Goal: Task Accomplishment & Management: Manage account settings

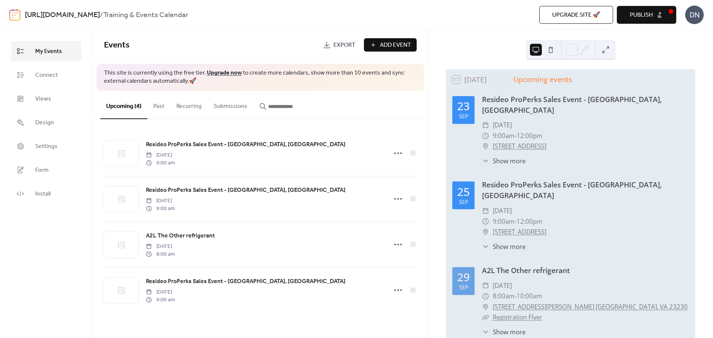
click at [699, 12] on div "DN" at bounding box center [694, 15] width 19 height 19
click at [688, 31] on span "Account" at bounding box center [680, 33] width 22 height 9
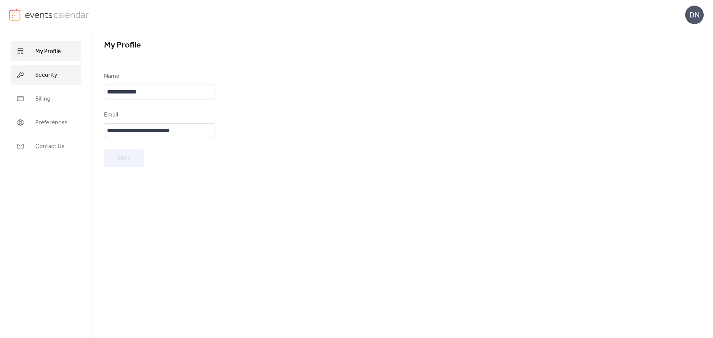
click at [46, 71] on span "Security" at bounding box center [46, 75] width 22 height 9
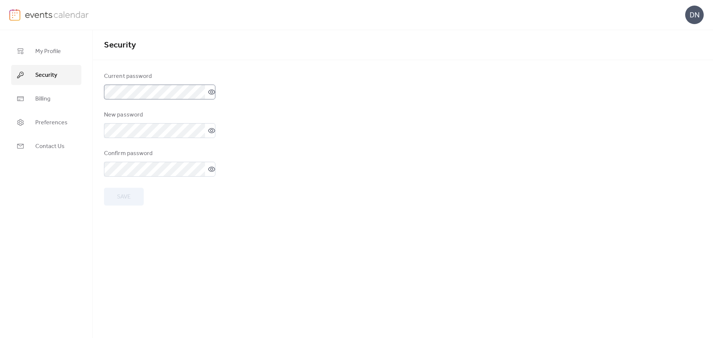
click at [210, 94] on icon at bounding box center [211, 91] width 7 height 5
click at [47, 58] on link "My Profile" at bounding box center [46, 51] width 70 height 20
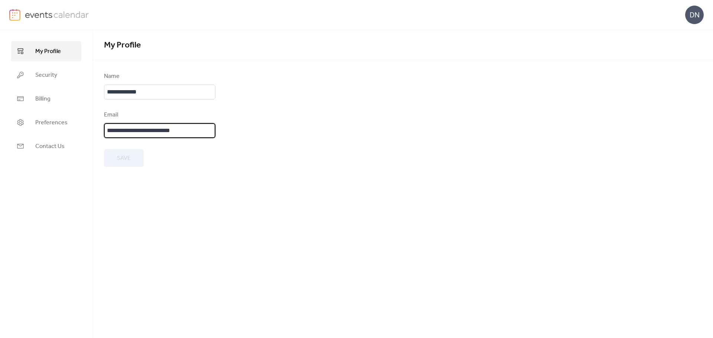
click at [203, 134] on input "**********" at bounding box center [159, 130] width 111 height 15
click at [337, 160] on form "**********" at bounding box center [403, 119] width 598 height 95
click at [143, 129] on input "**********" at bounding box center [159, 130] width 111 height 15
drag, startPoint x: 141, startPoint y: 130, endPoint x: 104, endPoint y: 129, distance: 37.5
click at [104, 129] on input "**********" at bounding box center [159, 130] width 111 height 15
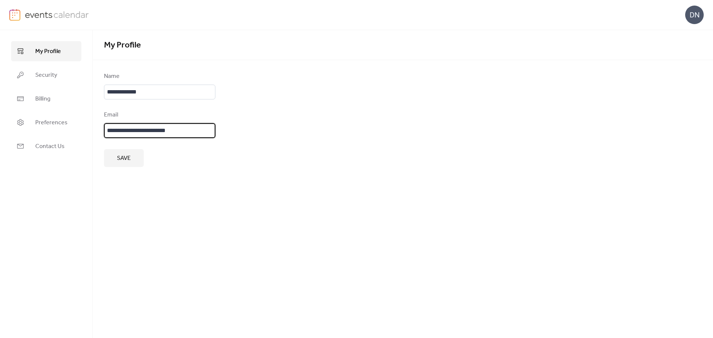
type input "**********"
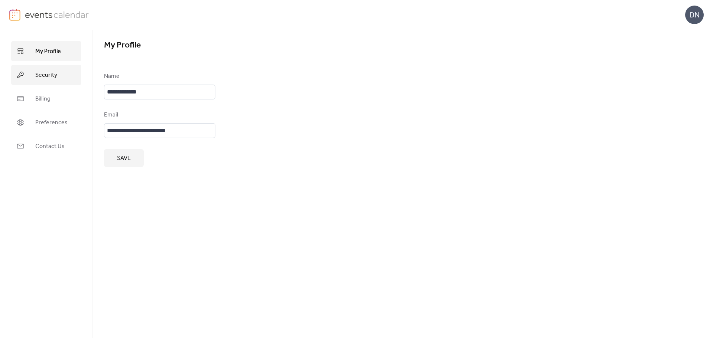
click at [36, 75] on span "Security" at bounding box center [46, 75] width 22 height 9
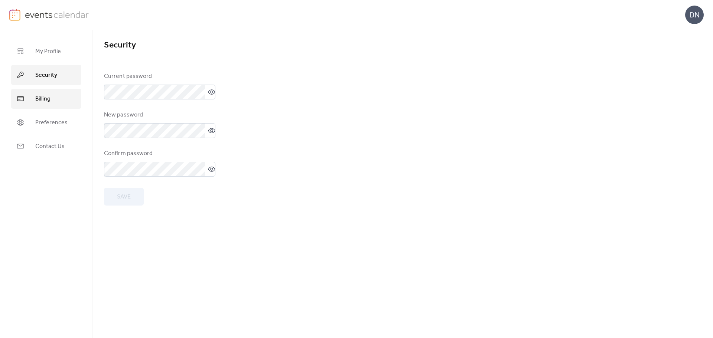
click at [40, 100] on span "Billing" at bounding box center [42, 99] width 15 height 9
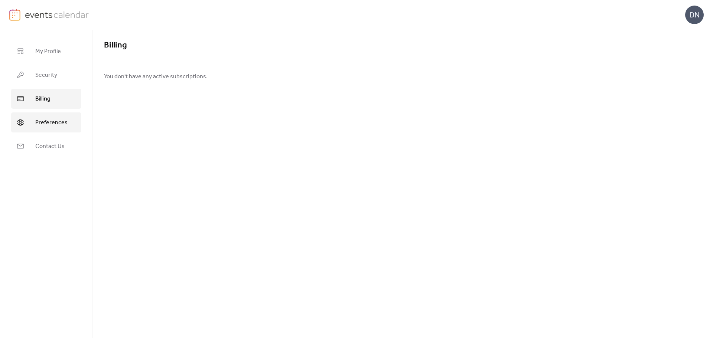
click at [38, 120] on span "Preferences" at bounding box center [51, 122] width 32 height 9
click at [37, 143] on span "Contact Us" at bounding box center [49, 146] width 29 height 9
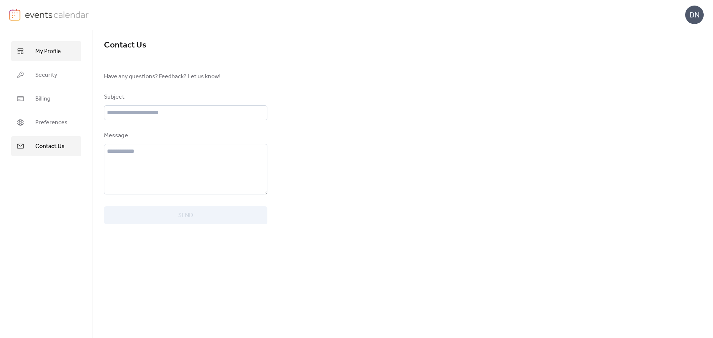
click at [44, 53] on span "My Profile" at bounding box center [48, 51] width 26 height 9
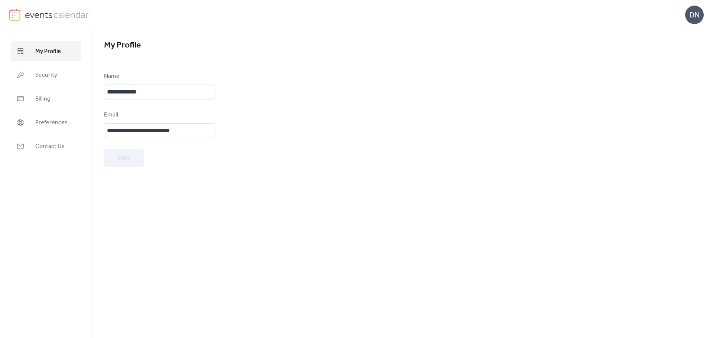
click at [51, 12] on img at bounding box center [57, 14] width 64 height 11
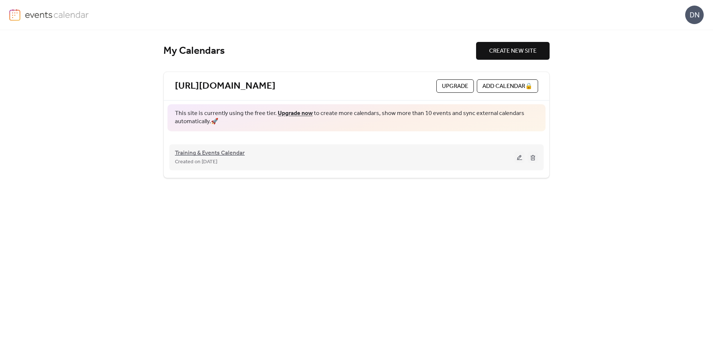
click at [224, 154] on span "Training & Events Calendar" at bounding box center [210, 153] width 70 height 9
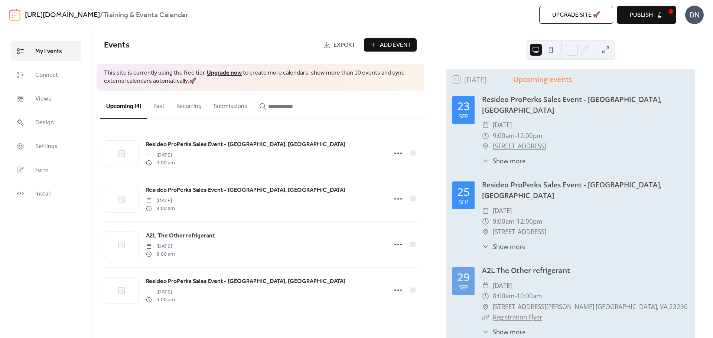
click at [696, 17] on div "DN" at bounding box center [694, 15] width 19 height 19
click at [686, 33] on span "Account" at bounding box center [680, 33] width 22 height 9
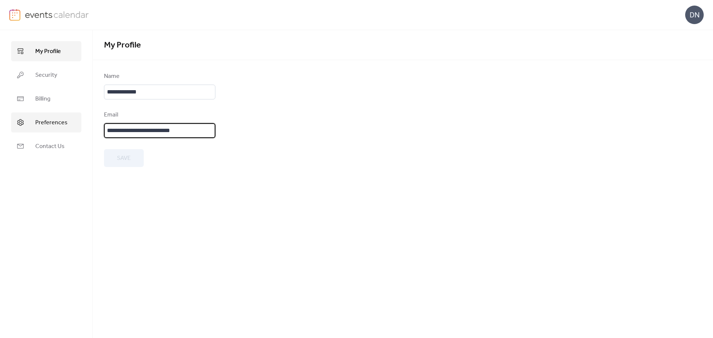
drag, startPoint x: 195, startPoint y: 132, endPoint x: 61, endPoint y: 128, distance: 133.7
click at [61, 128] on div "**********" at bounding box center [356, 184] width 713 height 308
paste input "email"
type input "**********"
click at [126, 160] on span "Save" at bounding box center [124, 158] width 14 height 9
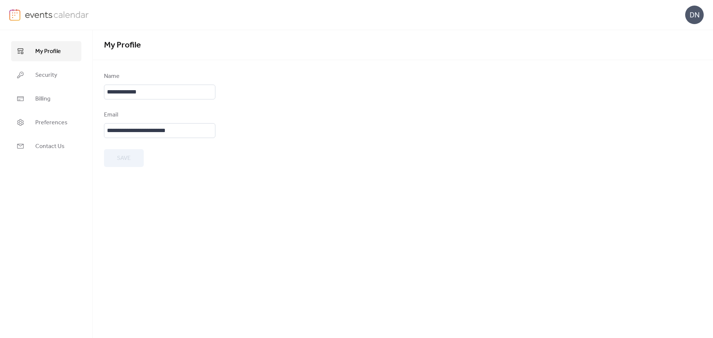
click at [60, 17] on img at bounding box center [57, 14] width 64 height 11
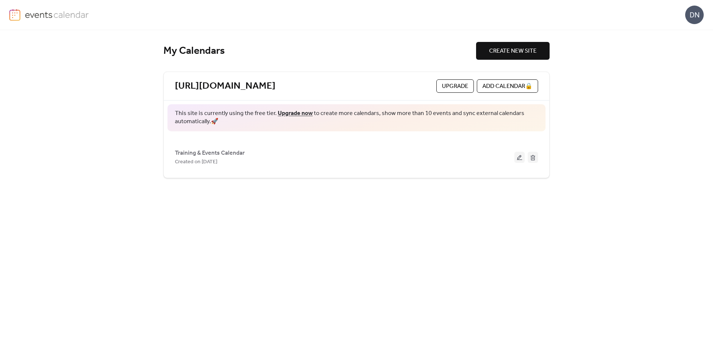
click at [688, 16] on div "DN" at bounding box center [694, 15] width 19 height 19
click at [669, 36] on span "Account" at bounding box center [680, 33] width 22 height 9
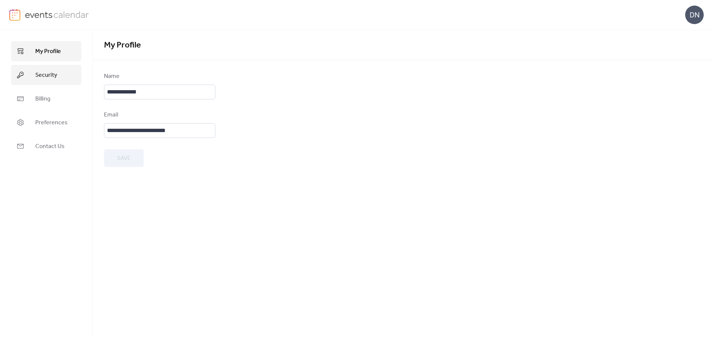
click at [36, 72] on span "Security" at bounding box center [46, 75] width 22 height 9
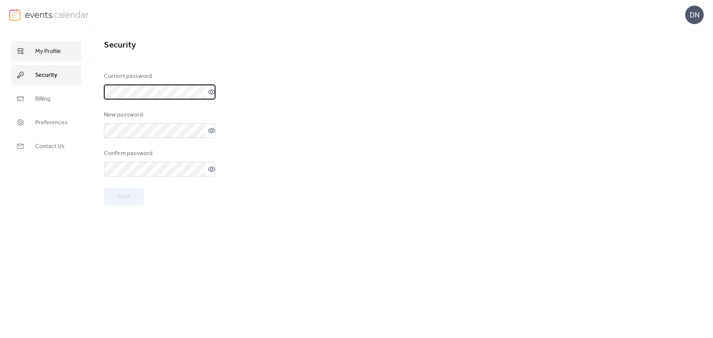
click at [43, 51] on span "My Profile" at bounding box center [48, 51] width 26 height 9
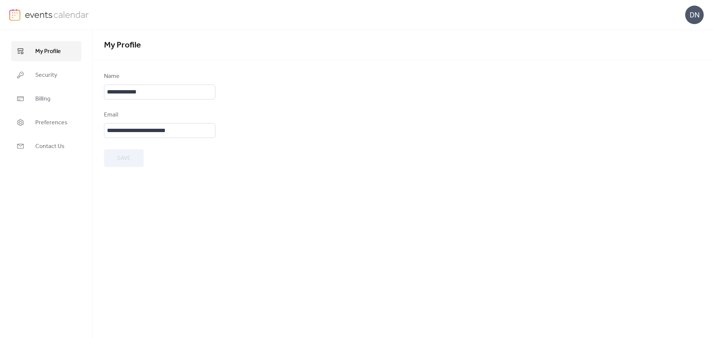
click at [695, 13] on div "DN" at bounding box center [694, 15] width 19 height 19
click at [683, 64] on span "Sign out" at bounding box center [680, 66] width 22 height 9
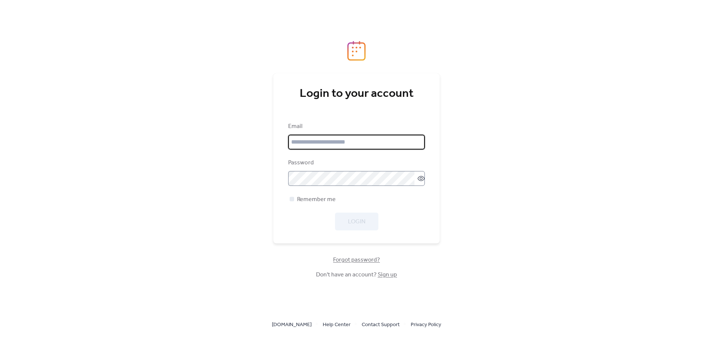
type input "**********"
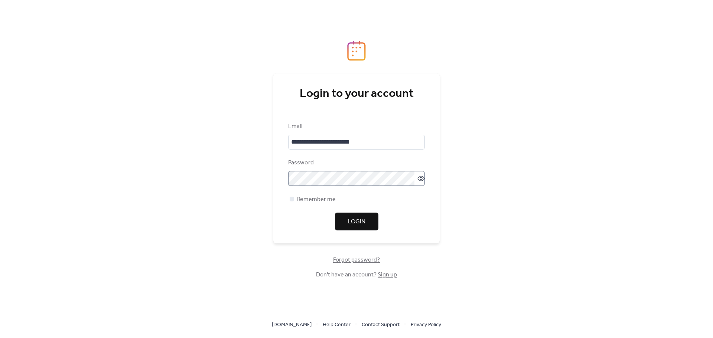
click at [420, 180] on icon at bounding box center [421, 178] width 3 height 3
click at [456, 169] on div "**********" at bounding box center [356, 169] width 713 height 338
click at [292, 200] on div at bounding box center [292, 199] width 4 height 4
click at [355, 219] on span "Login" at bounding box center [356, 222] width 17 height 9
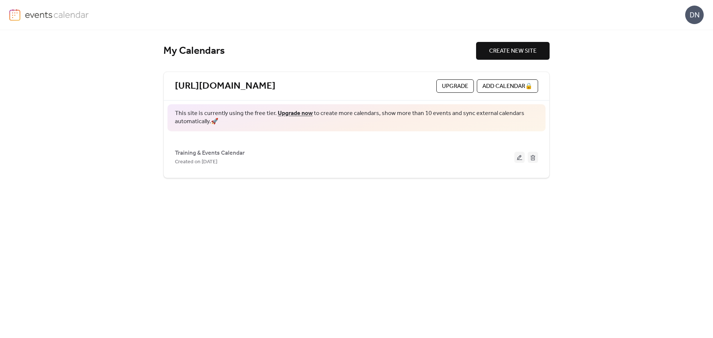
click at [691, 14] on div "DN" at bounding box center [694, 15] width 19 height 19
click at [678, 29] on span "Account" at bounding box center [680, 33] width 22 height 9
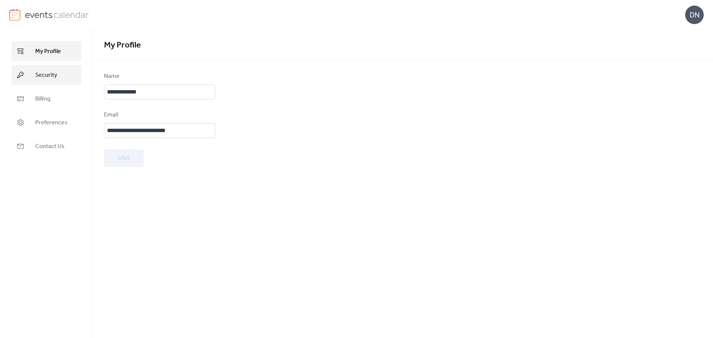
click at [41, 71] on span "Security" at bounding box center [46, 75] width 22 height 9
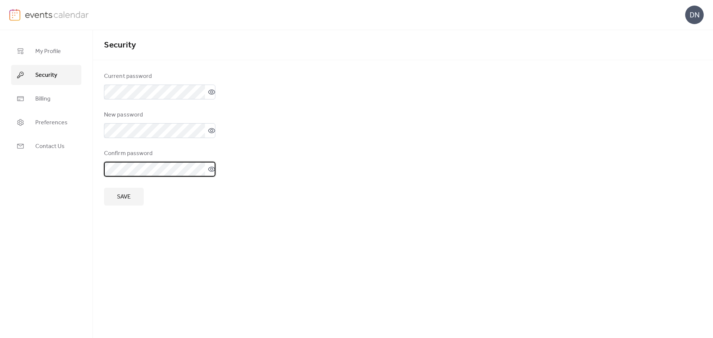
click at [120, 195] on span "Save" at bounding box center [124, 197] width 14 height 9
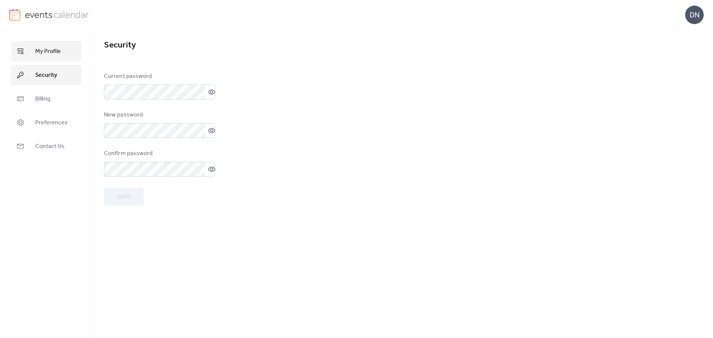
click at [53, 47] on span "My Profile" at bounding box center [48, 51] width 26 height 9
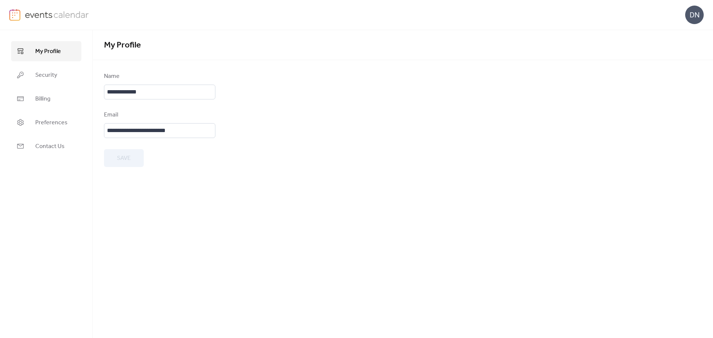
click at [52, 14] on img at bounding box center [57, 14] width 64 height 11
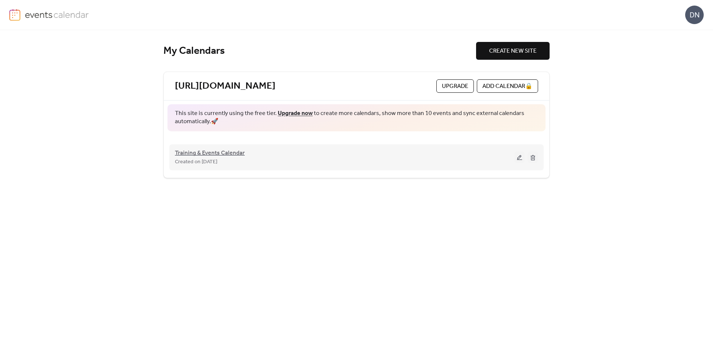
click at [212, 155] on span "Training & Events Calendar" at bounding box center [210, 153] width 70 height 9
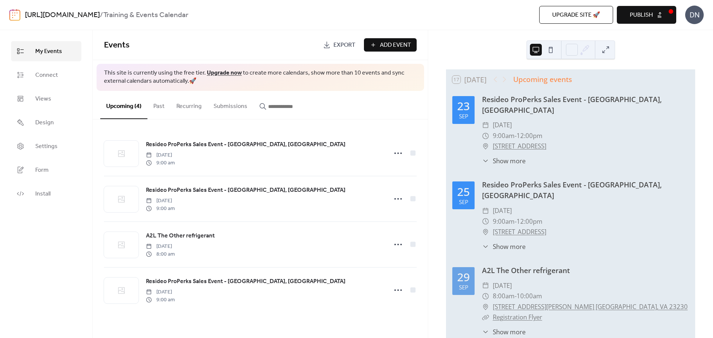
scroll to position [37, 0]
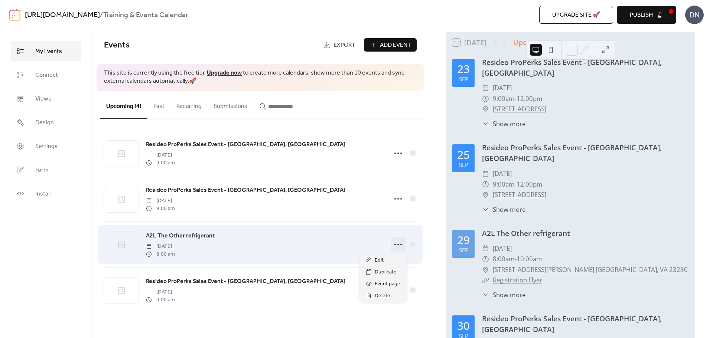
click at [397, 245] on icon at bounding box center [398, 245] width 12 height 12
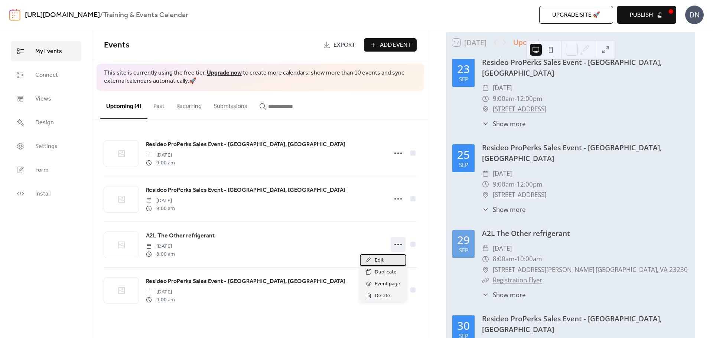
click at [372, 260] on div "Edit" at bounding box center [383, 260] width 46 height 12
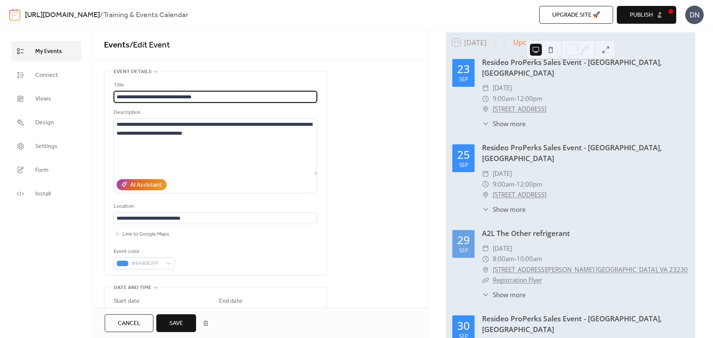
type input "**********"
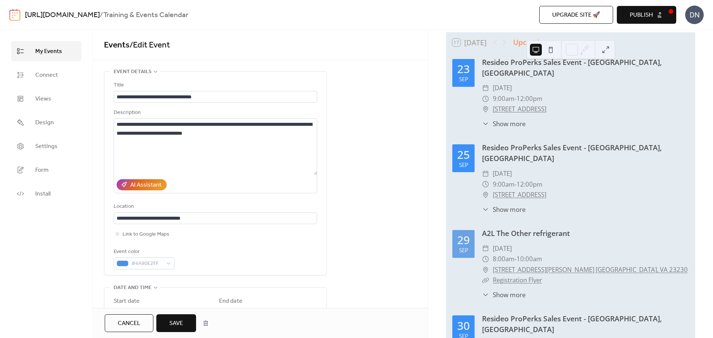
click at [175, 328] on span "Save" at bounding box center [176, 323] width 14 height 9
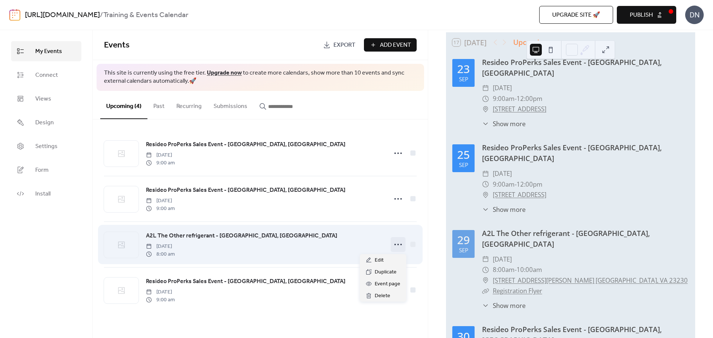
click at [396, 245] on icon at bounding box center [398, 245] width 12 height 12
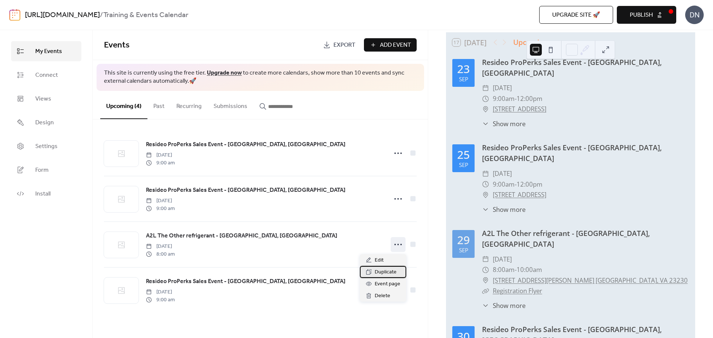
click at [388, 271] on span "Duplicate" at bounding box center [386, 272] width 22 height 9
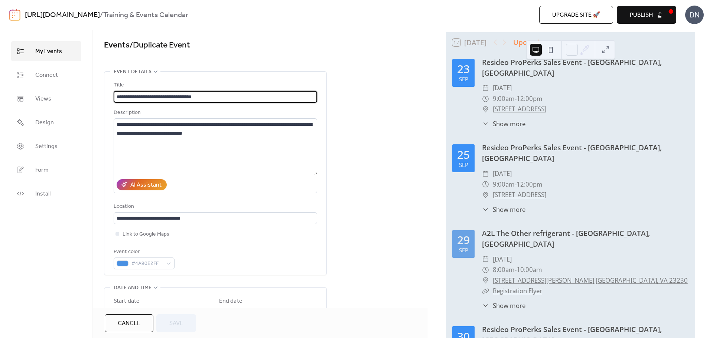
drag, startPoint x: 201, startPoint y: 98, endPoint x: 182, endPoint y: 97, distance: 18.9
click at [182, 97] on input "**********" at bounding box center [215, 97] width 203 height 12
type input "**********"
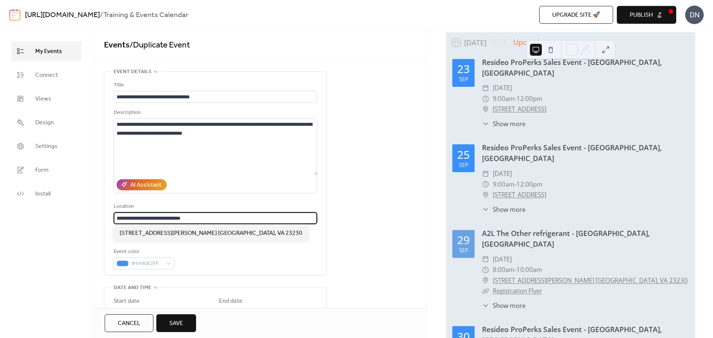
drag, startPoint x: 189, startPoint y: 219, endPoint x: 115, endPoint y: 218, distance: 73.5
click at [115, 218] on input "**********" at bounding box center [215, 218] width 203 height 12
paste input "*******"
type input "**********"
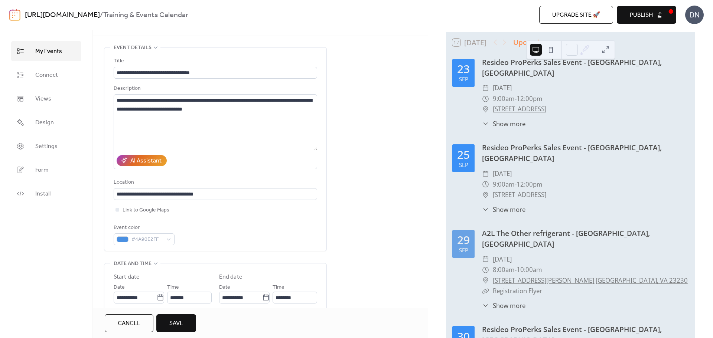
scroll to position [37, 0]
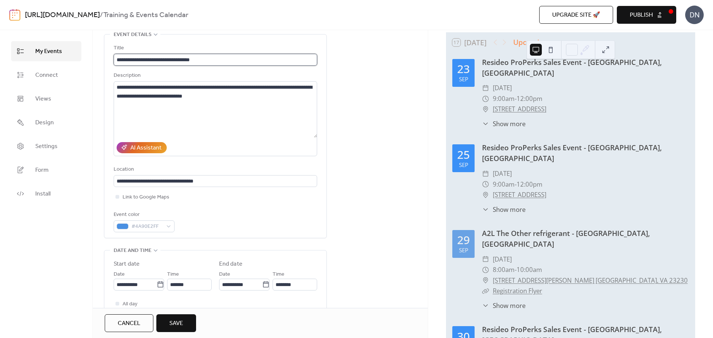
click at [153, 60] on input "**********" at bounding box center [215, 60] width 203 height 12
type input "**********"
click at [386, 93] on div "**********" at bounding box center [260, 334] width 335 height 600
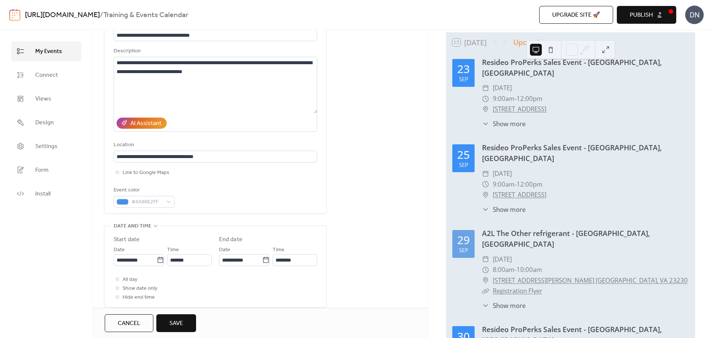
scroll to position [74, 0]
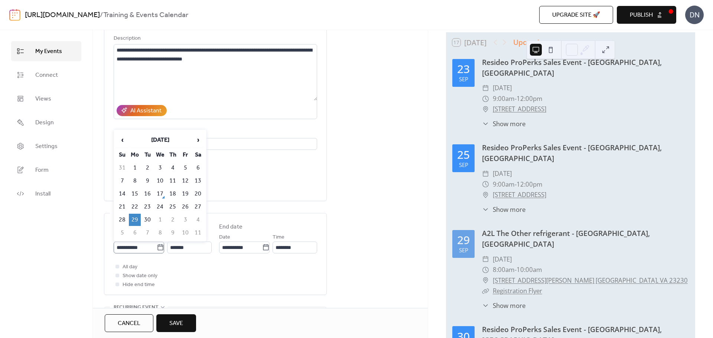
click at [157, 248] on icon at bounding box center [160, 247] width 7 height 7
click at [156, 248] on input "**********" at bounding box center [135, 248] width 43 height 12
click at [245, 274] on div "All day Show date only Hide end time" at bounding box center [215, 275] width 203 height 27
click at [158, 246] on icon at bounding box center [160, 247] width 7 height 7
click at [157, 246] on input "**********" at bounding box center [135, 248] width 43 height 12
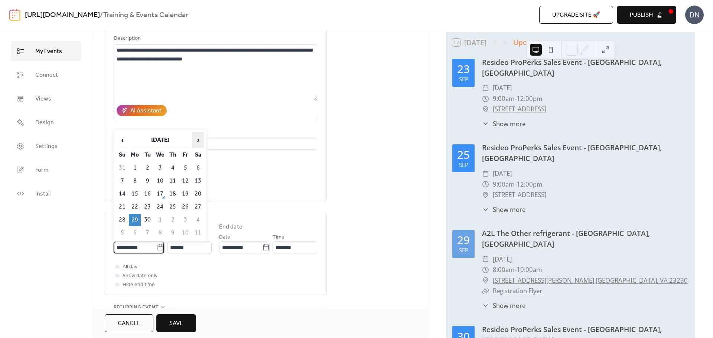
click at [198, 141] on span "›" at bounding box center [197, 140] width 11 height 15
click at [135, 181] on td "6" at bounding box center [135, 181] width 12 height 12
type input "**********"
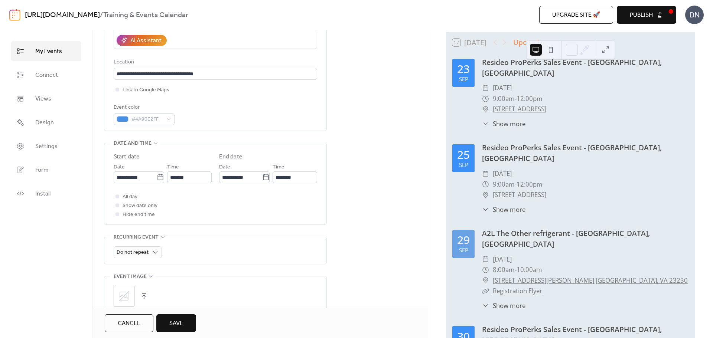
scroll to position [148, 0]
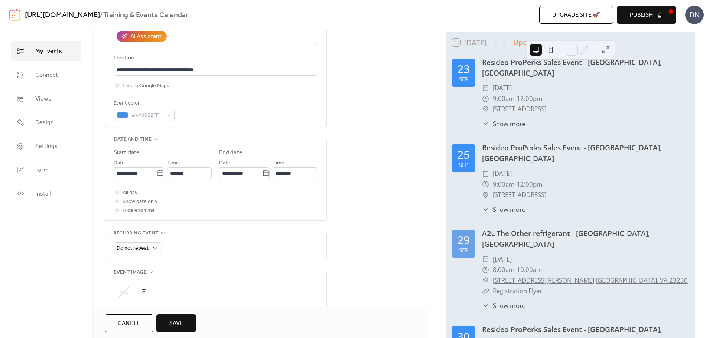
click at [179, 326] on span "Save" at bounding box center [176, 323] width 14 height 9
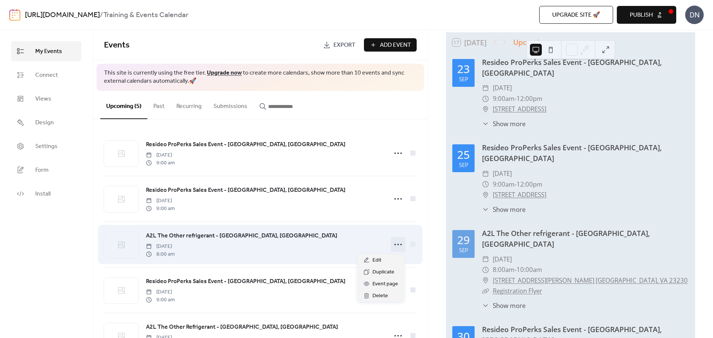
click at [397, 245] on circle at bounding box center [397, 244] width 1 height 1
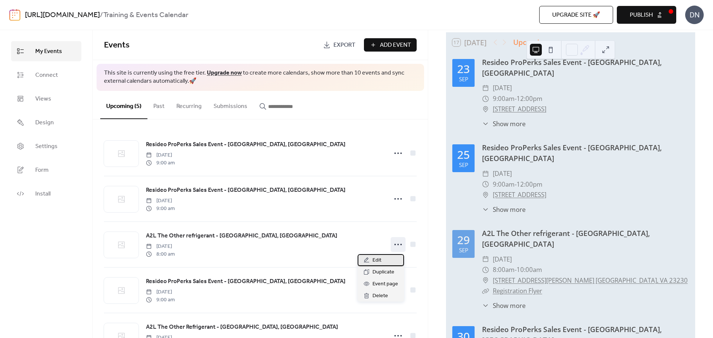
click at [382, 260] on div "Edit" at bounding box center [381, 260] width 46 height 12
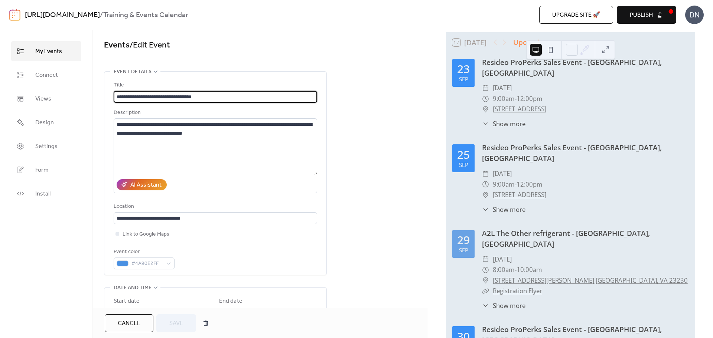
click at [151, 96] on input "**********" at bounding box center [215, 97] width 203 height 12
type input "**********"
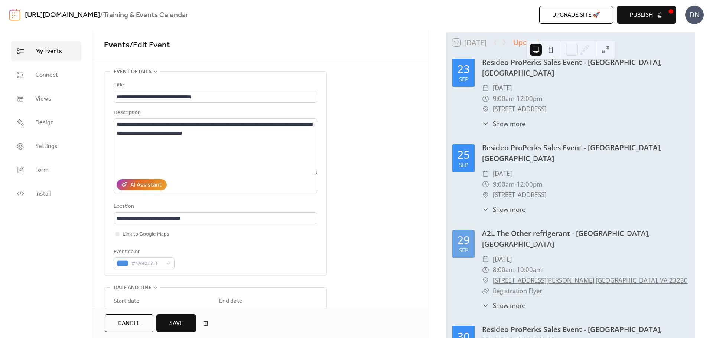
click at [183, 322] on span "Save" at bounding box center [176, 323] width 14 height 9
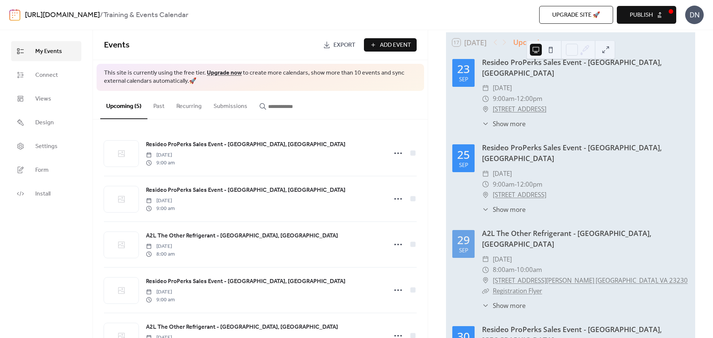
click at [637, 12] on span "Publish" at bounding box center [641, 15] width 23 height 9
click at [42, 97] on span "Views" at bounding box center [43, 99] width 16 height 9
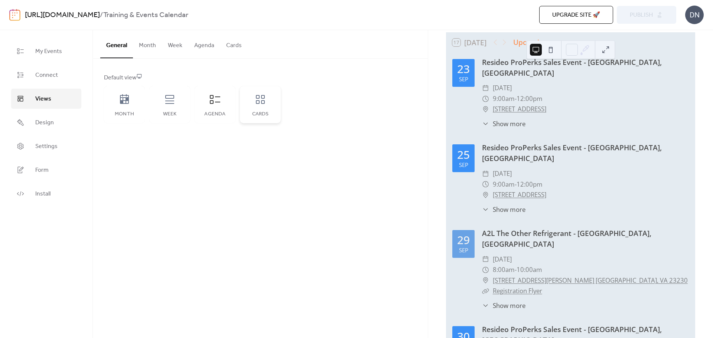
click at [265, 107] on div "Cards" at bounding box center [260, 104] width 41 height 37
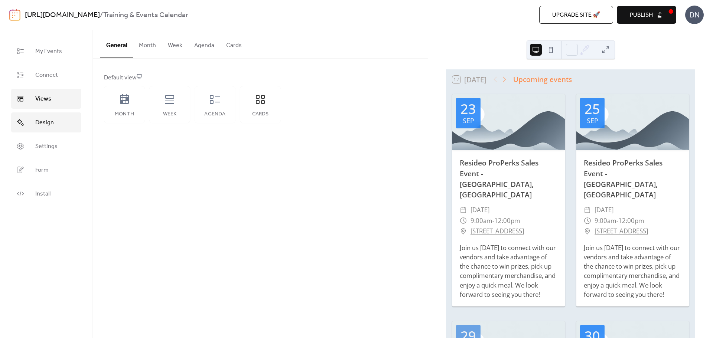
click at [33, 123] on link "Design" at bounding box center [46, 122] width 70 height 20
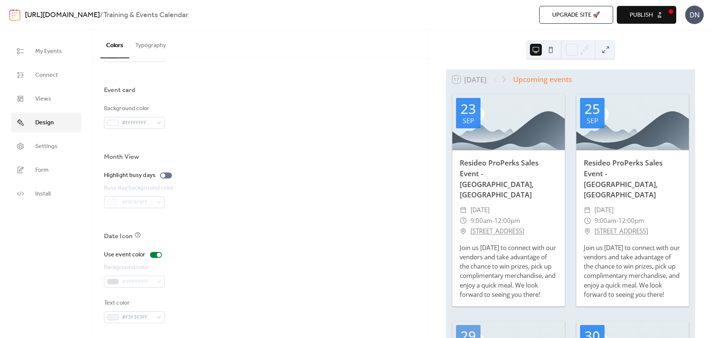
scroll to position [180, 0]
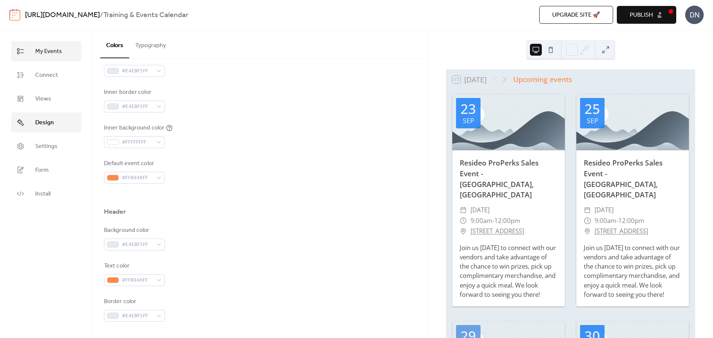
click at [45, 53] on span "My Events" at bounding box center [48, 51] width 27 height 9
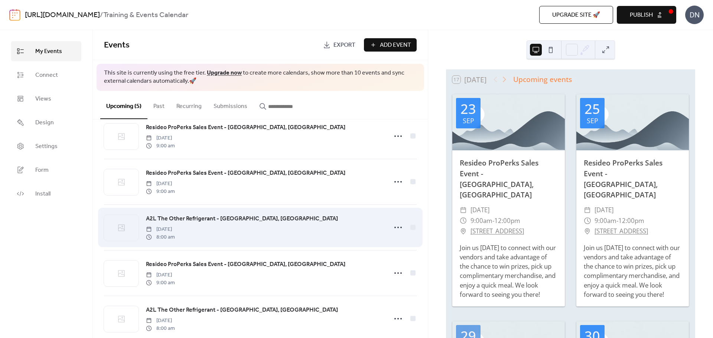
scroll to position [33, 0]
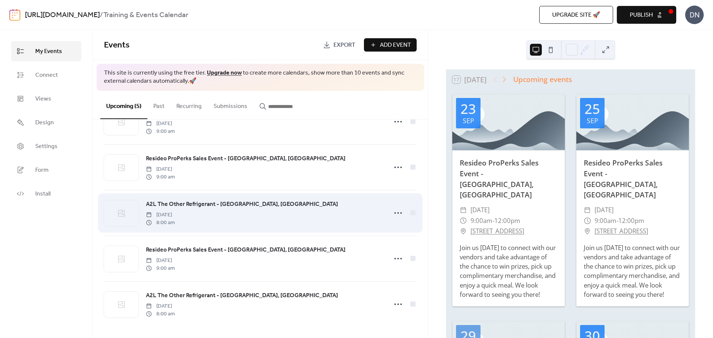
click at [206, 203] on span "A2L The Other Refrigerant - [GEOGRAPHIC_DATA], [GEOGRAPHIC_DATA]" at bounding box center [242, 204] width 192 height 9
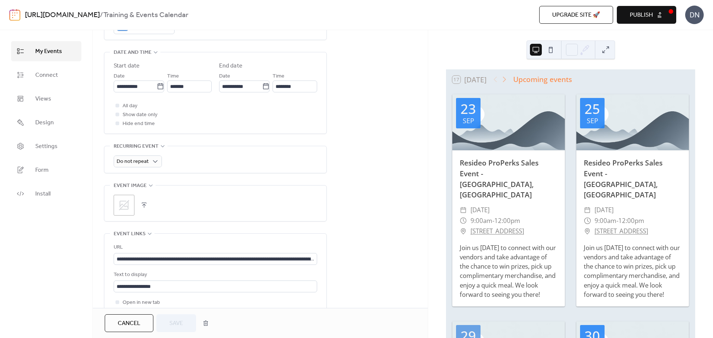
scroll to position [260, 0]
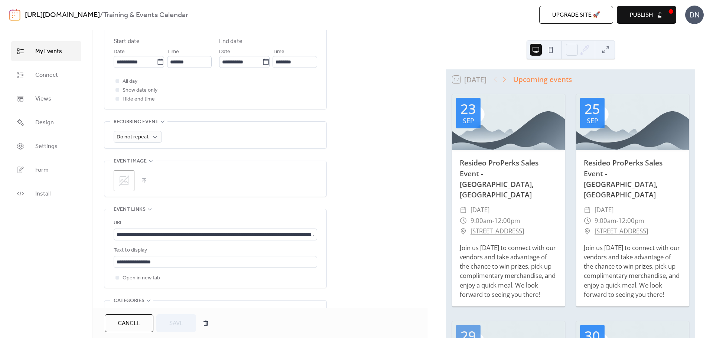
click at [124, 179] on icon at bounding box center [124, 181] width 12 height 12
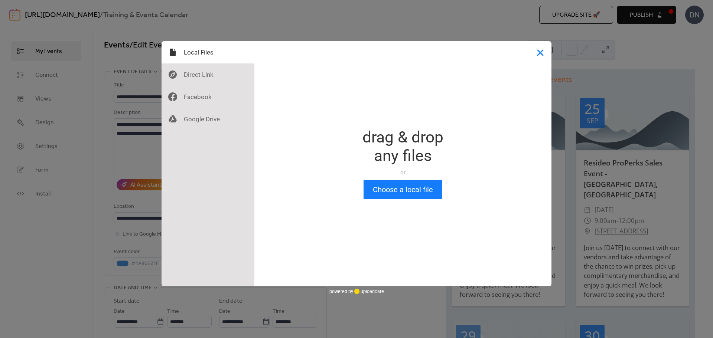
click at [536, 53] on button "Close" at bounding box center [540, 52] width 22 height 22
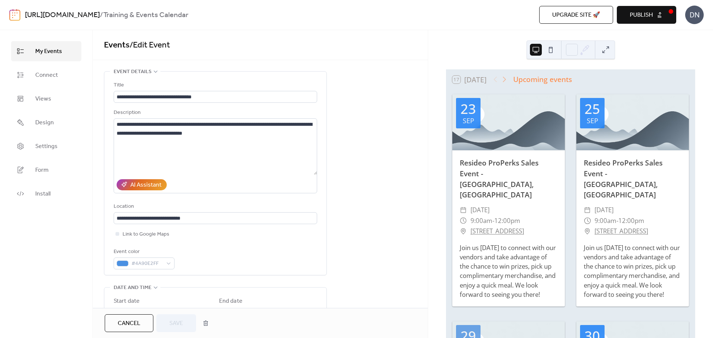
scroll to position [186, 0]
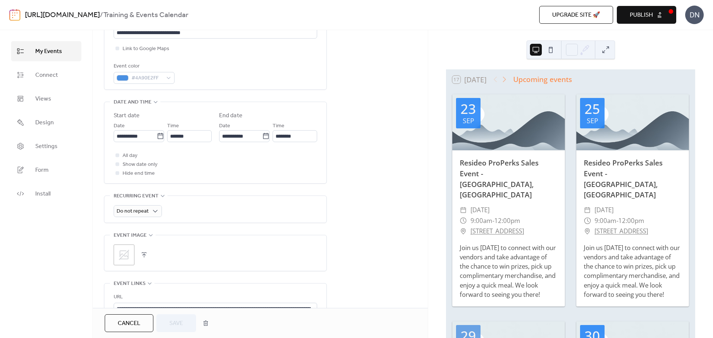
click at [117, 252] on div ";" at bounding box center [124, 255] width 21 height 21
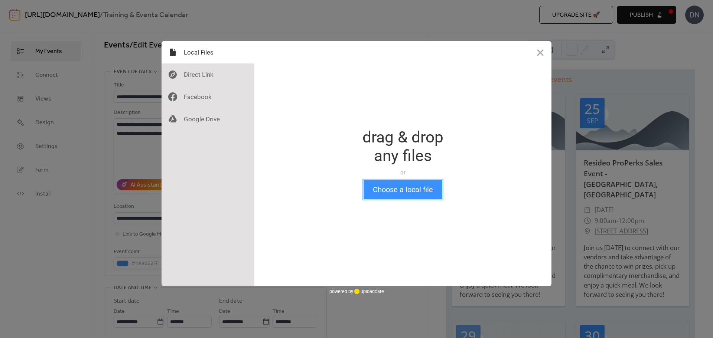
click at [399, 194] on button "Choose a local file" at bounding box center [402, 189] width 79 height 19
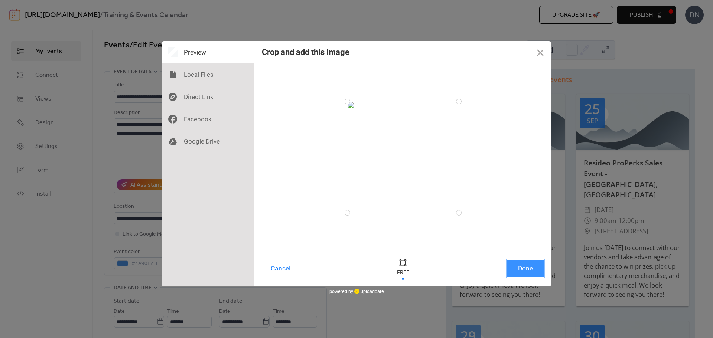
click at [518, 267] on button "Done" at bounding box center [525, 268] width 37 height 17
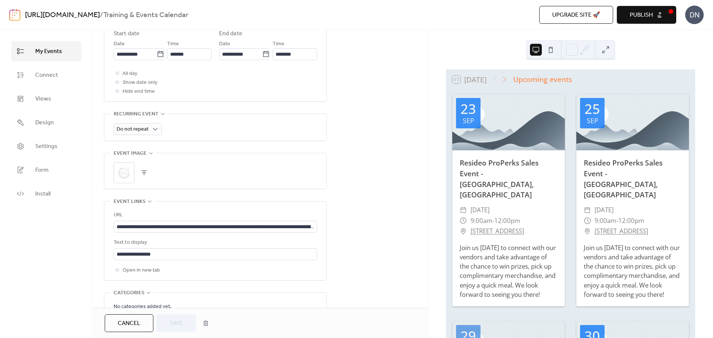
scroll to position [334, 0]
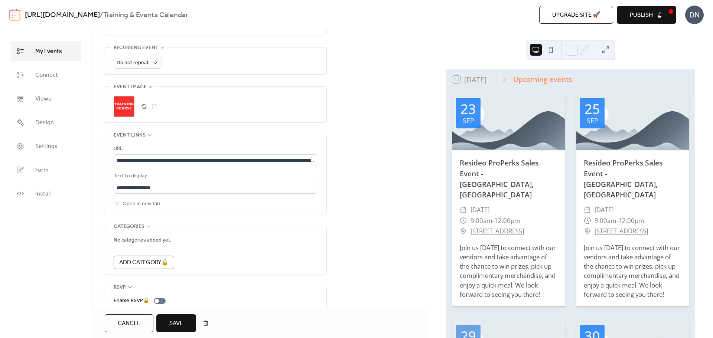
click at [183, 323] on span "Save" at bounding box center [176, 323] width 14 height 9
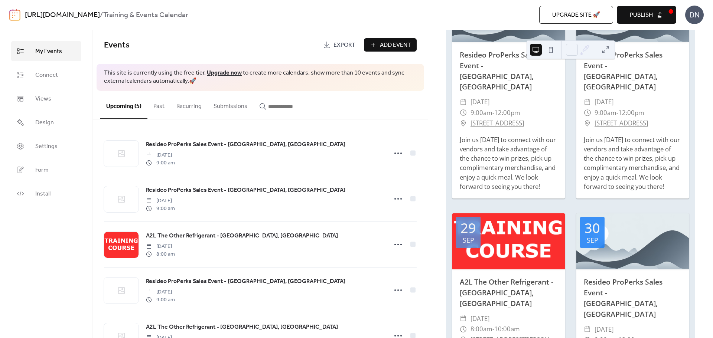
scroll to position [74, 0]
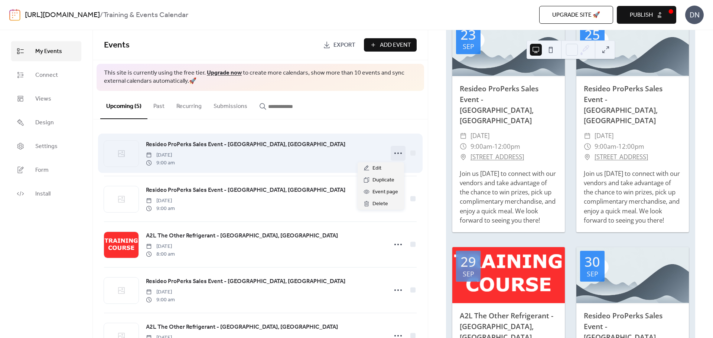
click at [397, 153] on icon at bounding box center [398, 153] width 12 height 12
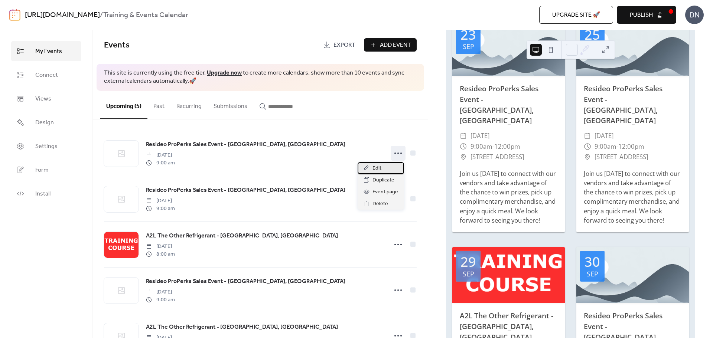
click at [386, 168] on div "Edit" at bounding box center [381, 168] width 46 height 12
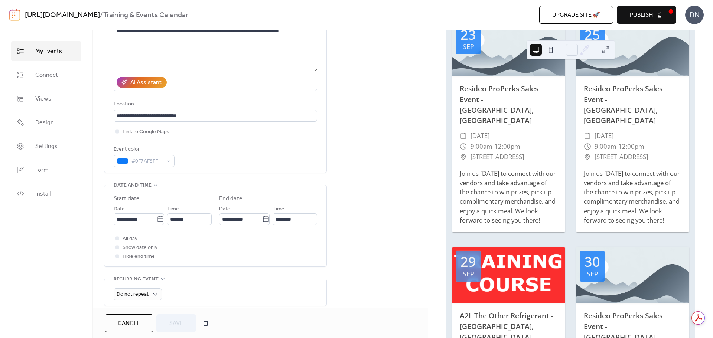
scroll to position [148, 0]
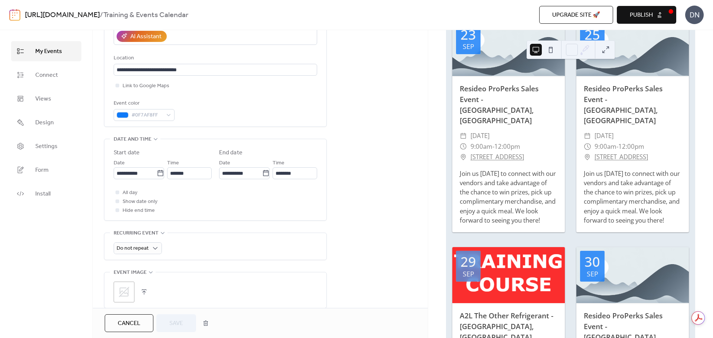
click at [128, 290] on icon at bounding box center [124, 292] width 10 height 10
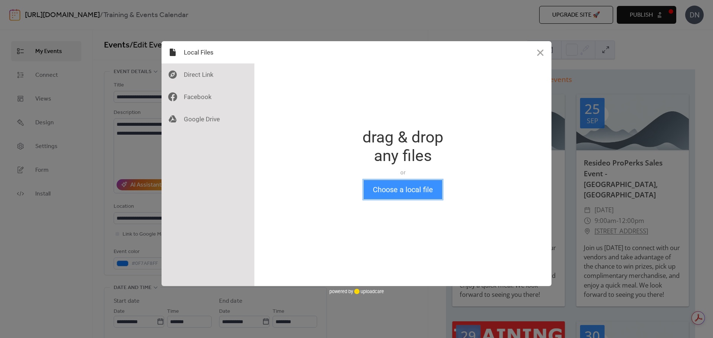
click at [378, 189] on button "Choose a local file" at bounding box center [402, 189] width 79 height 19
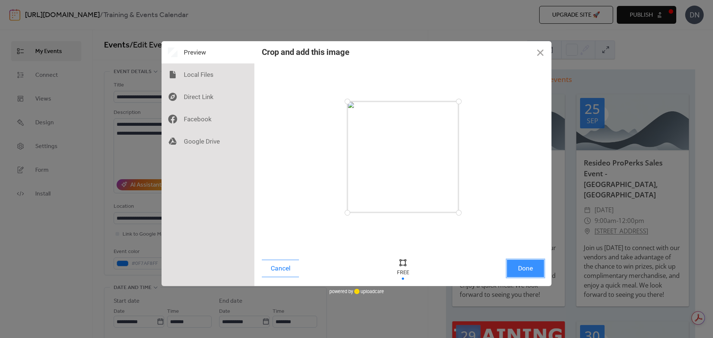
click at [528, 266] on button "Done" at bounding box center [525, 268] width 37 height 17
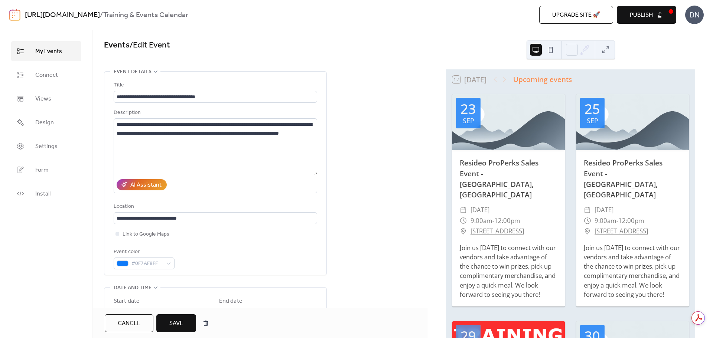
click at [173, 322] on span "Save" at bounding box center [176, 323] width 14 height 9
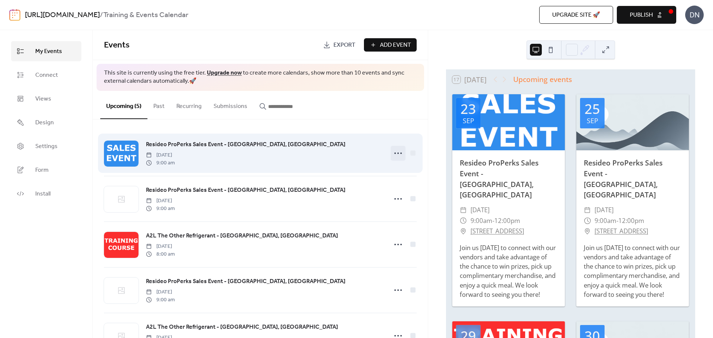
click at [395, 153] on icon at bounding box center [398, 153] width 12 height 12
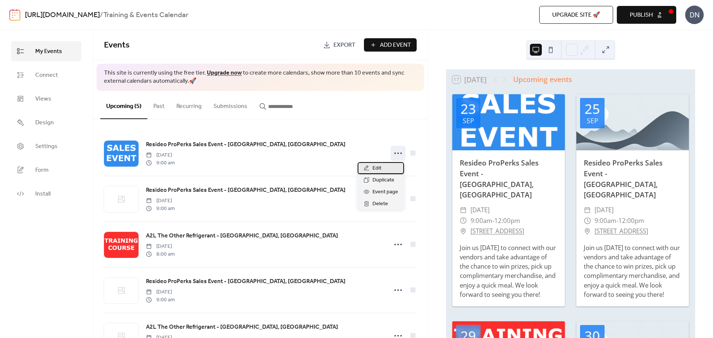
click at [384, 171] on div "Edit" at bounding box center [381, 168] width 46 height 12
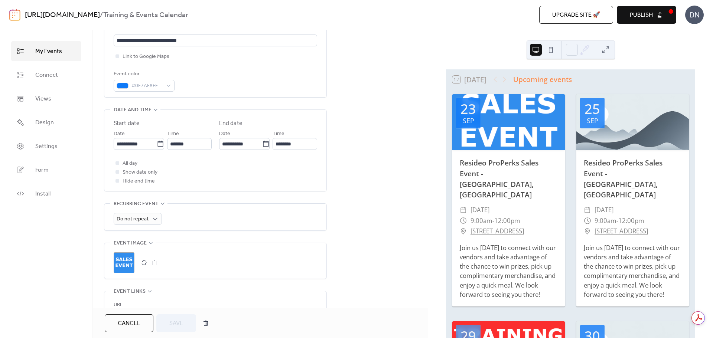
scroll to position [186, 0]
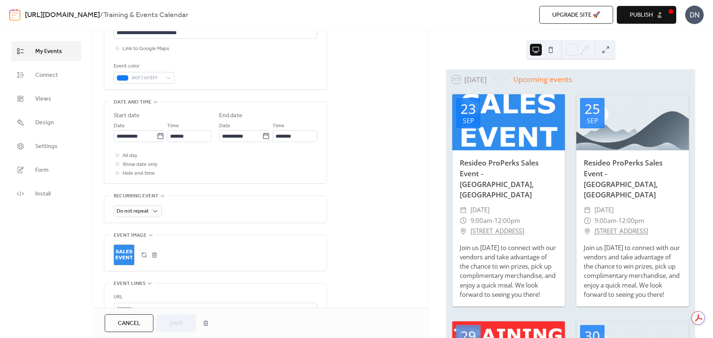
click at [142, 255] on button "button" at bounding box center [144, 255] width 10 height 10
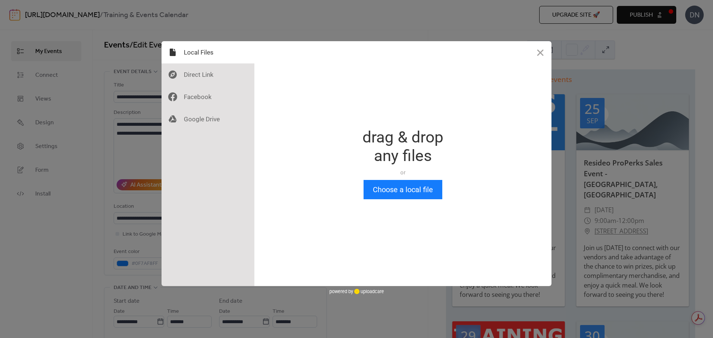
scroll to position [0, 0]
click at [420, 190] on button "Choose a local file" at bounding box center [402, 189] width 79 height 19
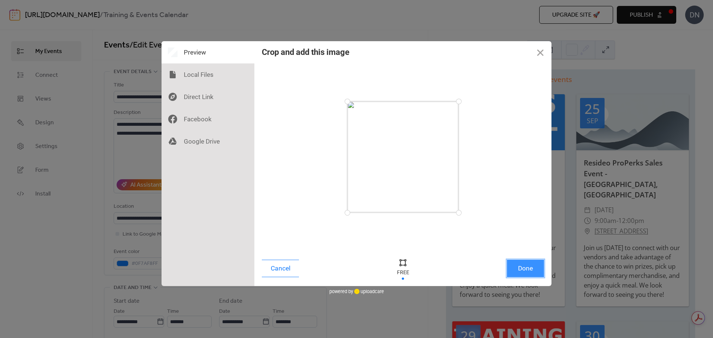
click at [532, 266] on button "Done" at bounding box center [525, 268] width 37 height 17
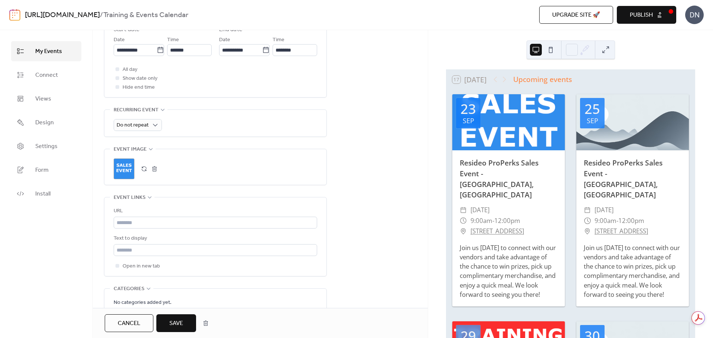
click at [174, 316] on button "Save" at bounding box center [176, 323] width 40 height 18
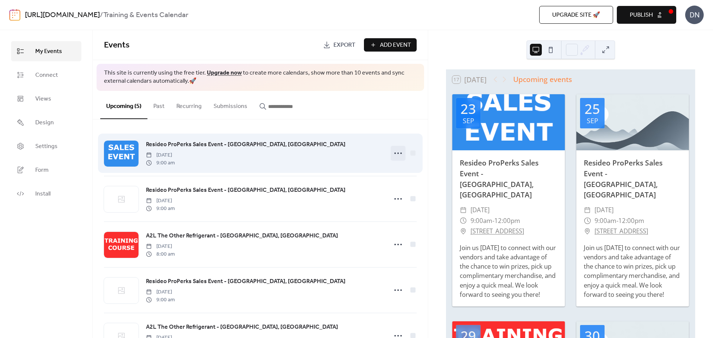
click at [397, 154] on icon at bounding box center [398, 153] width 12 height 12
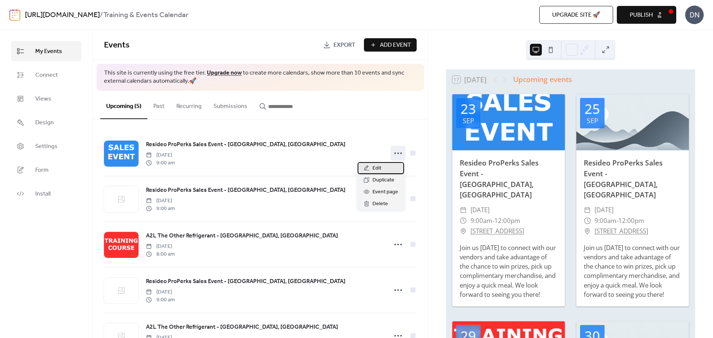
click at [378, 170] on span "Edit" at bounding box center [376, 168] width 9 height 9
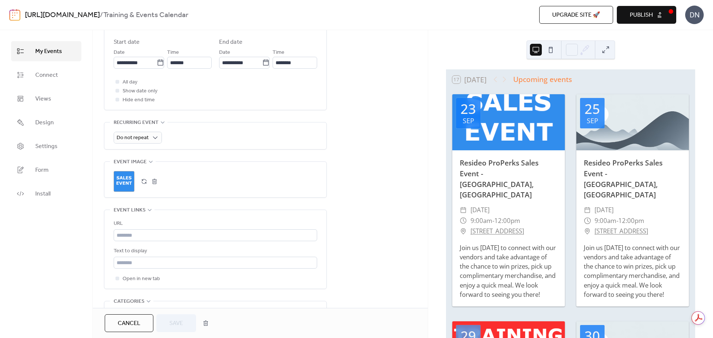
scroll to position [260, 0]
click at [143, 181] on button "button" at bounding box center [144, 181] width 10 height 10
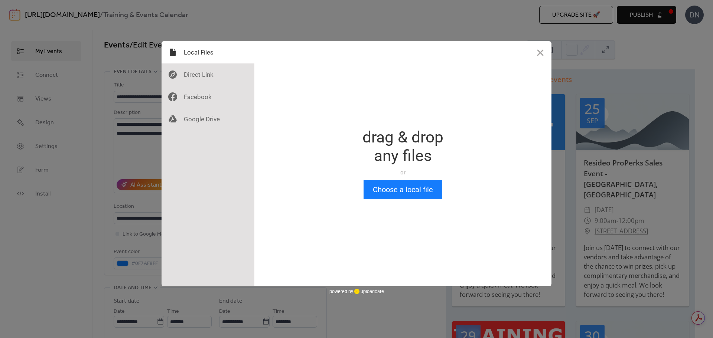
scroll to position [0, 0]
click at [404, 193] on button "Choose a local file" at bounding box center [402, 189] width 79 height 19
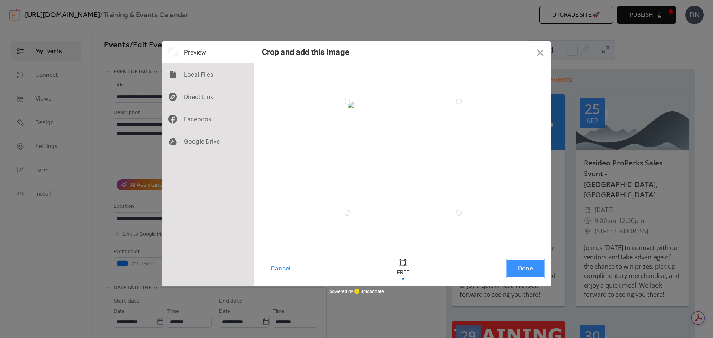
click at [533, 270] on button "Done" at bounding box center [525, 268] width 37 height 17
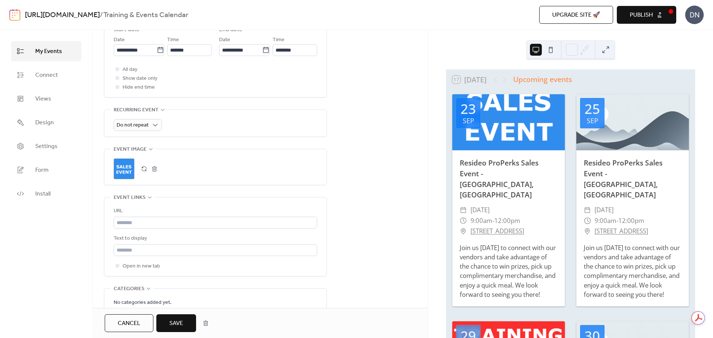
click at [176, 320] on span "Save" at bounding box center [176, 323] width 14 height 9
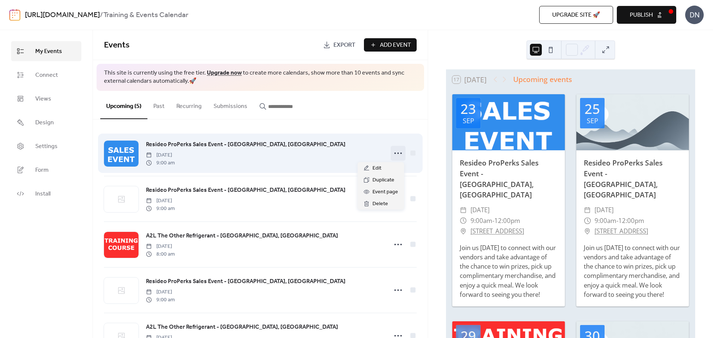
click at [397, 154] on icon at bounding box center [398, 153] width 12 height 12
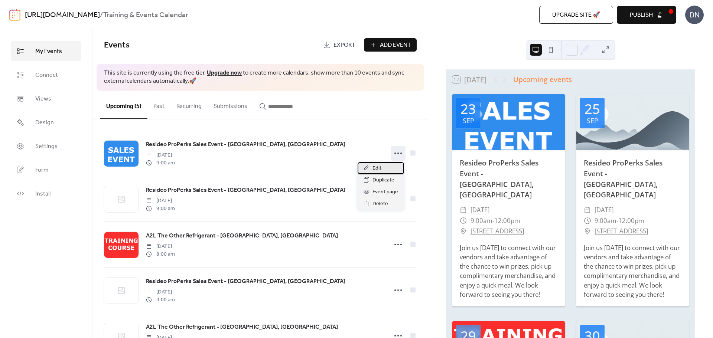
click at [384, 167] on div "Edit" at bounding box center [381, 168] width 46 height 12
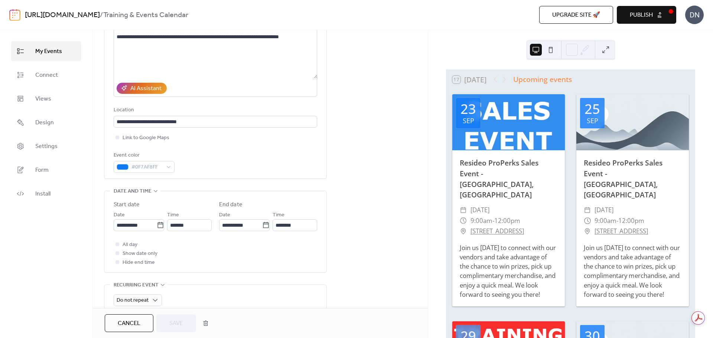
scroll to position [260, 0]
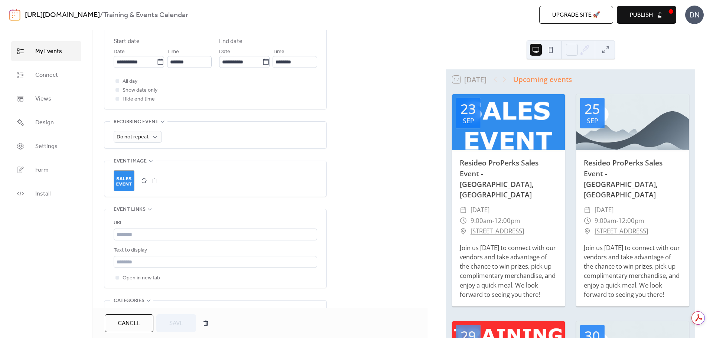
click at [143, 180] on button "button" at bounding box center [144, 181] width 10 height 10
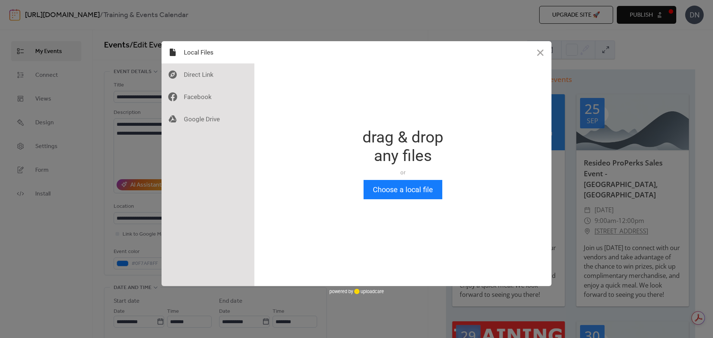
scroll to position [0, 0]
click at [403, 195] on button "Choose a local file" at bounding box center [402, 189] width 79 height 19
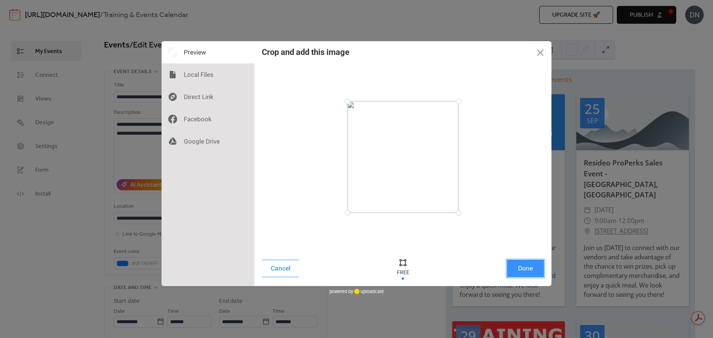
click at [518, 265] on button "Done" at bounding box center [525, 268] width 37 height 17
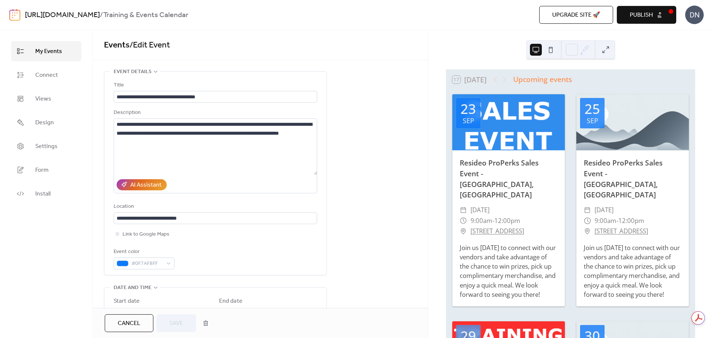
scroll to position [272, 0]
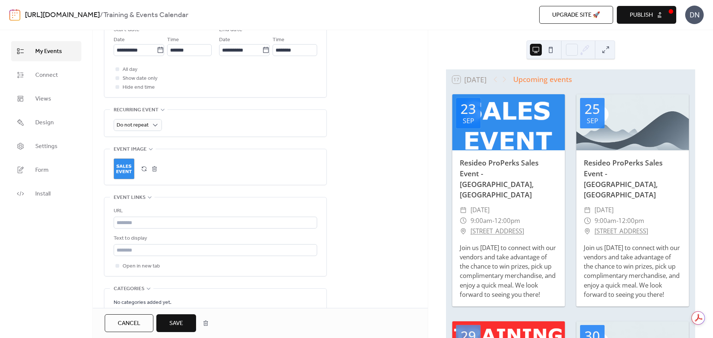
click at [187, 319] on button "Save" at bounding box center [176, 323] width 40 height 18
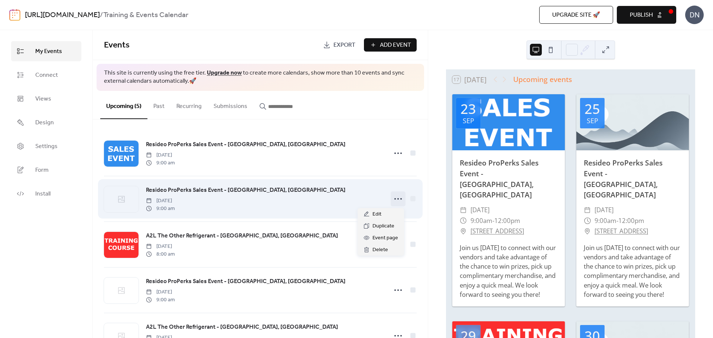
click at [393, 199] on icon at bounding box center [398, 199] width 12 height 12
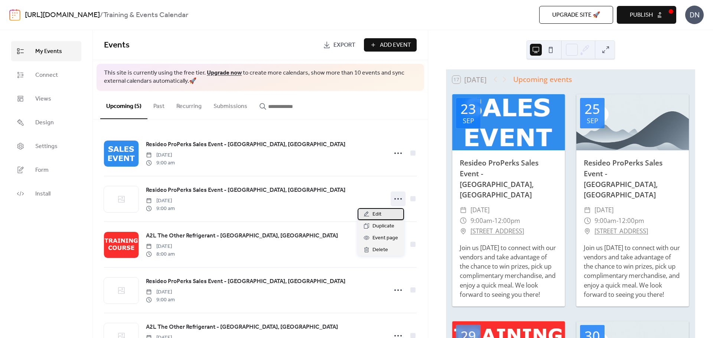
click at [382, 214] on div "Edit" at bounding box center [381, 214] width 46 height 12
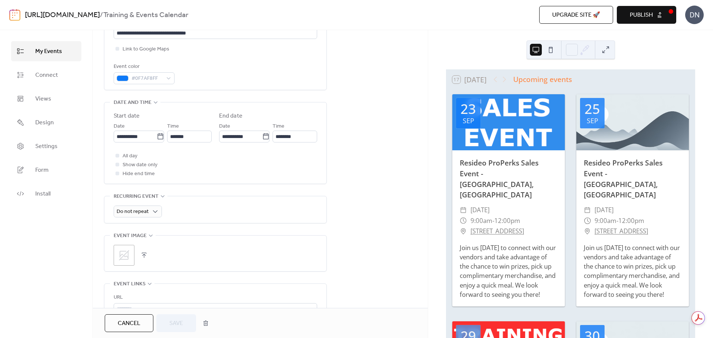
scroll to position [186, 0]
click at [124, 257] on icon at bounding box center [124, 255] width 12 height 12
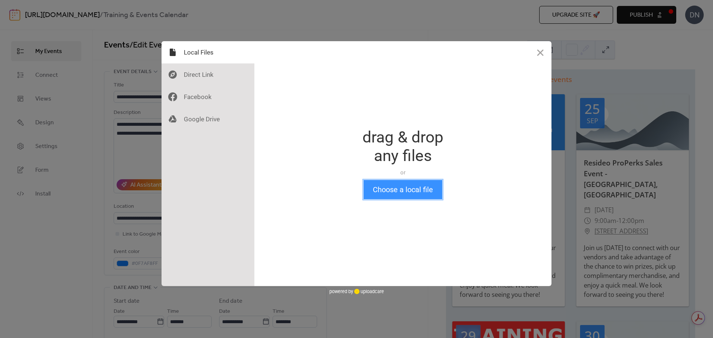
click at [399, 189] on button "Choose a local file" at bounding box center [402, 189] width 79 height 19
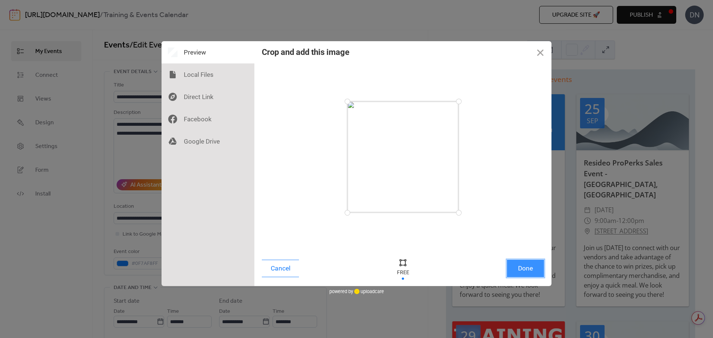
click at [523, 265] on button "Done" at bounding box center [525, 268] width 37 height 17
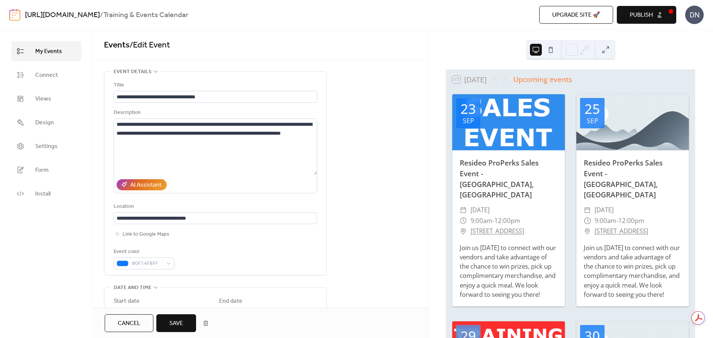
click at [178, 320] on span "Save" at bounding box center [176, 323] width 14 height 9
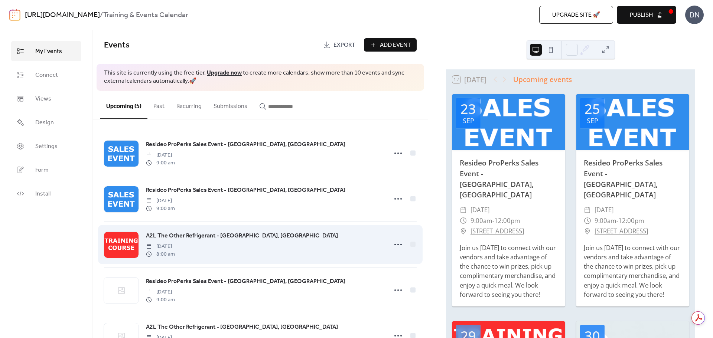
scroll to position [33, 0]
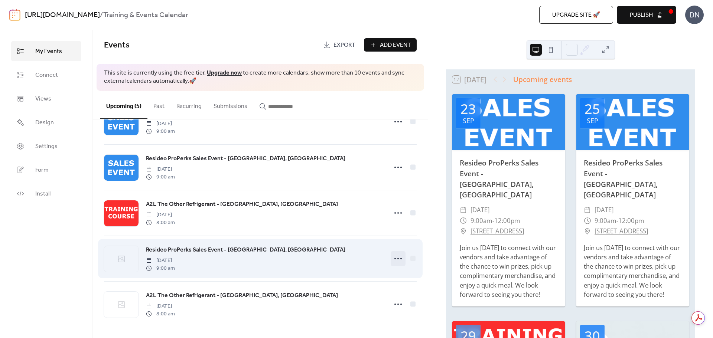
click at [393, 257] on icon at bounding box center [398, 259] width 12 height 12
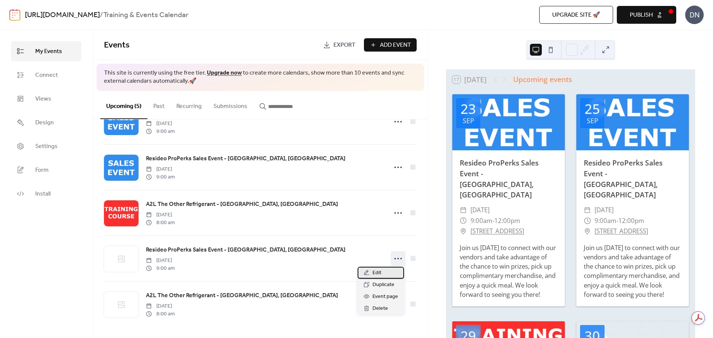
click at [377, 271] on span "Edit" at bounding box center [376, 273] width 9 height 9
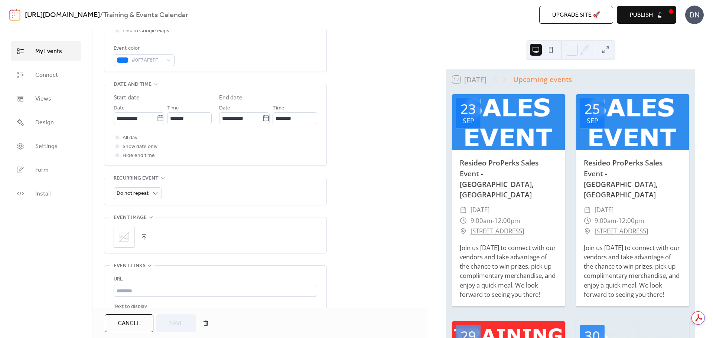
scroll to position [223, 0]
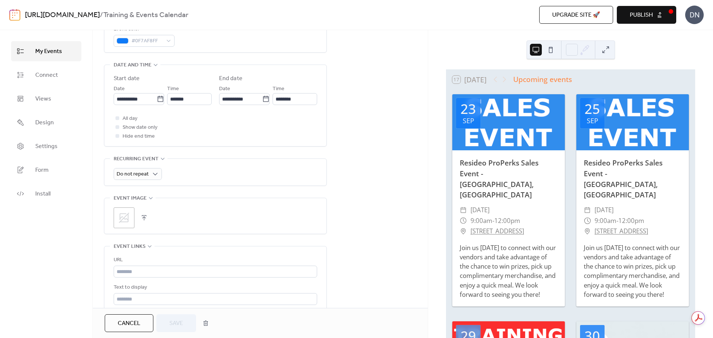
click at [123, 219] on icon at bounding box center [124, 218] width 10 height 10
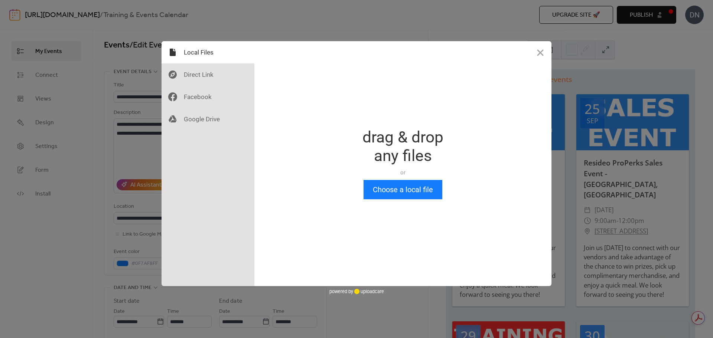
scroll to position [0, 0]
click at [542, 50] on button "Close" at bounding box center [540, 52] width 22 height 22
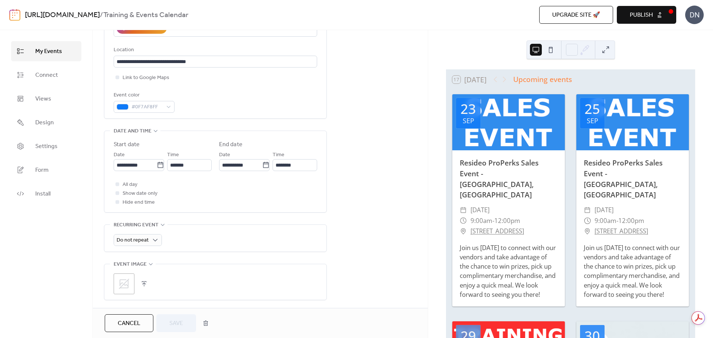
scroll to position [260, 0]
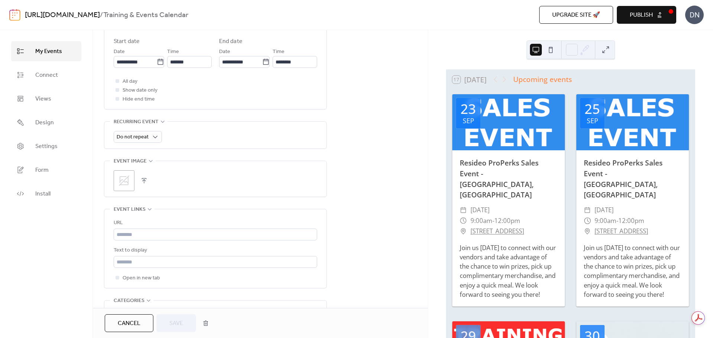
click at [121, 185] on icon at bounding box center [124, 181] width 10 height 10
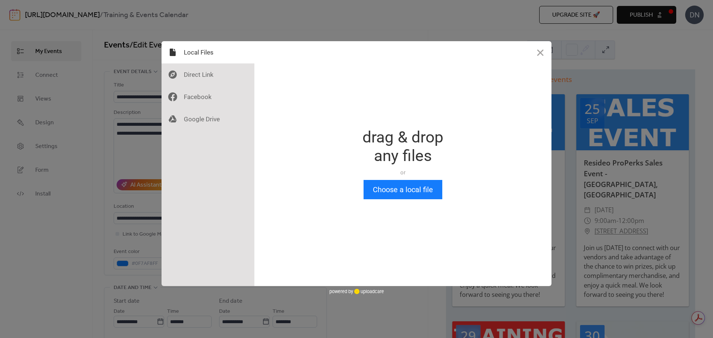
scroll to position [0, 0]
click at [383, 194] on button "Choose a local file" at bounding box center [402, 189] width 79 height 19
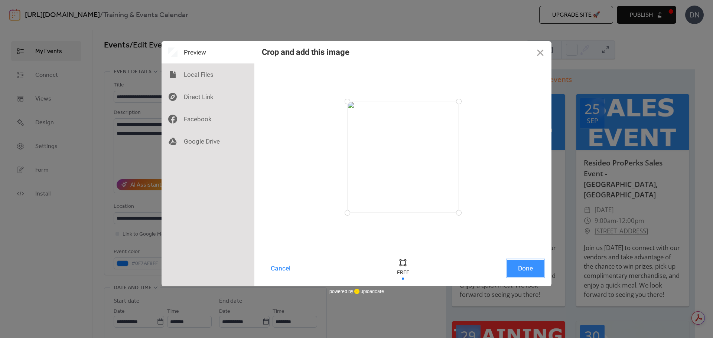
click at [533, 267] on button "Done" at bounding box center [525, 268] width 37 height 17
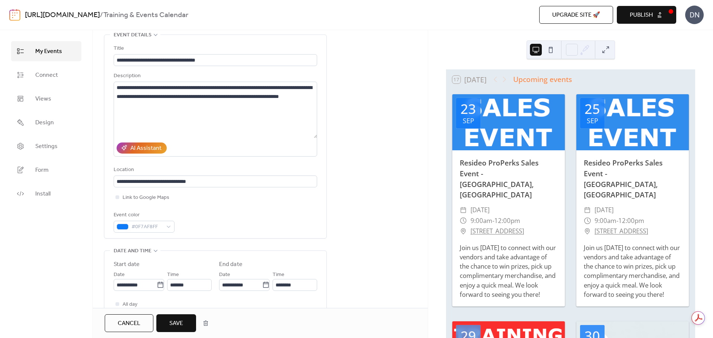
scroll to position [37, 0]
click at [183, 317] on button "Save" at bounding box center [176, 323] width 40 height 18
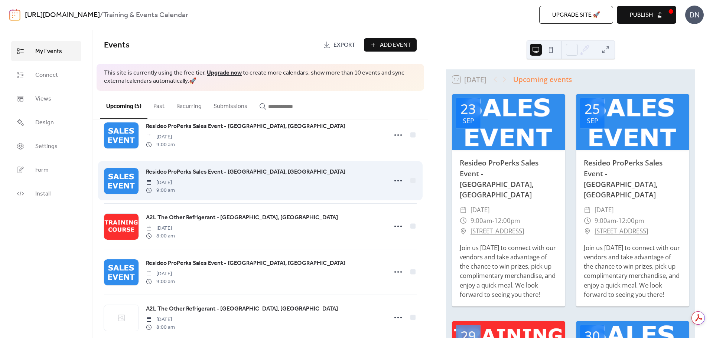
scroll to position [33, 0]
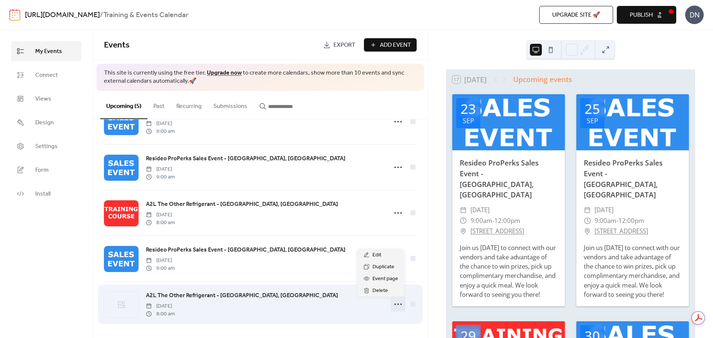
click at [392, 302] on icon at bounding box center [398, 304] width 12 height 12
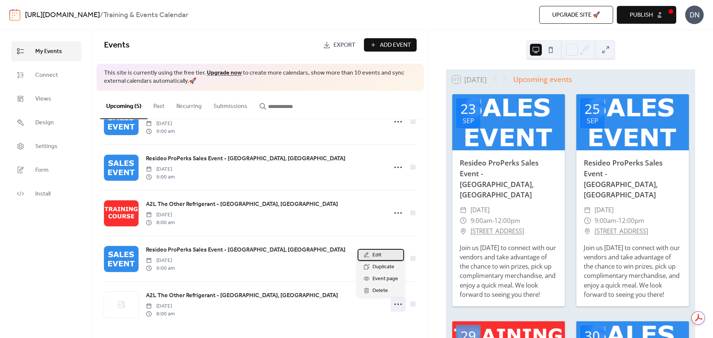
click at [373, 255] on span "Edit" at bounding box center [376, 255] width 9 height 9
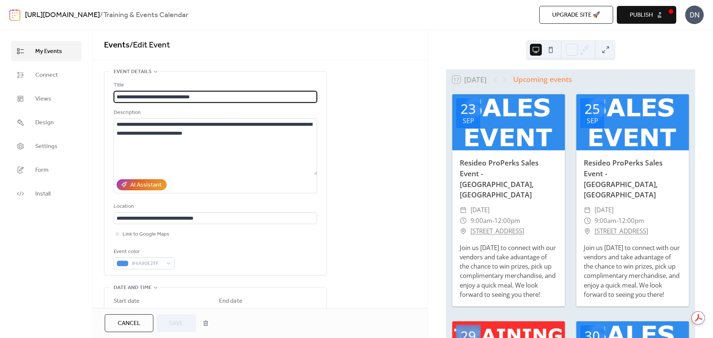
scroll to position [186, 0]
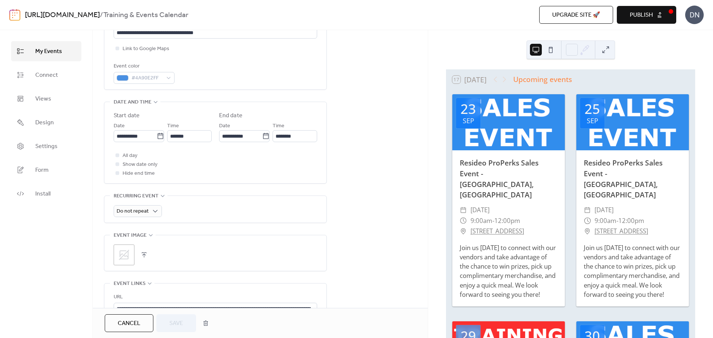
click at [126, 250] on icon at bounding box center [124, 255] width 12 height 12
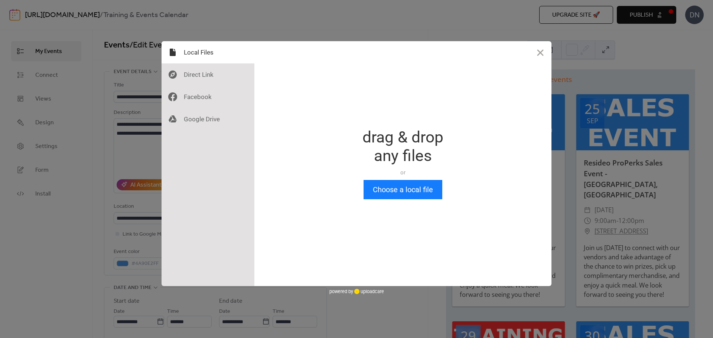
scroll to position [0, 0]
click at [389, 192] on button "Choose a local file" at bounding box center [402, 189] width 79 height 19
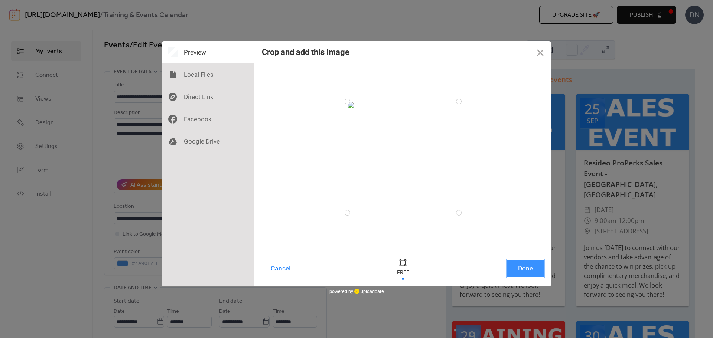
click at [528, 269] on button "Done" at bounding box center [525, 268] width 37 height 17
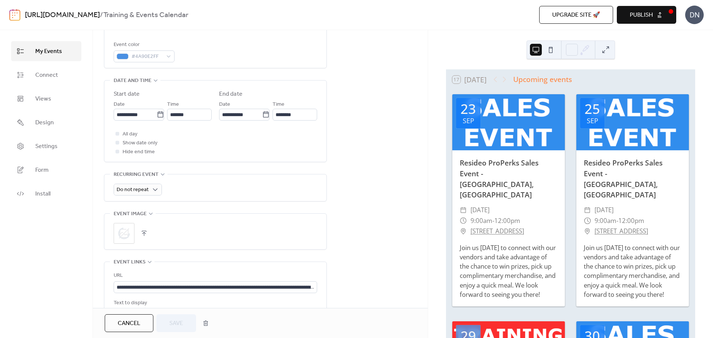
scroll to position [223, 0]
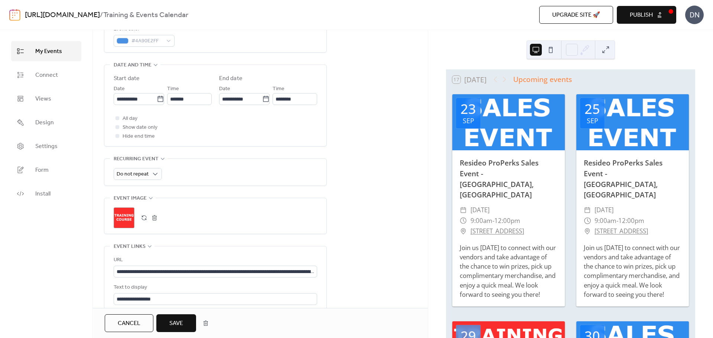
click at [173, 321] on span "Save" at bounding box center [176, 323] width 14 height 9
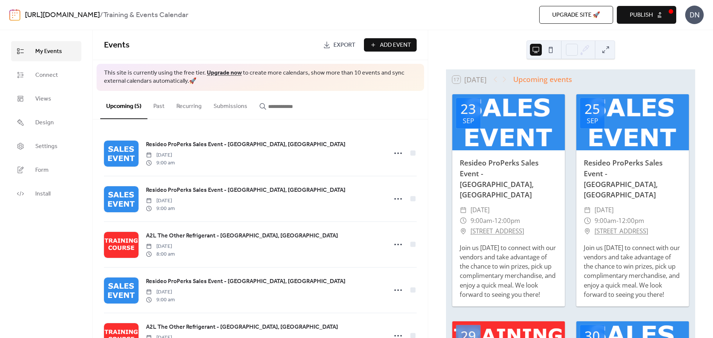
click at [639, 16] on span "Publish" at bounding box center [641, 15] width 23 height 9
click at [36, 95] on span "Views" at bounding box center [43, 99] width 16 height 9
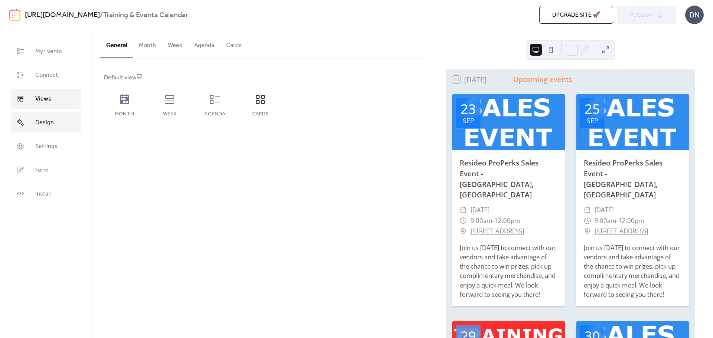
click at [39, 120] on span "Design" at bounding box center [44, 122] width 19 height 9
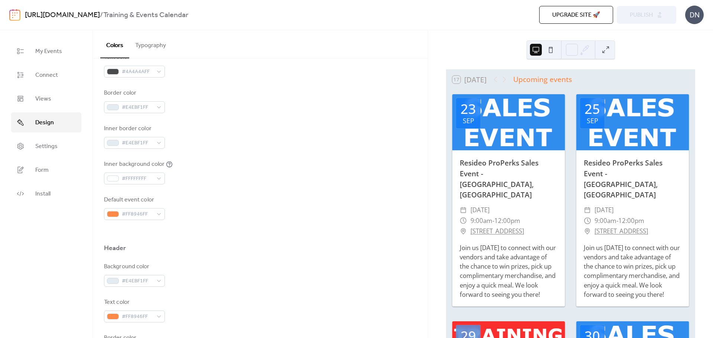
scroll to position [186, 0]
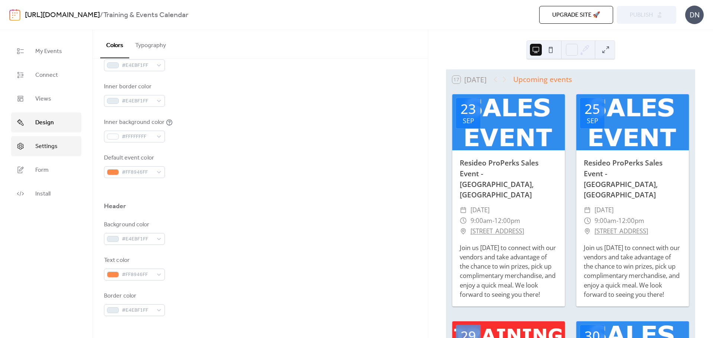
click at [50, 144] on span "Settings" at bounding box center [46, 146] width 22 height 9
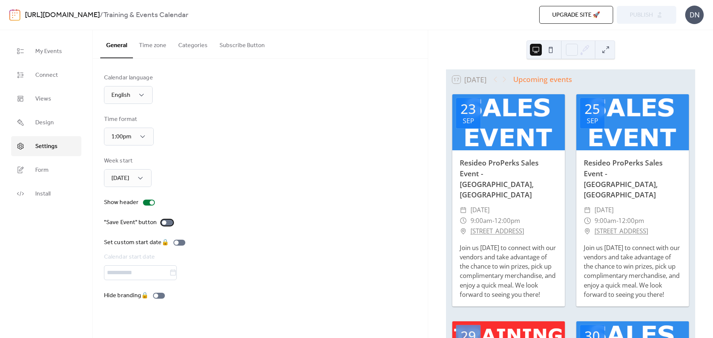
click at [167, 223] on div at bounding box center [167, 223] width 12 height 6
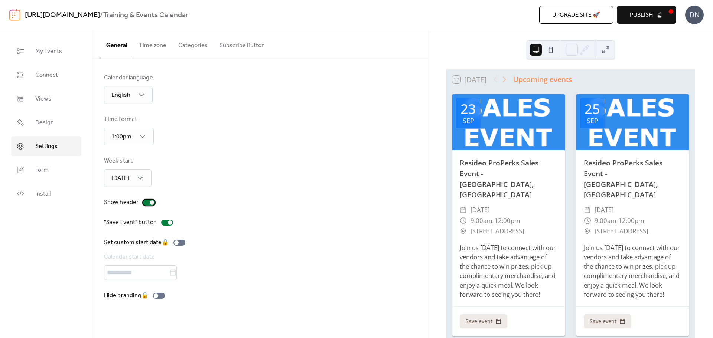
click at [148, 202] on div at bounding box center [149, 203] width 12 height 6
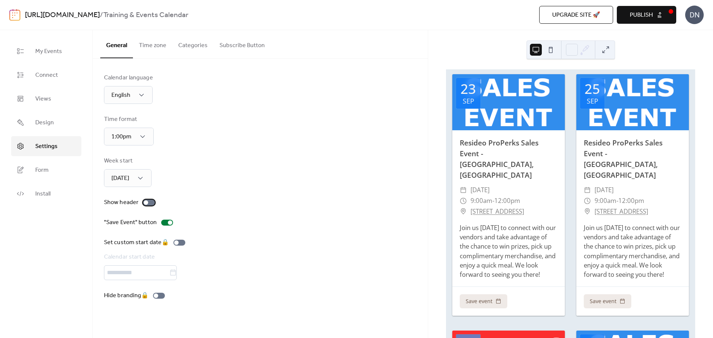
click at [148, 202] on div at bounding box center [149, 203] width 12 height 6
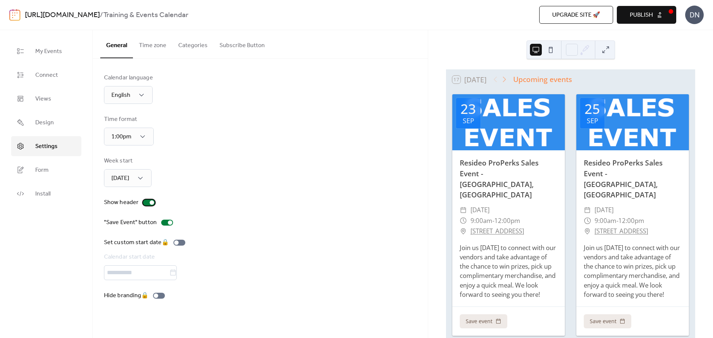
click at [148, 202] on div at bounding box center [149, 203] width 12 height 6
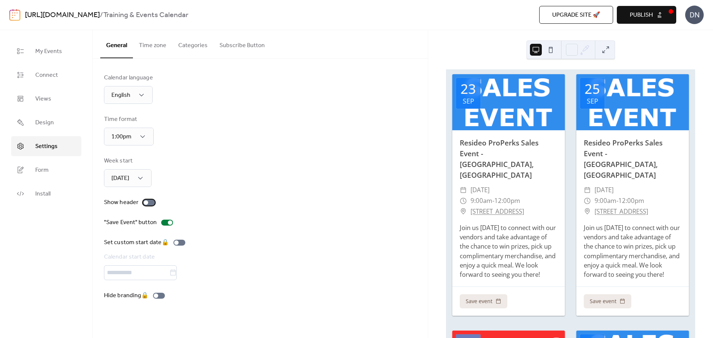
click at [148, 202] on div at bounding box center [149, 203] width 12 height 6
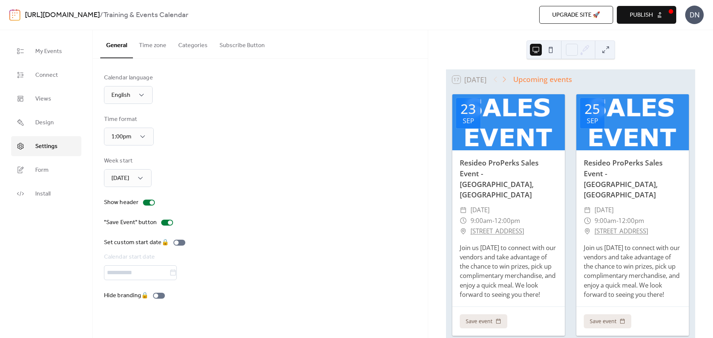
click at [190, 46] on button "Categories" at bounding box center [192, 43] width 41 height 27
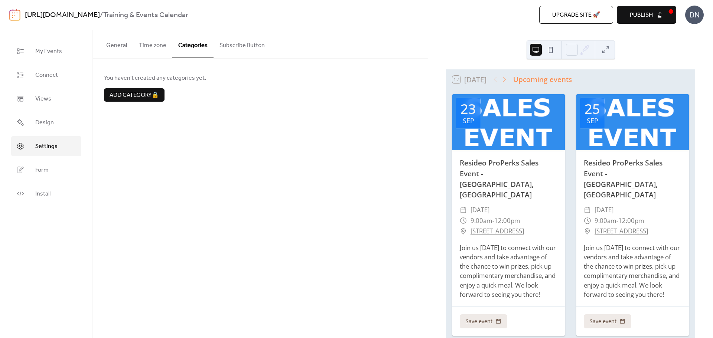
click at [234, 47] on button "Subscribe Button" at bounding box center [241, 43] width 57 height 27
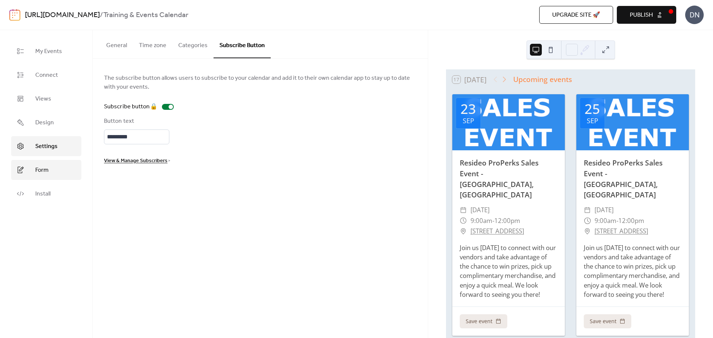
click at [37, 166] on span "Form" at bounding box center [41, 170] width 13 height 9
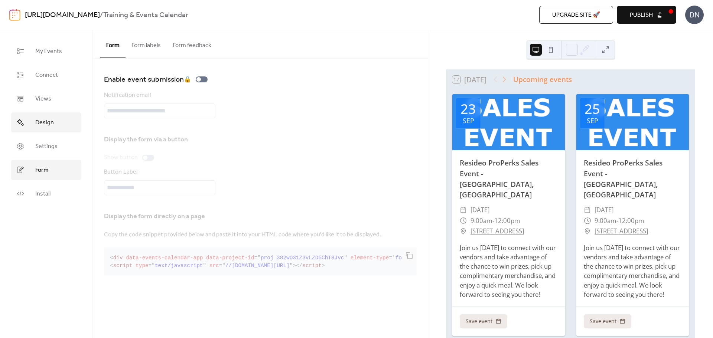
click at [47, 118] on span "Design" at bounding box center [44, 122] width 19 height 9
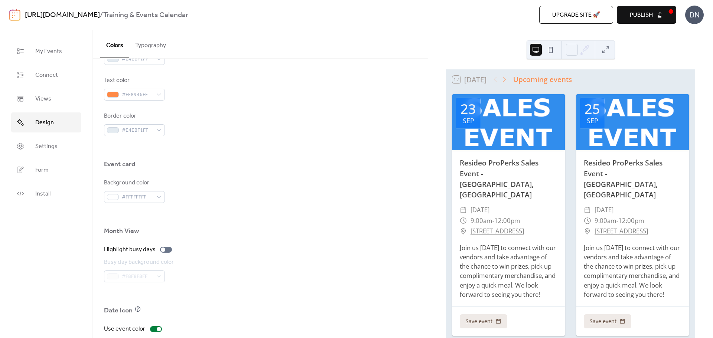
scroll to position [440, 0]
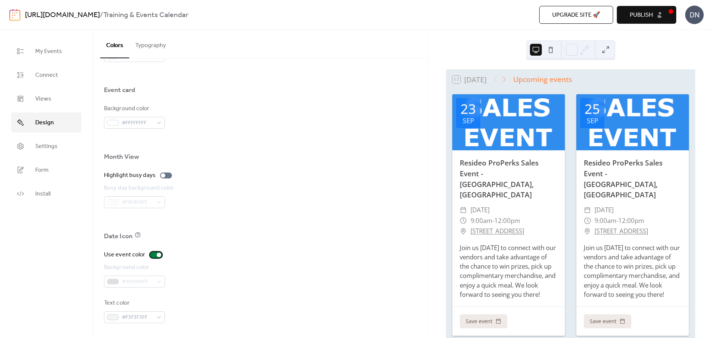
click at [150, 255] on div at bounding box center [156, 255] width 12 height 6
click at [151, 255] on div at bounding box center [153, 255] width 4 height 4
click at [150, 255] on div at bounding box center [156, 255] width 12 height 6
click at [153, 253] on div at bounding box center [156, 255] width 12 height 6
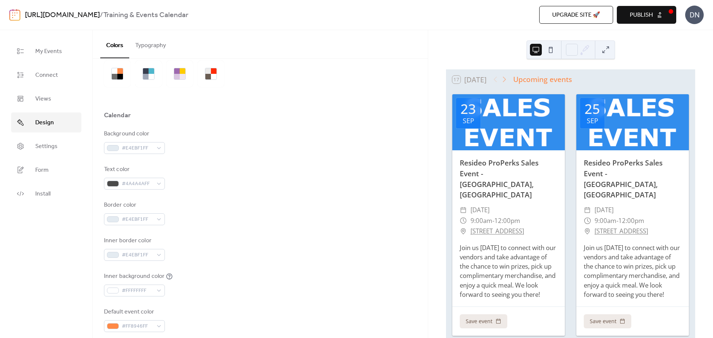
scroll to position [0, 0]
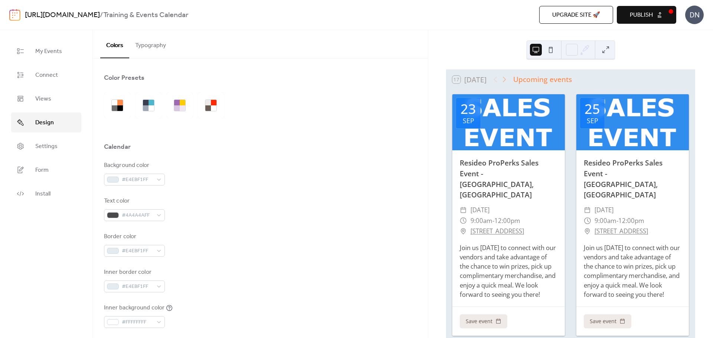
click at [157, 45] on button "Typography" at bounding box center [150, 43] width 43 height 27
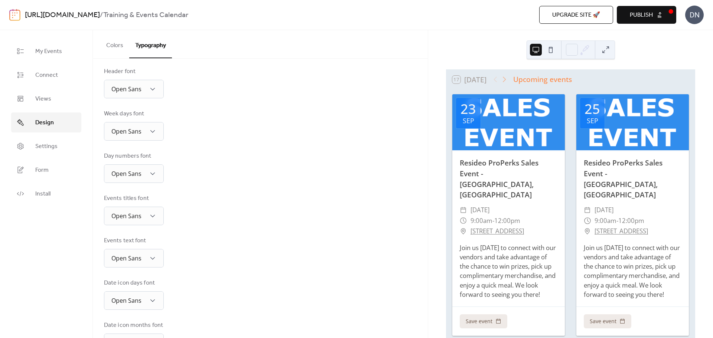
scroll to position [105, 0]
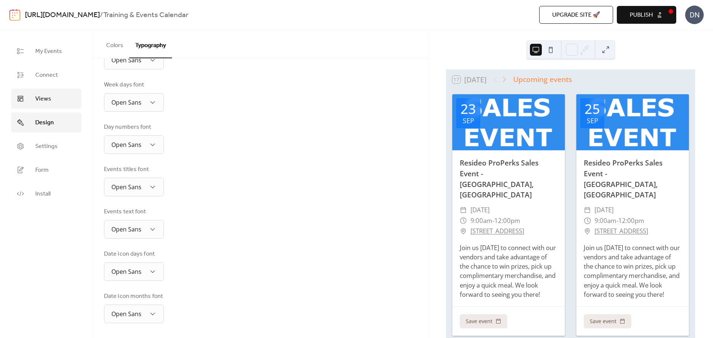
click at [41, 98] on span "Views" at bounding box center [43, 99] width 16 height 9
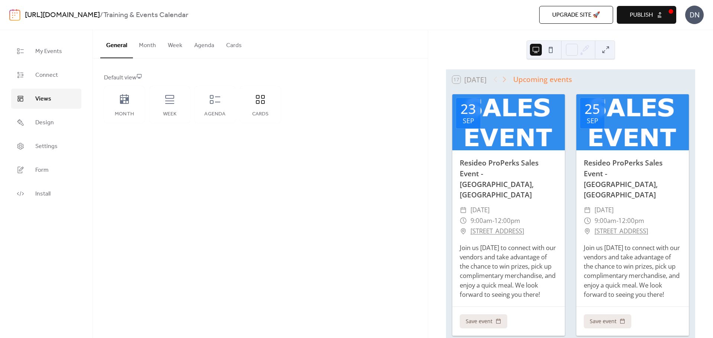
click at [145, 48] on button "Month" at bounding box center [147, 43] width 29 height 27
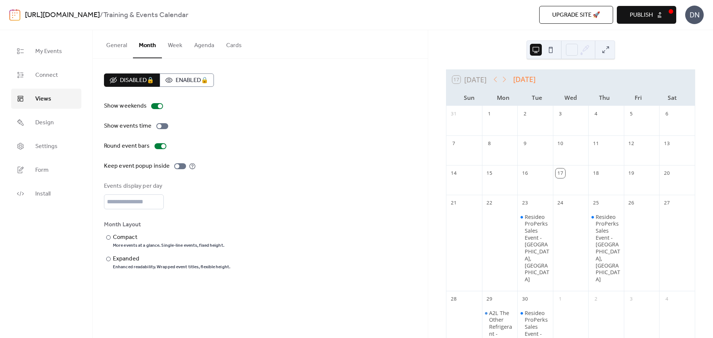
click at [173, 46] on button "Week" at bounding box center [175, 43] width 26 height 27
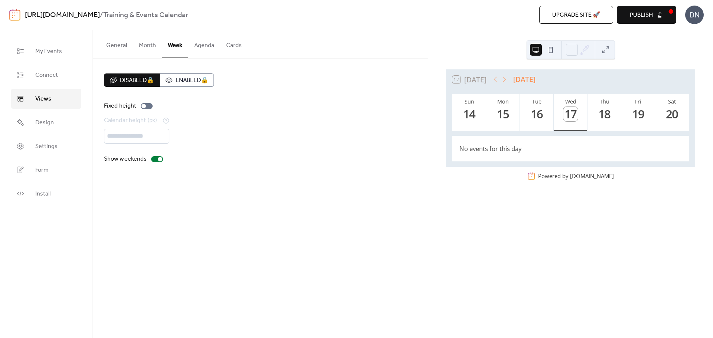
click at [198, 46] on button "Agenda" at bounding box center [204, 43] width 32 height 27
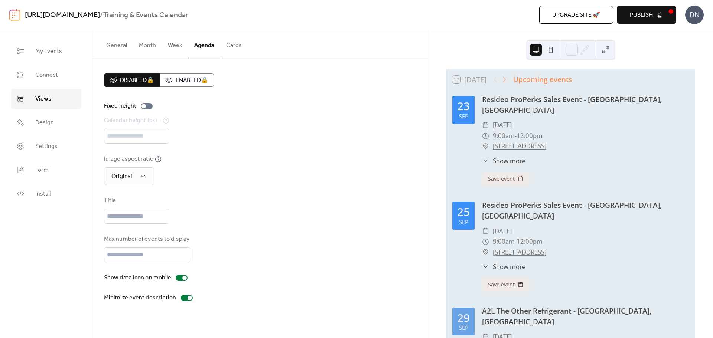
click at [226, 47] on button "Cards" at bounding box center [233, 43] width 27 height 27
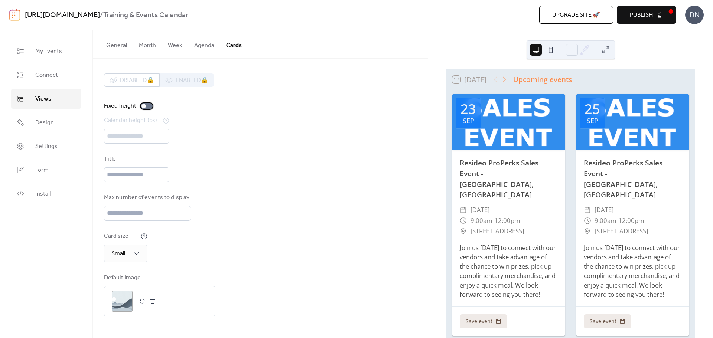
click at [148, 106] on div at bounding box center [147, 106] width 12 height 6
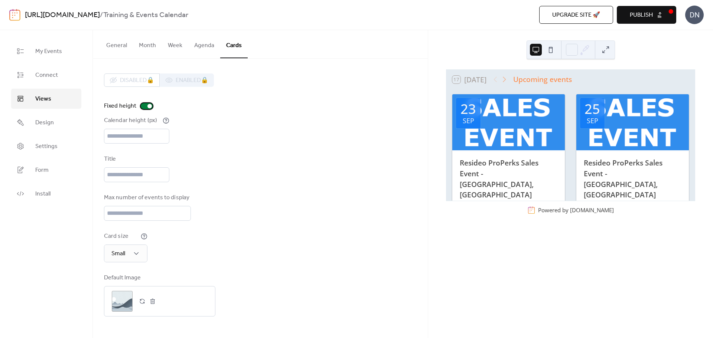
click at [148, 106] on div at bounding box center [149, 106] width 4 height 4
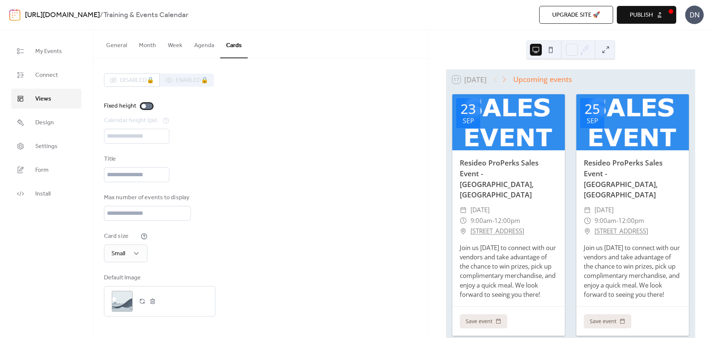
click at [147, 106] on div at bounding box center [147, 106] width 12 height 6
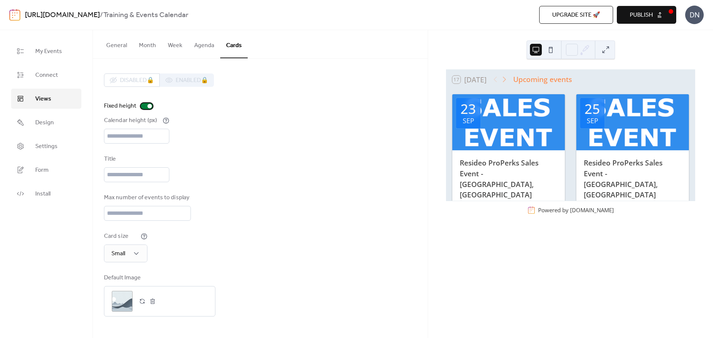
click at [144, 105] on div at bounding box center [147, 106] width 12 height 6
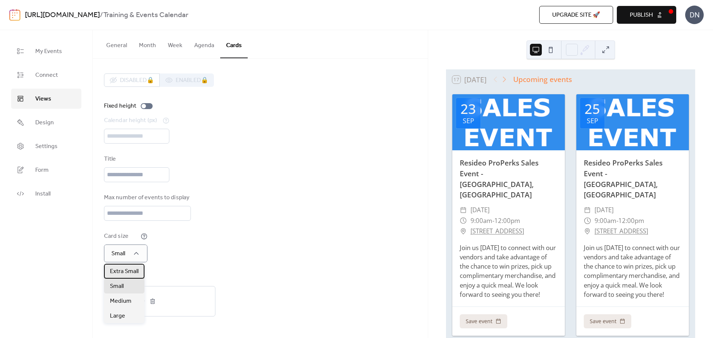
click at [131, 271] on span "Extra Small" at bounding box center [124, 271] width 29 height 9
click at [131, 287] on div "Small" at bounding box center [124, 286] width 40 height 15
click at [47, 71] on span "Connect" at bounding box center [46, 75] width 23 height 9
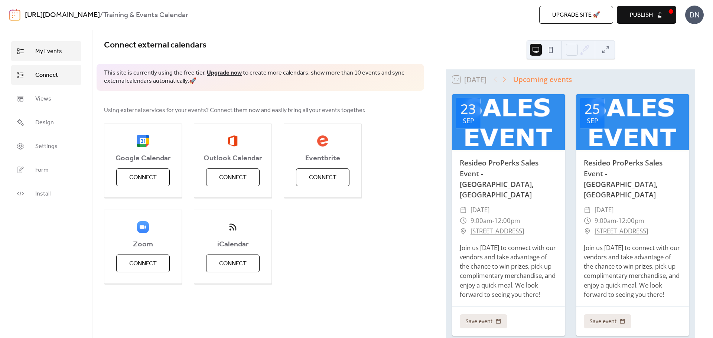
click at [51, 53] on span "My Events" at bounding box center [48, 51] width 27 height 9
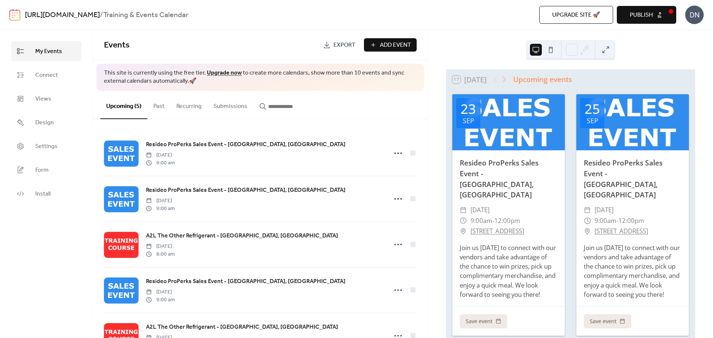
click at [642, 14] on span "Publish" at bounding box center [641, 15] width 23 height 9
click at [42, 123] on span "Design" at bounding box center [44, 122] width 19 height 9
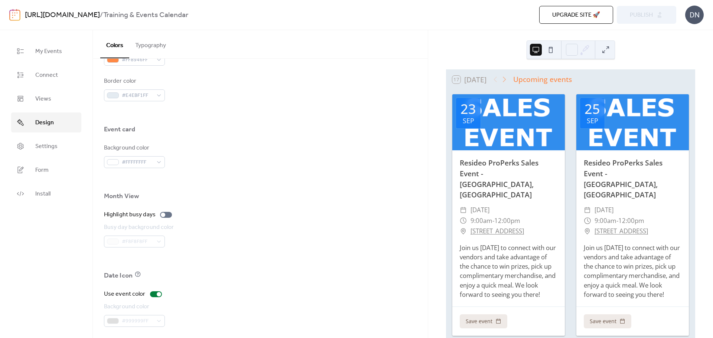
scroll to position [440, 0]
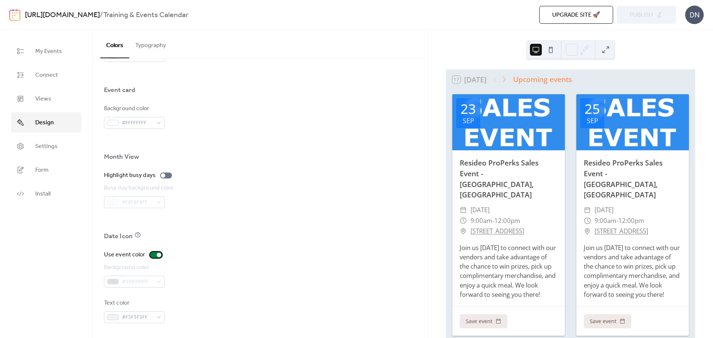
click at [157, 256] on div at bounding box center [159, 255] width 4 height 4
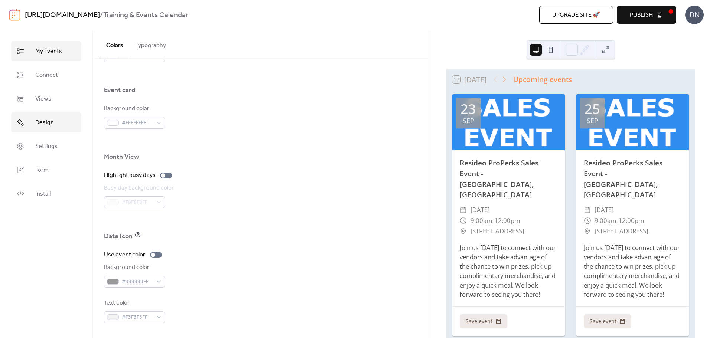
click at [49, 56] on span "My Events" at bounding box center [48, 51] width 27 height 9
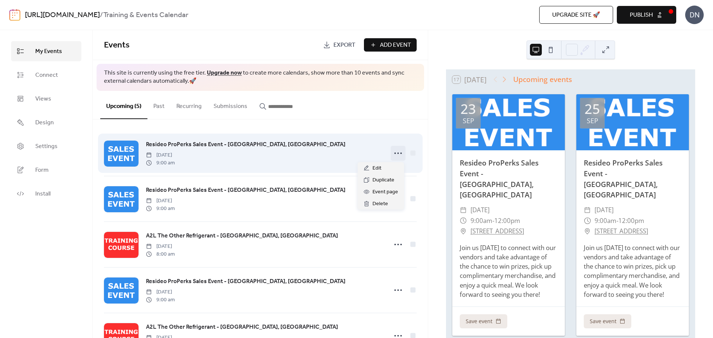
click at [394, 156] on icon at bounding box center [398, 153] width 12 height 12
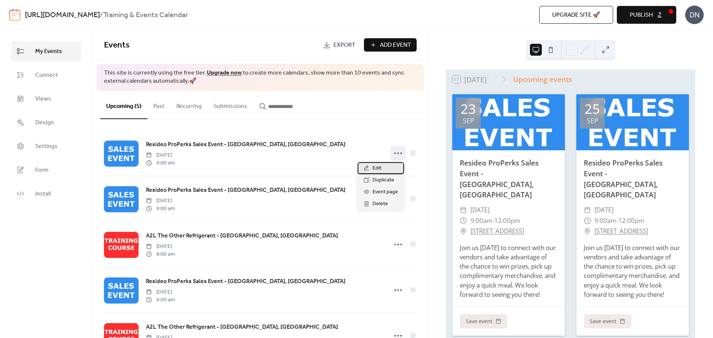
click at [386, 167] on div "Edit" at bounding box center [381, 168] width 46 height 12
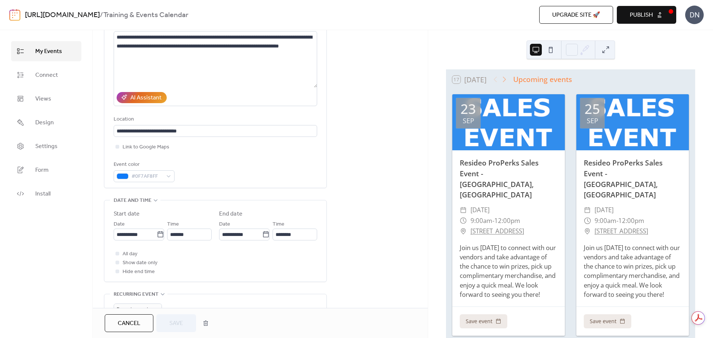
scroll to position [223, 0]
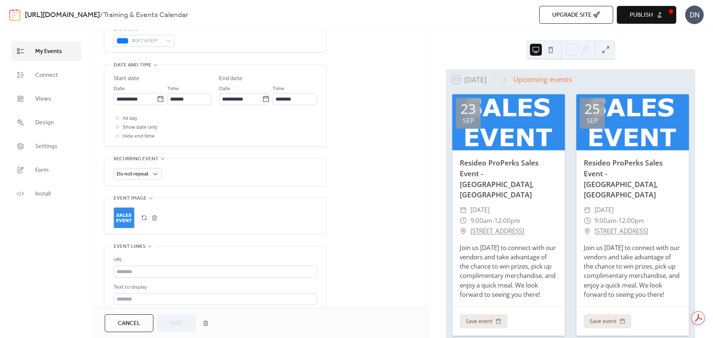
click at [141, 217] on button "button" at bounding box center [144, 218] width 10 height 10
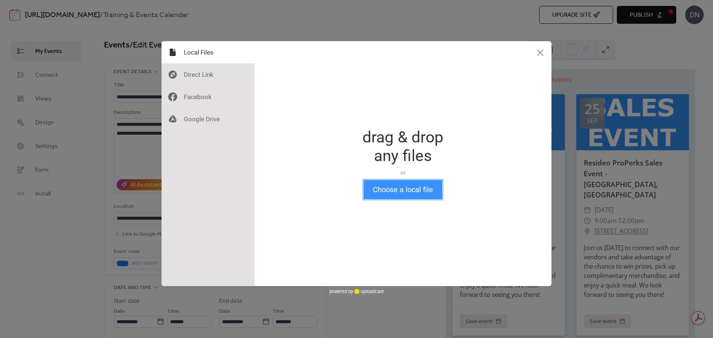
click at [399, 198] on button "Choose a local file" at bounding box center [402, 189] width 79 height 19
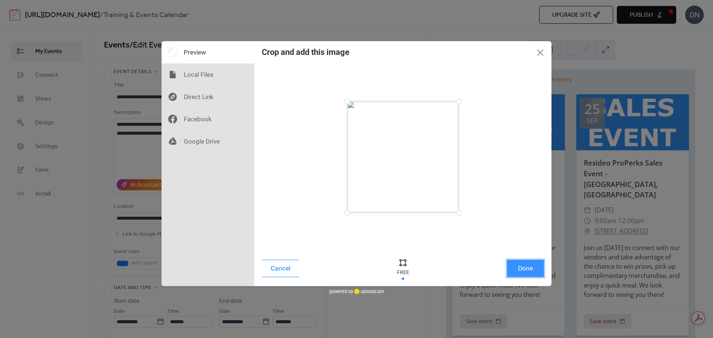
click at [529, 269] on button "Done" at bounding box center [525, 268] width 37 height 17
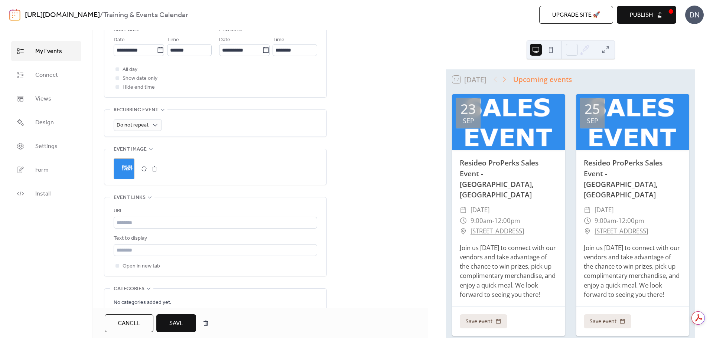
click at [185, 317] on button "Save" at bounding box center [176, 323] width 40 height 18
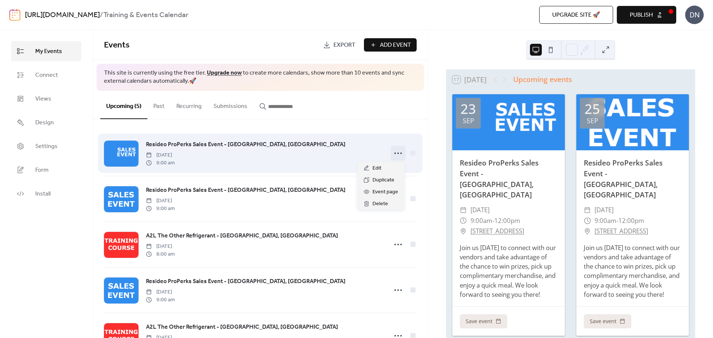
click at [396, 151] on icon at bounding box center [398, 153] width 12 height 12
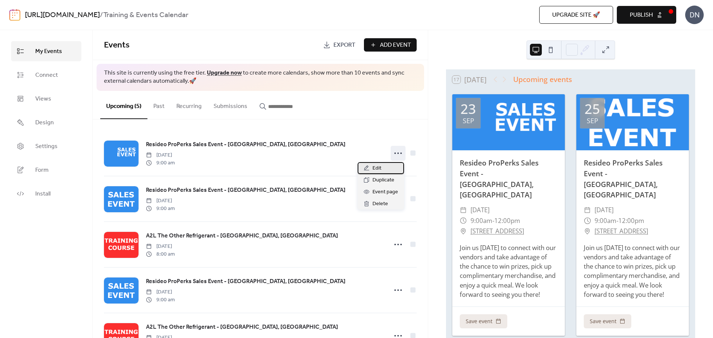
click at [381, 171] on span "Edit" at bounding box center [376, 168] width 9 height 9
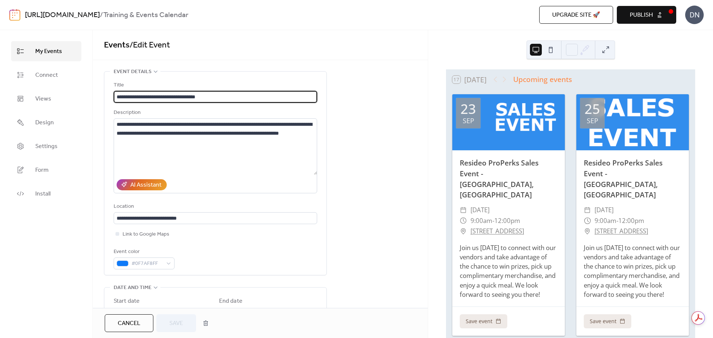
scroll to position [297, 0]
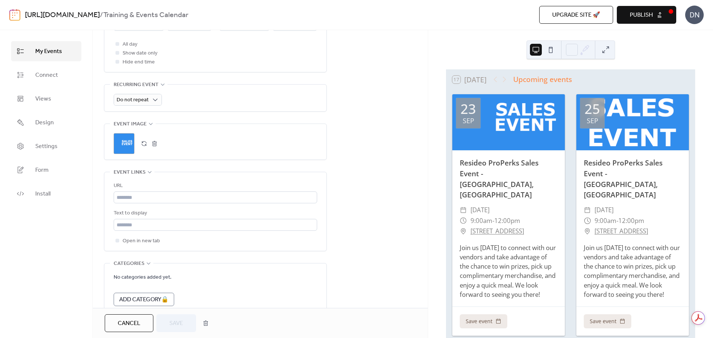
click at [144, 147] on button "button" at bounding box center [144, 143] width 10 height 10
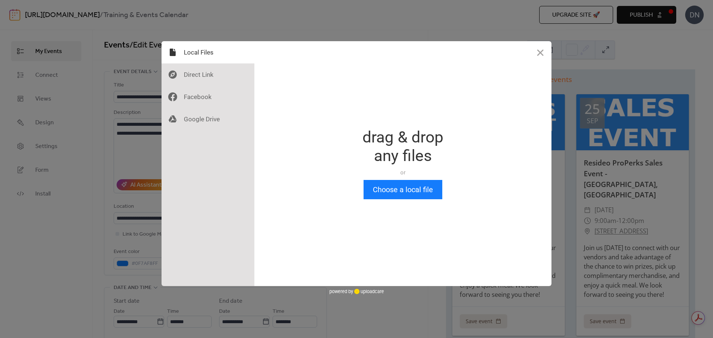
scroll to position [0, 0]
click at [385, 185] on button "Choose a local file" at bounding box center [402, 189] width 79 height 19
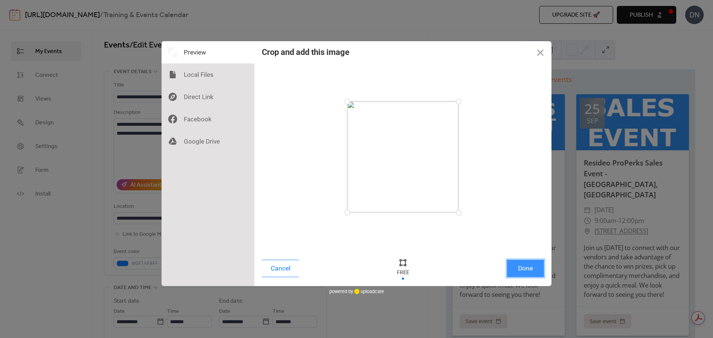
click at [529, 264] on button "Done" at bounding box center [525, 268] width 37 height 17
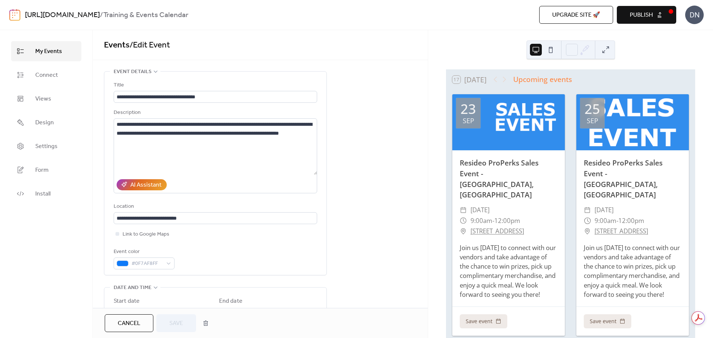
scroll to position [272, 0]
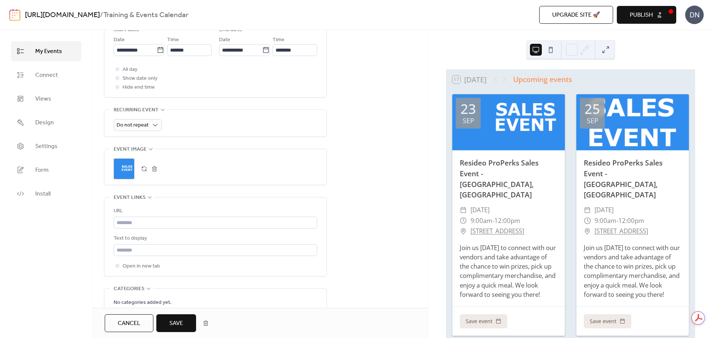
click at [177, 319] on span "Save" at bounding box center [176, 323] width 14 height 9
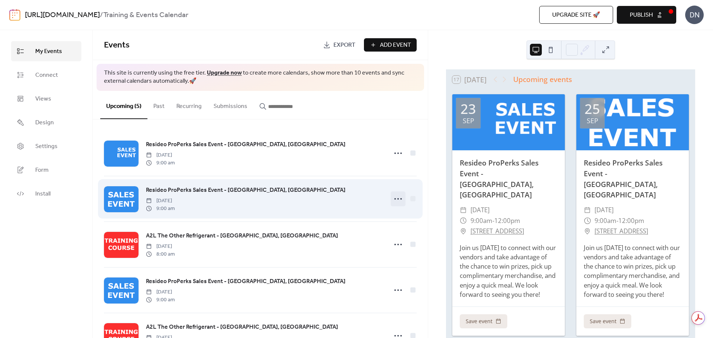
click at [394, 199] on icon at bounding box center [398, 199] width 12 height 12
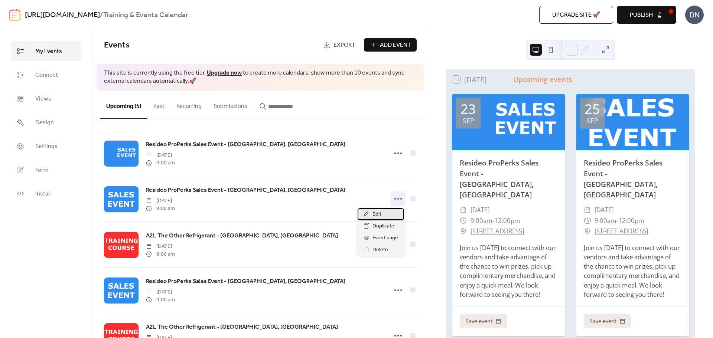
click at [386, 214] on div "Edit" at bounding box center [381, 214] width 46 height 12
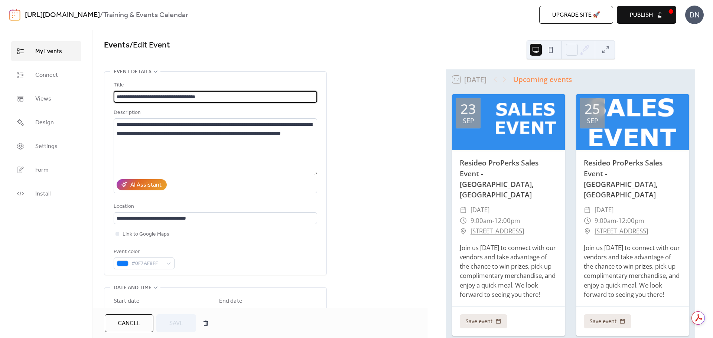
scroll to position [223, 0]
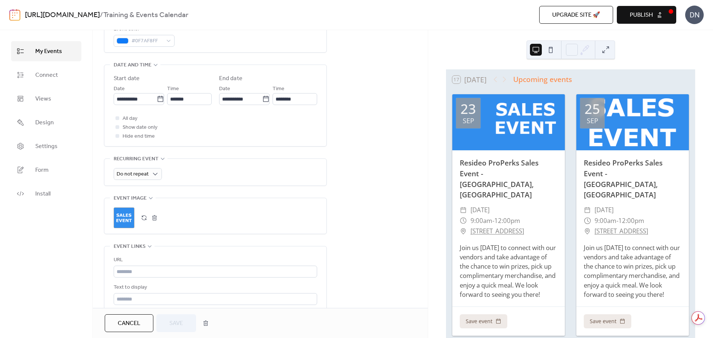
click at [143, 215] on button "button" at bounding box center [144, 218] width 10 height 10
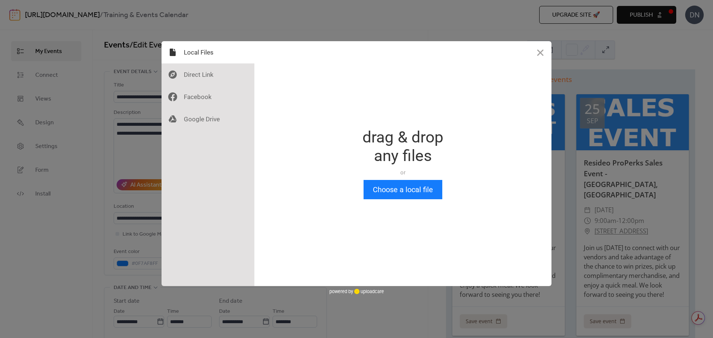
scroll to position [0, 0]
click at [396, 196] on button "Choose a local file" at bounding box center [402, 189] width 79 height 19
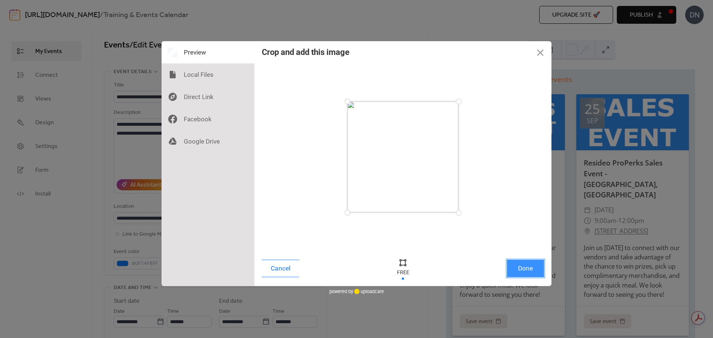
click at [519, 265] on button "Done" at bounding box center [525, 268] width 37 height 17
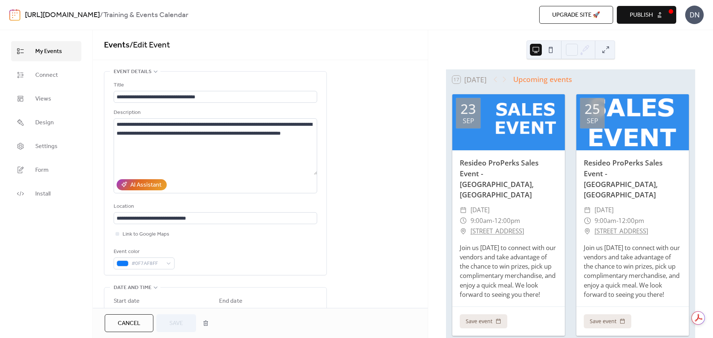
scroll to position [272, 0]
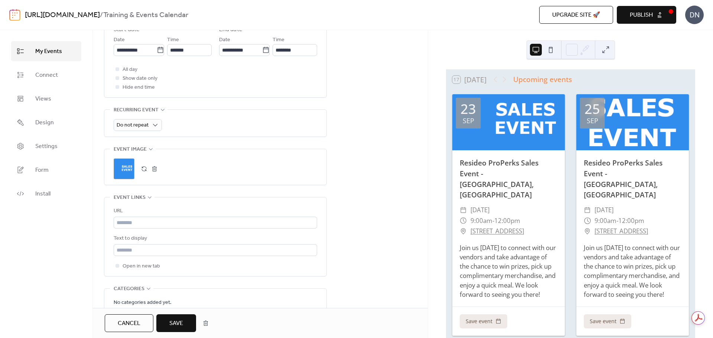
click at [175, 321] on span "Save" at bounding box center [176, 323] width 14 height 9
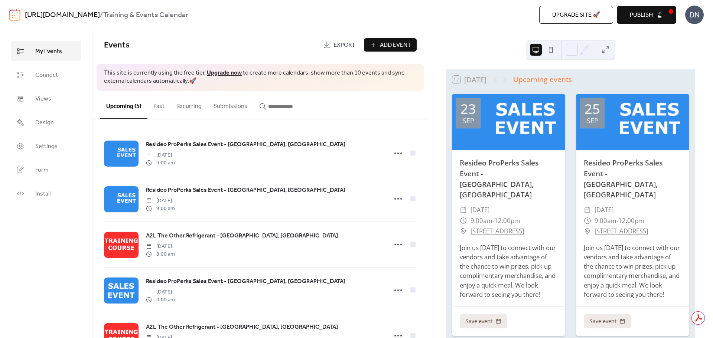
scroll to position [33, 0]
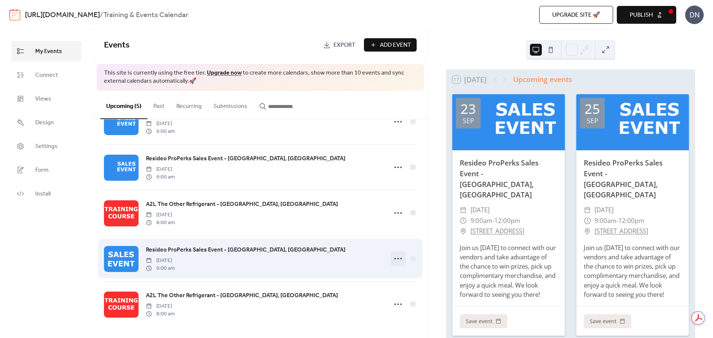
click at [397, 258] on circle at bounding box center [397, 258] width 1 height 1
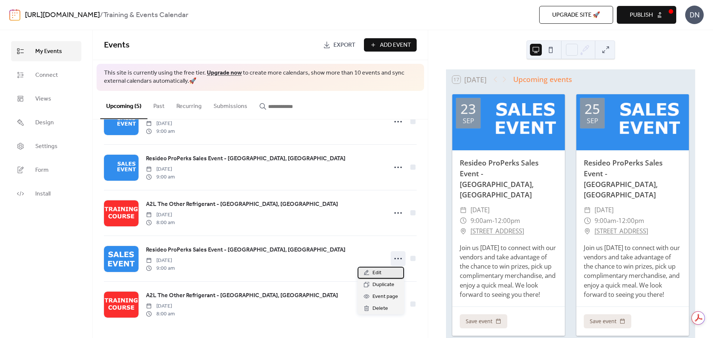
click at [373, 274] on span "Edit" at bounding box center [376, 273] width 9 height 9
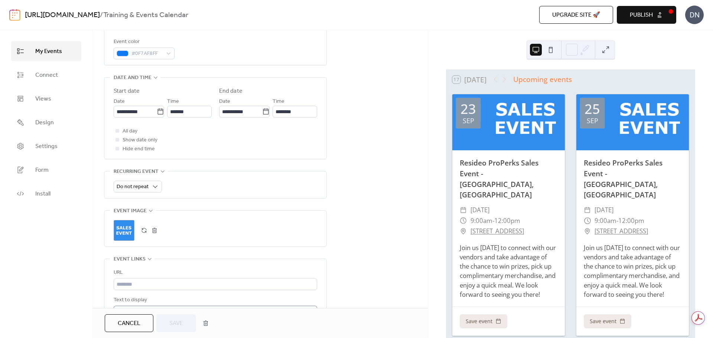
scroll to position [260, 0]
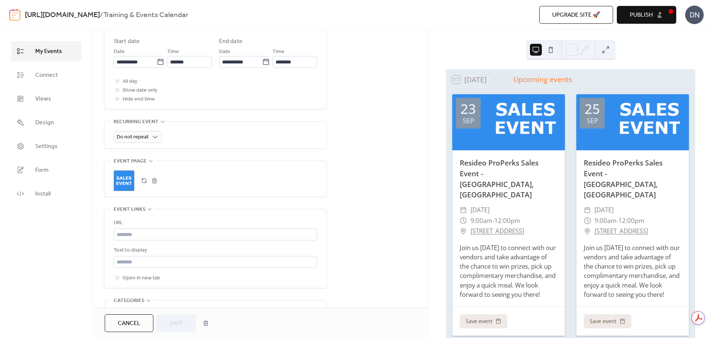
click at [140, 182] on button "button" at bounding box center [144, 181] width 10 height 10
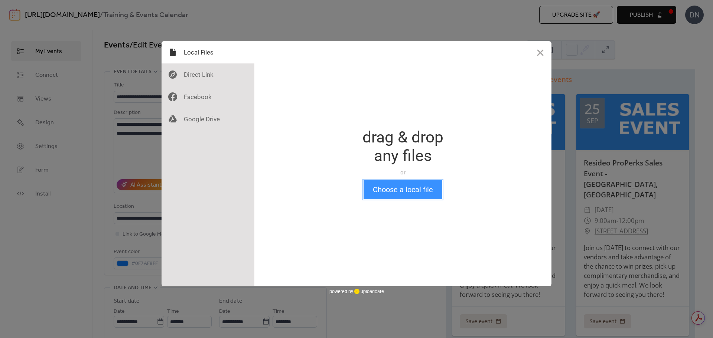
click at [386, 192] on button "Choose a local file" at bounding box center [402, 189] width 79 height 19
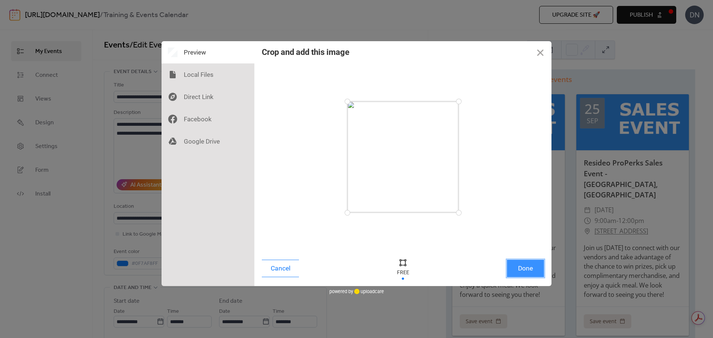
click at [521, 273] on button "Done" at bounding box center [525, 268] width 37 height 17
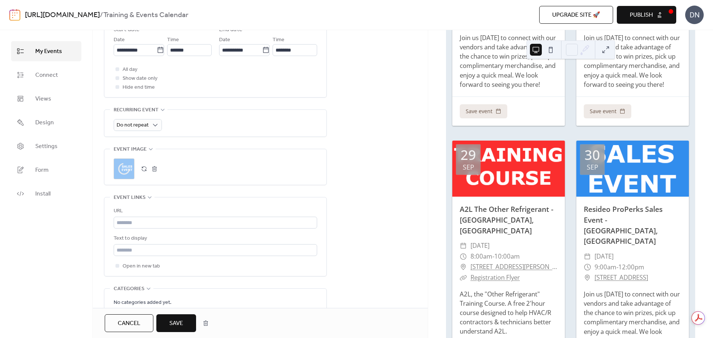
scroll to position [223, 0]
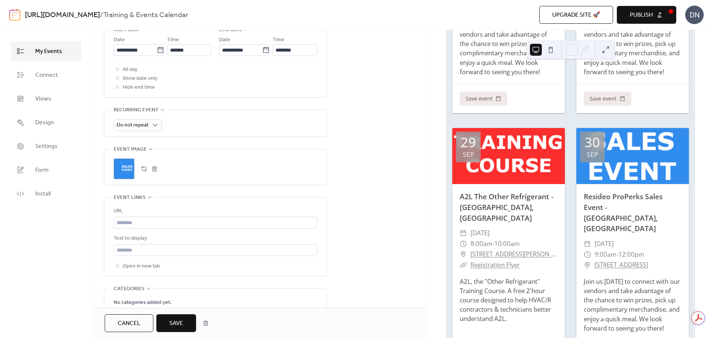
click at [180, 319] on span "Save" at bounding box center [176, 323] width 14 height 9
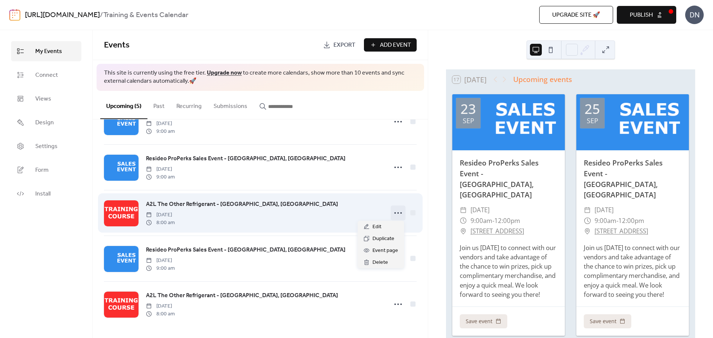
click at [394, 213] on circle at bounding box center [394, 212] width 1 height 1
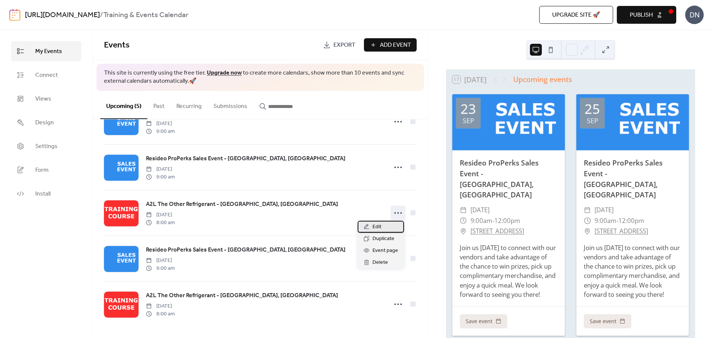
click at [385, 224] on div "Edit" at bounding box center [381, 227] width 46 height 12
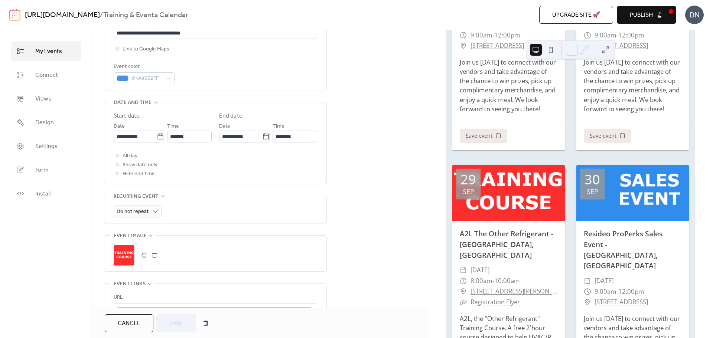
scroll to position [186, 0]
click at [143, 256] on button "button" at bounding box center [144, 255] width 10 height 10
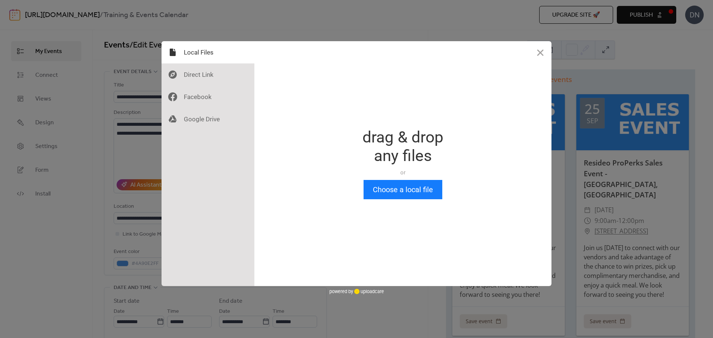
scroll to position [0, 0]
click at [396, 198] on button "Choose a local file" at bounding box center [402, 189] width 79 height 19
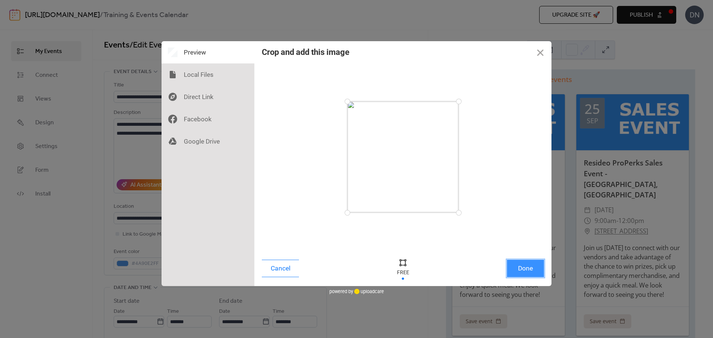
click at [528, 266] on button "Done" at bounding box center [525, 268] width 37 height 17
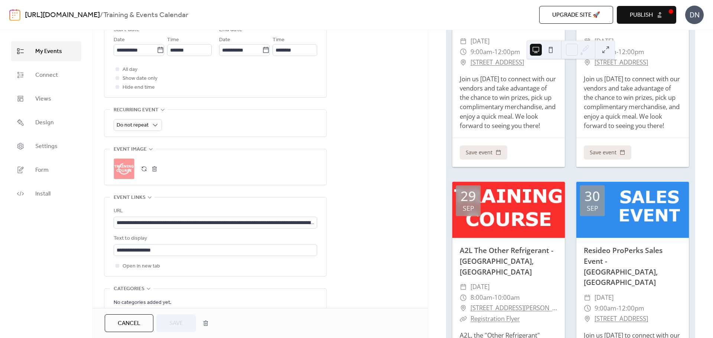
scroll to position [186, 0]
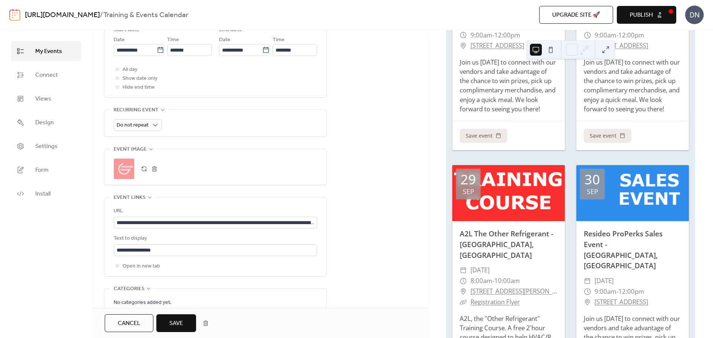
click at [175, 320] on span "Save" at bounding box center [176, 323] width 14 height 9
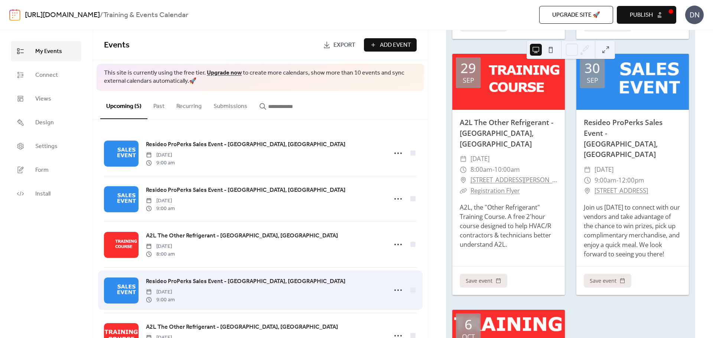
scroll to position [33, 0]
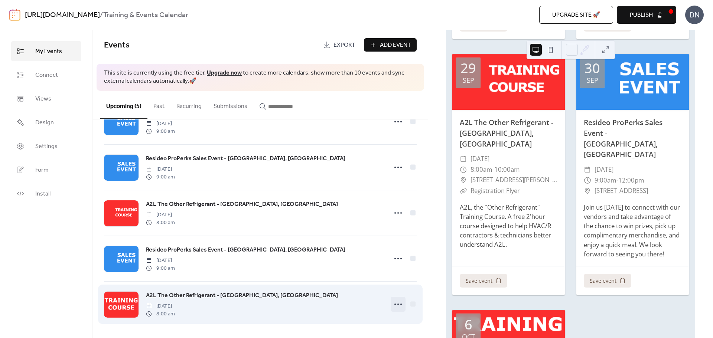
click at [397, 304] on circle at bounding box center [397, 304] width 1 height 1
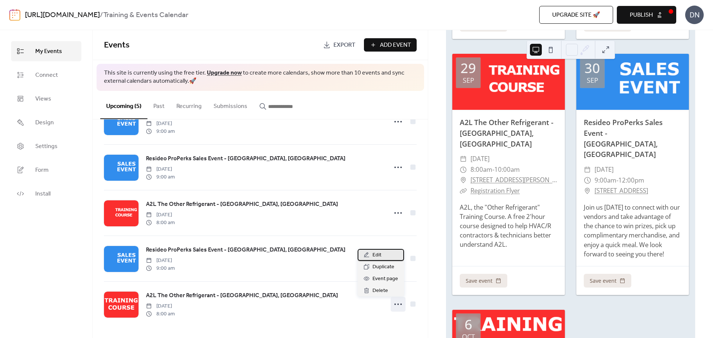
click at [378, 257] on span "Edit" at bounding box center [376, 255] width 9 height 9
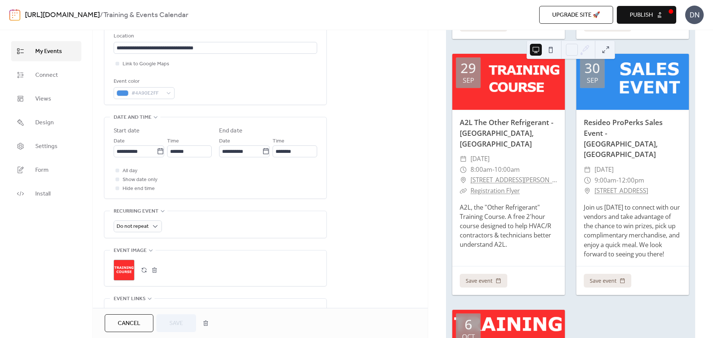
scroll to position [186, 0]
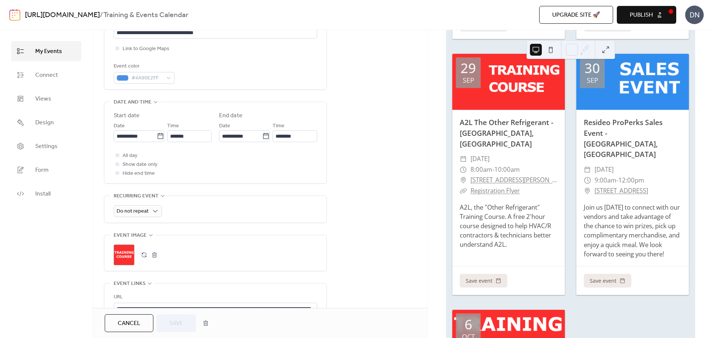
click at [143, 255] on button "button" at bounding box center [144, 255] width 10 height 10
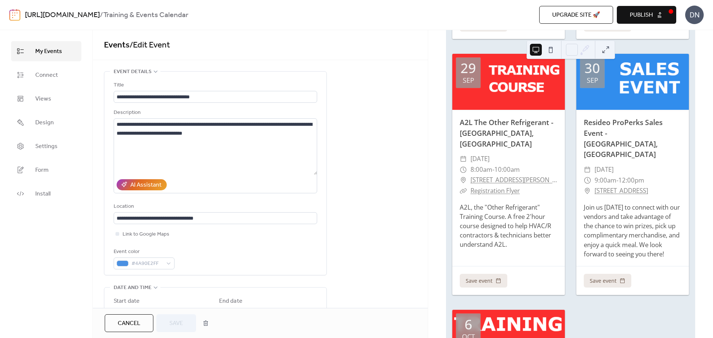
scroll to position [0, 0]
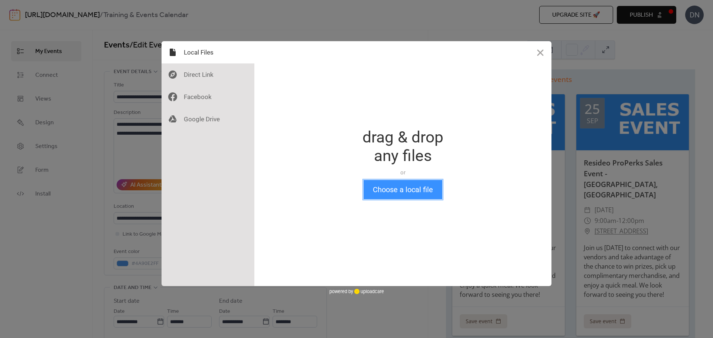
click at [387, 186] on button "Choose a local file" at bounding box center [402, 189] width 79 height 19
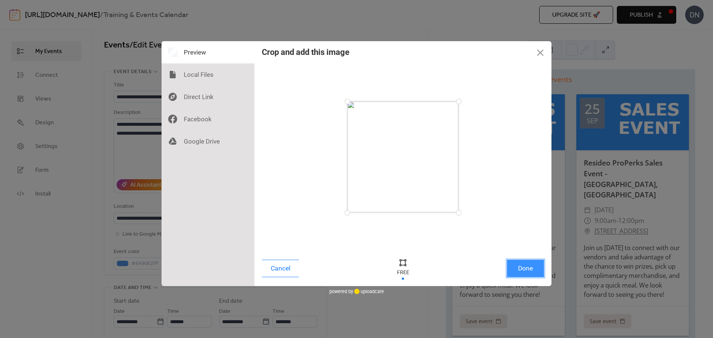
click at [531, 267] on button "Done" at bounding box center [525, 268] width 37 height 17
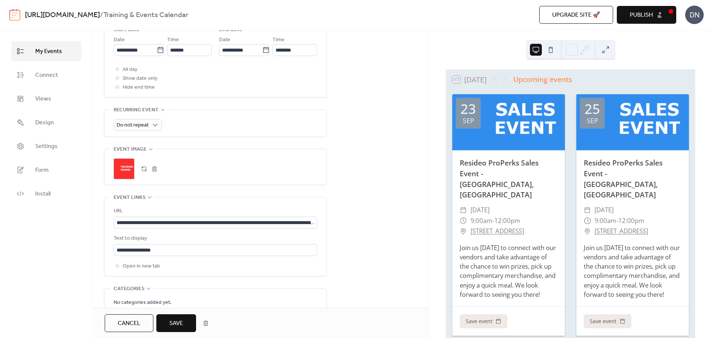
click at [183, 322] on span "Save" at bounding box center [176, 323] width 14 height 9
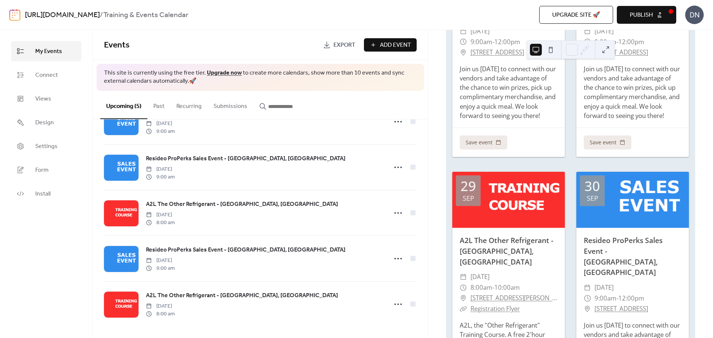
scroll to position [223, 0]
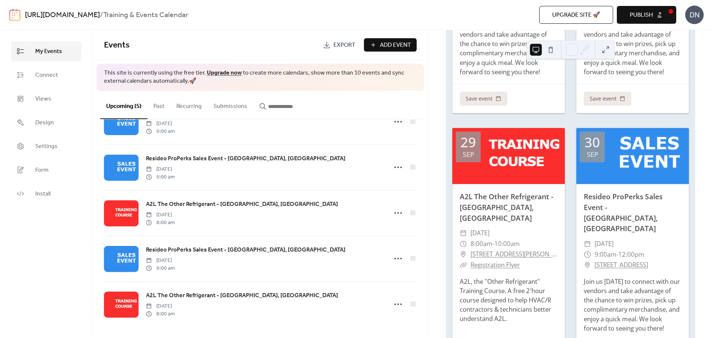
click at [635, 16] on span "Publish" at bounding box center [641, 15] width 23 height 9
click at [42, 118] on span "Design" at bounding box center [44, 122] width 19 height 9
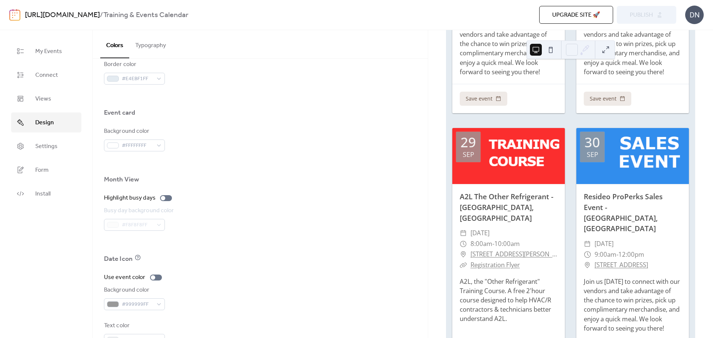
scroll to position [440, 0]
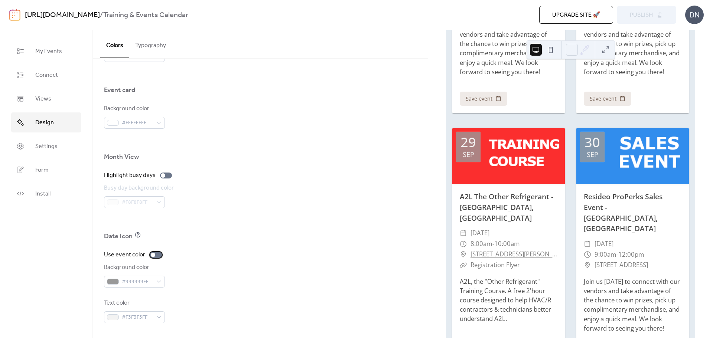
click at [157, 254] on div at bounding box center [156, 255] width 12 height 6
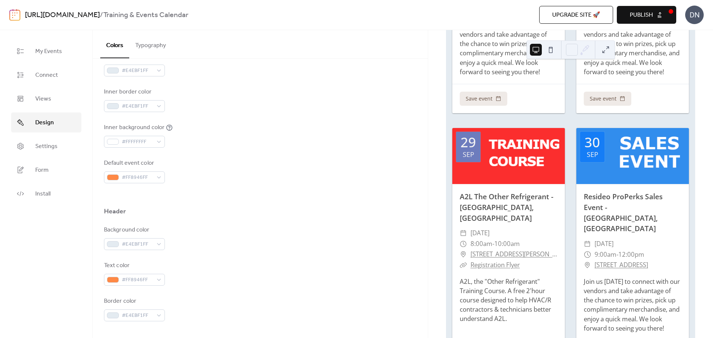
scroll to position [180, 0]
click at [50, 52] on span "My Events" at bounding box center [48, 51] width 27 height 9
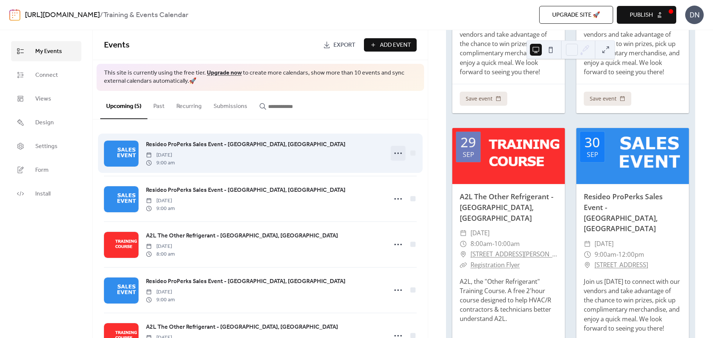
click at [394, 154] on circle at bounding box center [394, 153] width 1 height 1
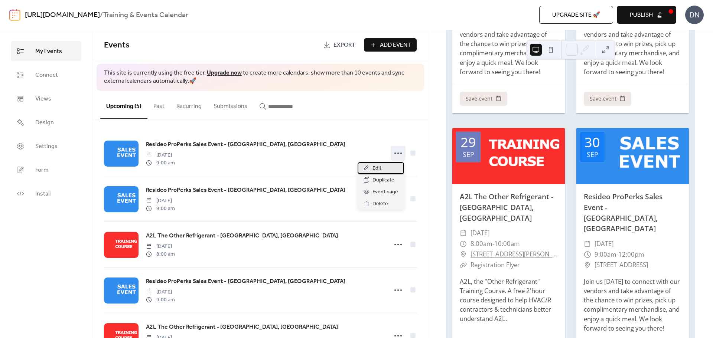
click at [378, 167] on span "Edit" at bounding box center [376, 168] width 9 height 9
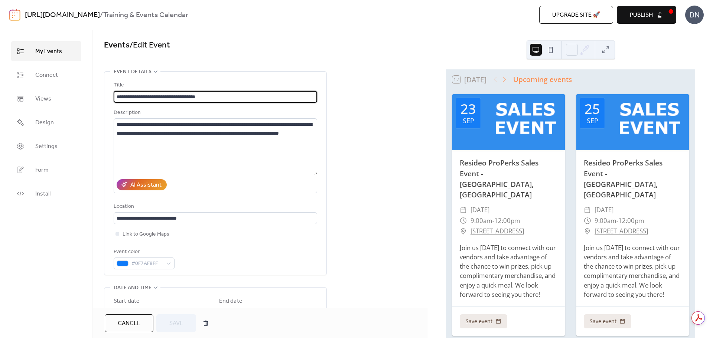
scroll to position [37, 0]
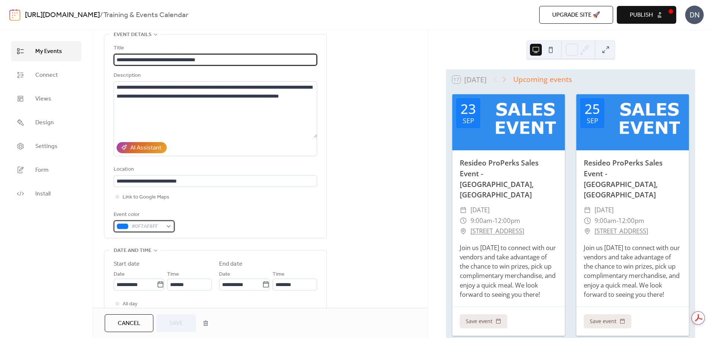
click at [168, 226] on div "#0F7AF8FF" at bounding box center [144, 227] width 61 height 12
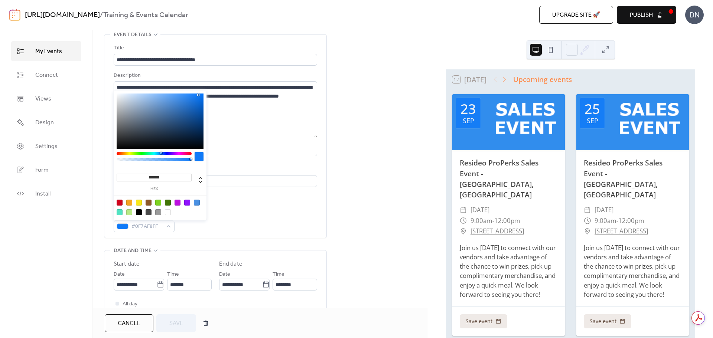
click at [120, 203] on div at bounding box center [120, 203] width 6 height 6
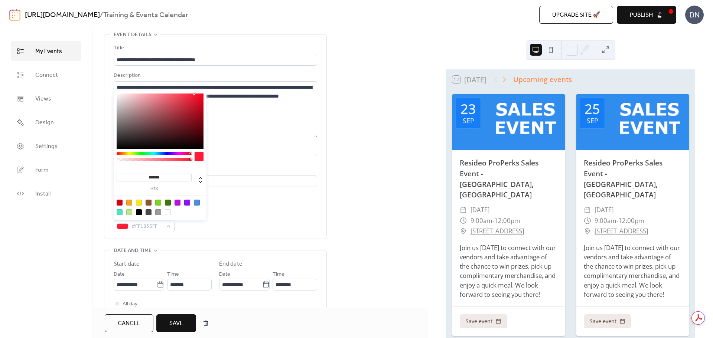
type input "*******"
drag, startPoint x: 198, startPoint y: 104, endPoint x: 195, endPoint y: 93, distance: 11.5
click at [195, 94] on div at bounding box center [160, 122] width 87 height 56
click at [179, 322] on span "Save" at bounding box center [176, 323] width 14 height 9
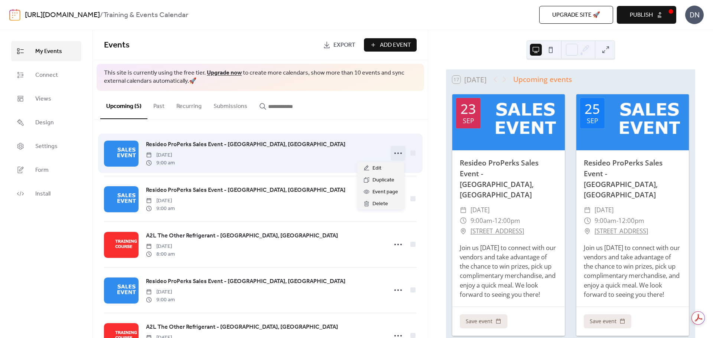
click at [398, 152] on icon at bounding box center [398, 153] width 12 height 12
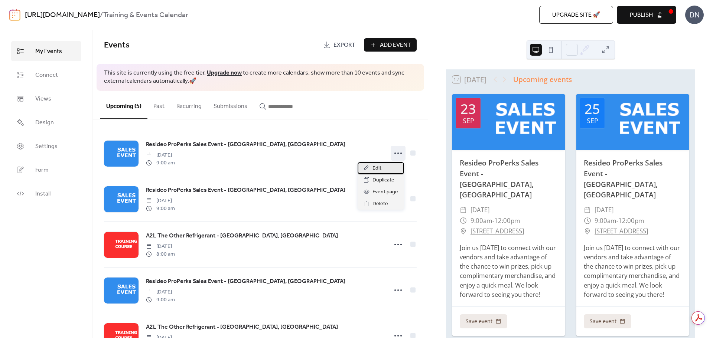
click at [375, 169] on span "Edit" at bounding box center [376, 168] width 9 height 9
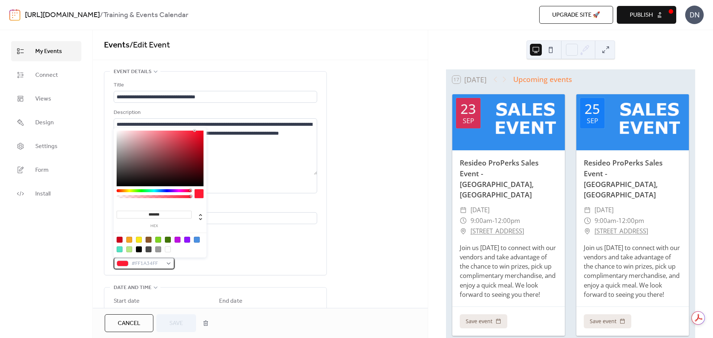
click at [168, 264] on div "#FF1A34FF" at bounding box center [144, 264] width 61 height 12
type input "*******"
drag, startPoint x: 146, startPoint y: 140, endPoint x: 183, endPoint y: 130, distance: 37.5
click at [183, 131] on div at bounding box center [160, 159] width 87 height 56
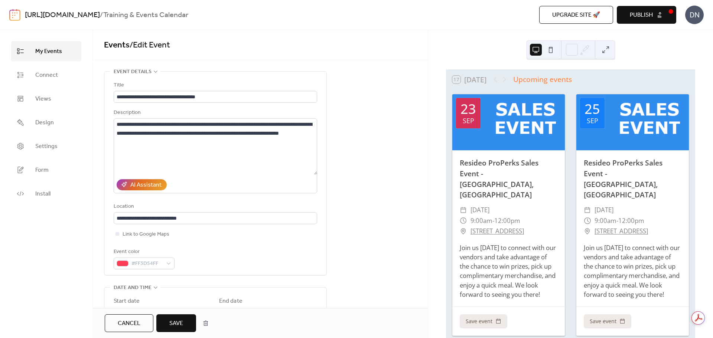
click at [174, 320] on span "Save" at bounding box center [176, 323] width 14 height 9
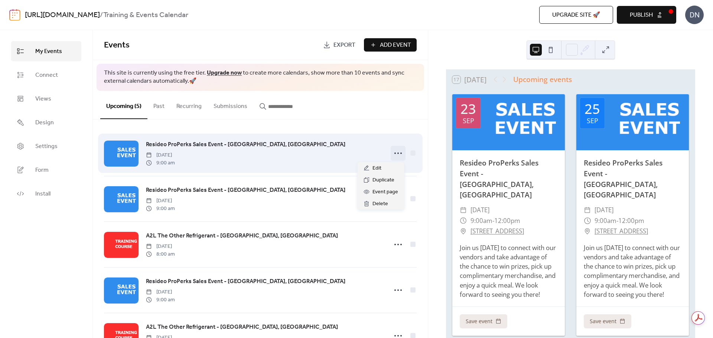
click at [392, 154] on icon at bounding box center [398, 153] width 12 height 12
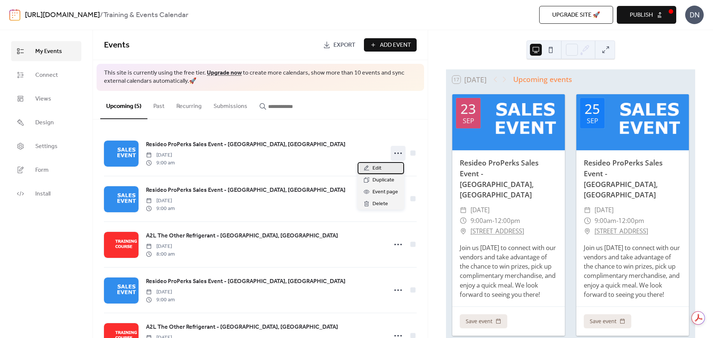
click at [378, 165] on span "Edit" at bounding box center [376, 168] width 9 height 9
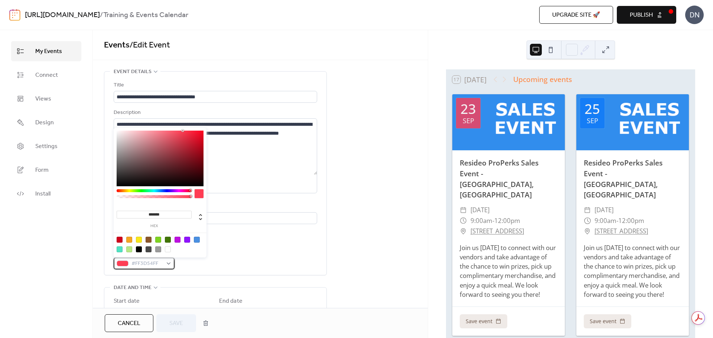
click at [168, 265] on div "#FF3D54FF" at bounding box center [144, 264] width 61 height 12
click at [128, 239] on div at bounding box center [129, 240] width 6 height 6
type input "*******"
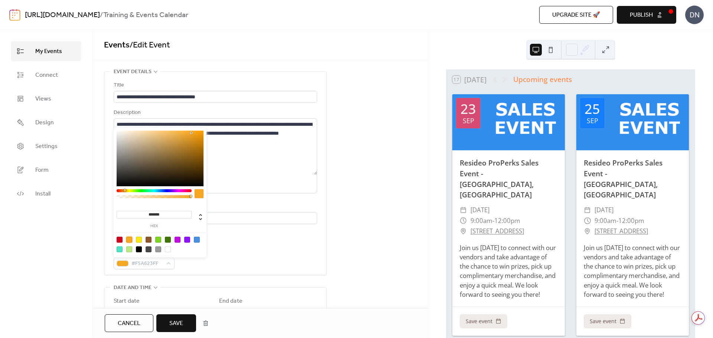
click at [175, 320] on span "Save" at bounding box center [176, 323] width 14 height 9
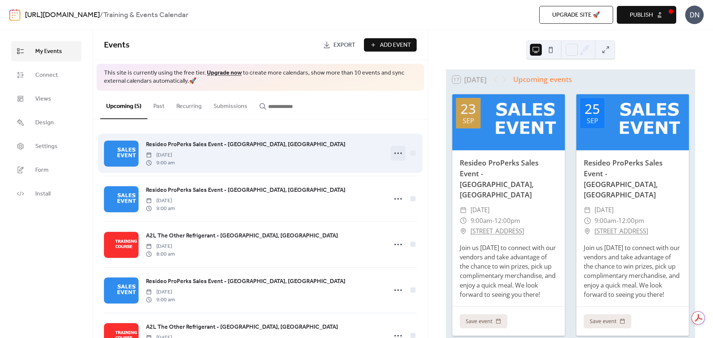
click at [397, 154] on icon at bounding box center [398, 153] width 12 height 12
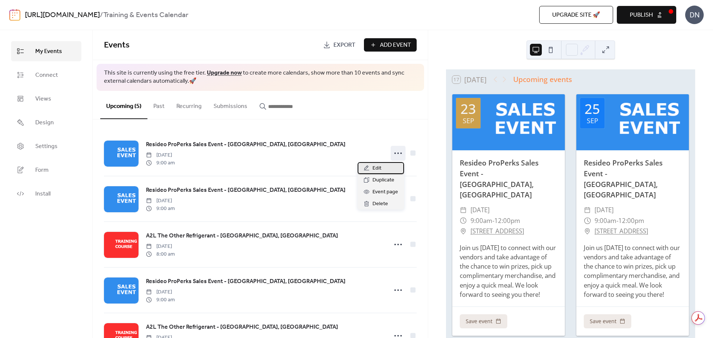
click at [379, 165] on span "Edit" at bounding box center [376, 168] width 9 height 9
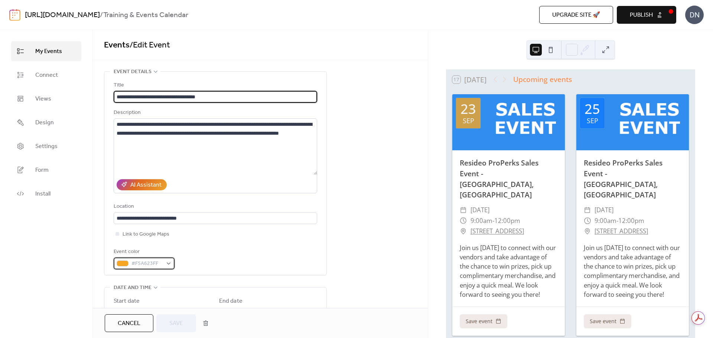
click at [124, 264] on div at bounding box center [123, 264] width 12 height 6
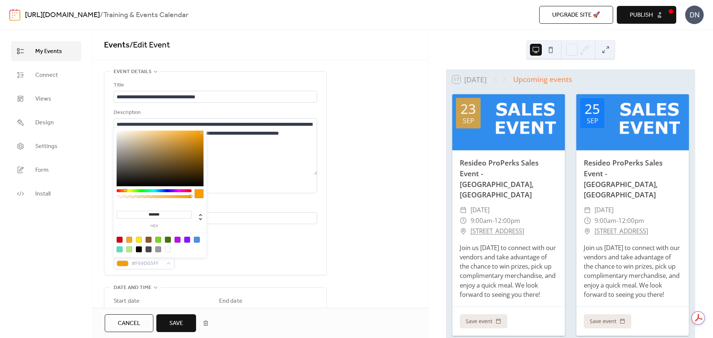
type input "*******"
drag, startPoint x: 196, startPoint y: 135, endPoint x: 202, endPoint y: 132, distance: 6.2
click at [202, 132] on div at bounding box center [160, 159] width 87 height 56
click at [181, 319] on span "Save" at bounding box center [176, 323] width 14 height 9
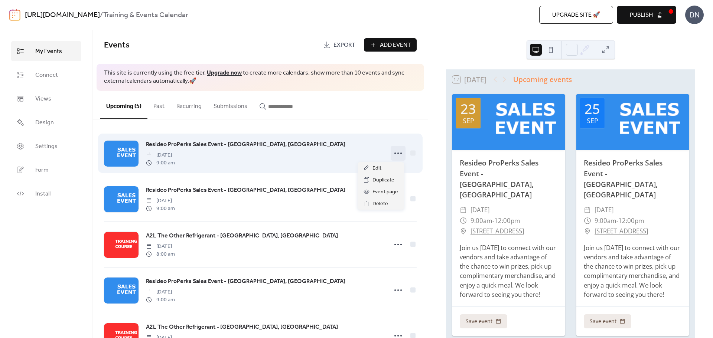
click at [394, 154] on circle at bounding box center [394, 153] width 1 height 1
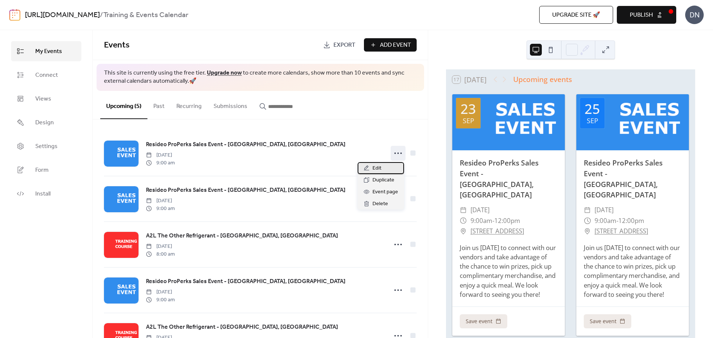
click at [385, 167] on div "Edit" at bounding box center [381, 168] width 46 height 12
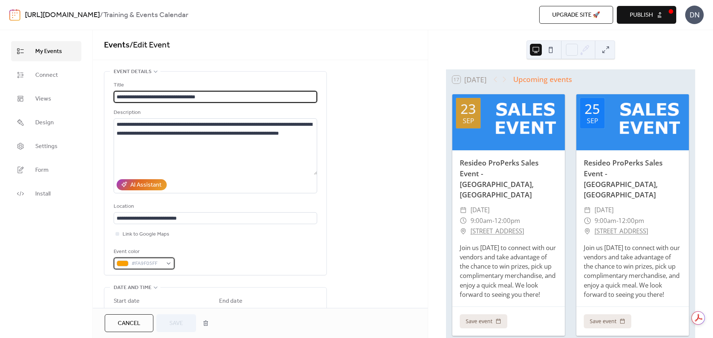
click at [124, 263] on div at bounding box center [123, 264] width 12 height 6
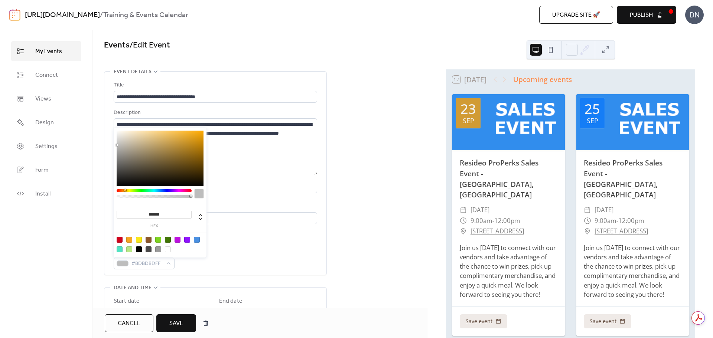
type input "*******"
drag, startPoint x: 136, startPoint y: 160, endPoint x: 112, endPoint y: 143, distance: 28.7
click at [112, 143] on body "**********" at bounding box center [356, 169] width 713 height 338
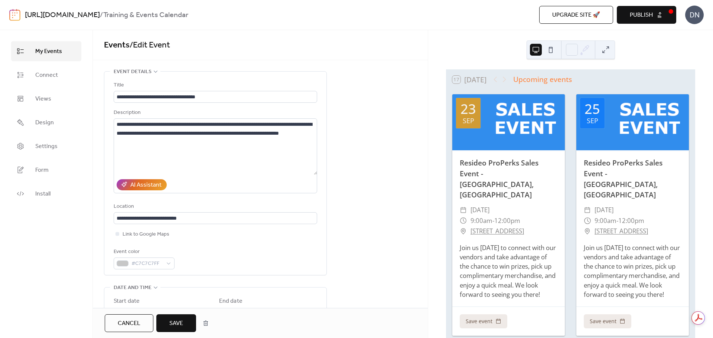
click at [178, 323] on span "Save" at bounding box center [176, 323] width 14 height 9
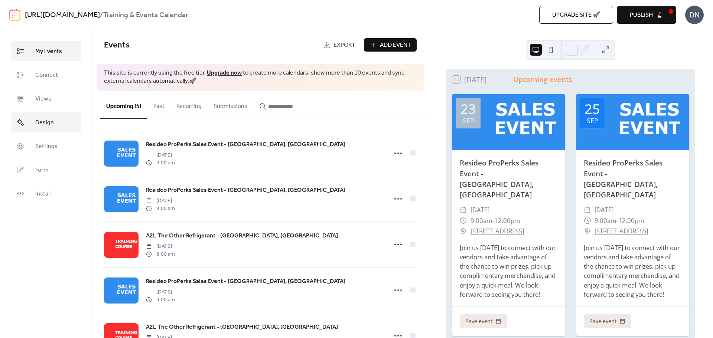
click at [35, 123] on link "Design" at bounding box center [46, 122] width 70 height 20
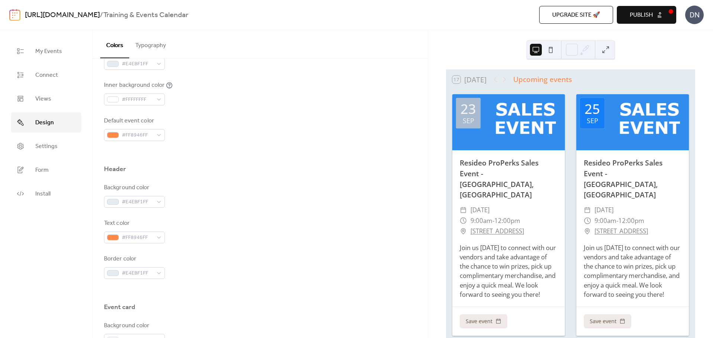
scroll to position [440, 0]
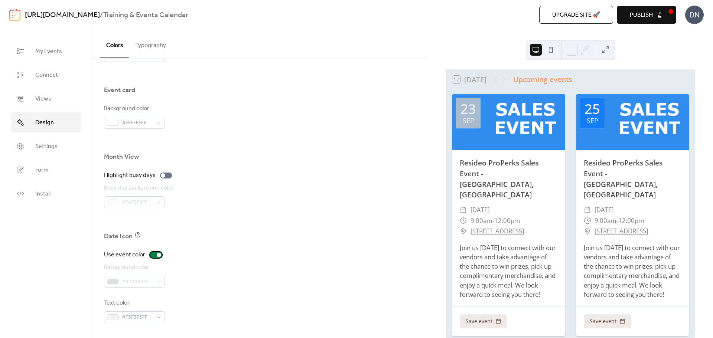
click at [157, 253] on div at bounding box center [159, 255] width 4 height 4
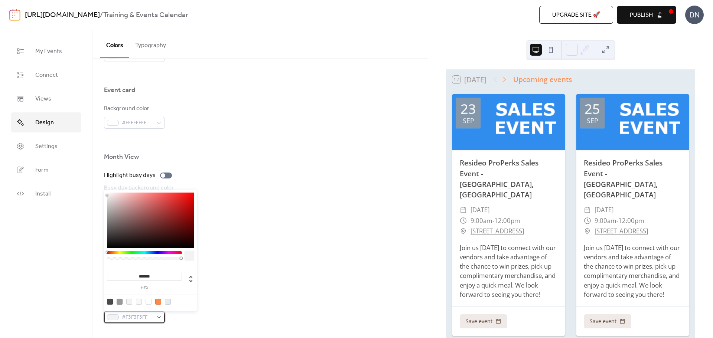
click at [156, 318] on div "#F3F3F3FF" at bounding box center [134, 317] width 61 height 12
type input "*******"
drag, startPoint x: 108, startPoint y: 196, endPoint x: 106, endPoint y: 192, distance: 5.0
click at [106, 192] on div "******* hex" at bounding box center [150, 251] width 93 height 122
click at [225, 276] on div "Background color #999999FF" at bounding box center [260, 275] width 313 height 25
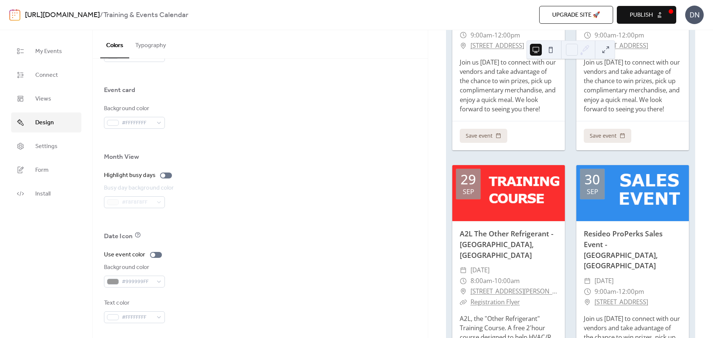
scroll to position [371, 0]
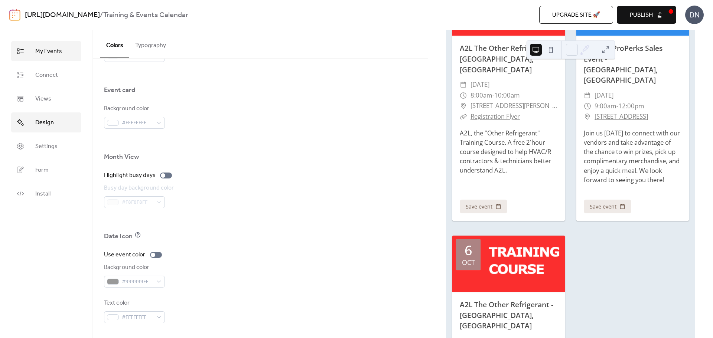
click at [42, 55] on span "My Events" at bounding box center [48, 51] width 27 height 9
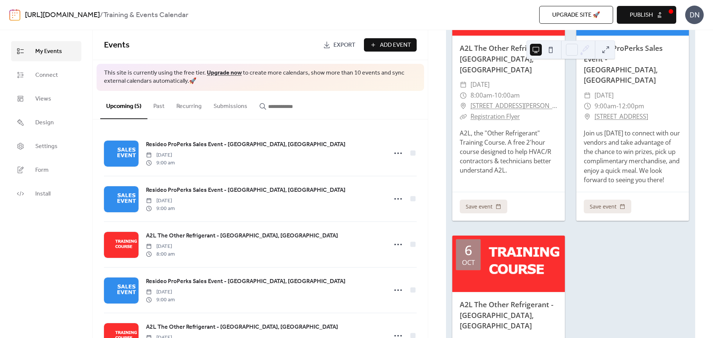
click at [645, 15] on span "Publish" at bounding box center [641, 15] width 23 height 9
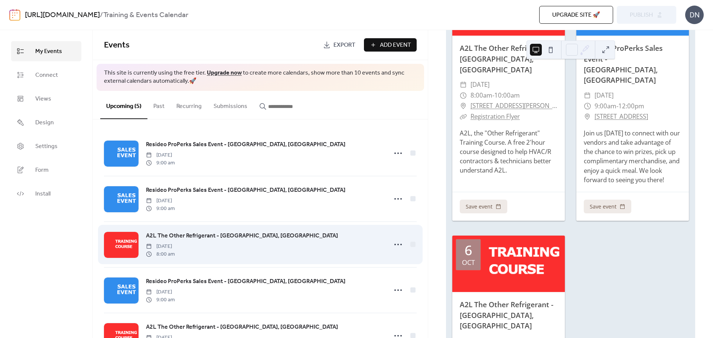
scroll to position [33, 0]
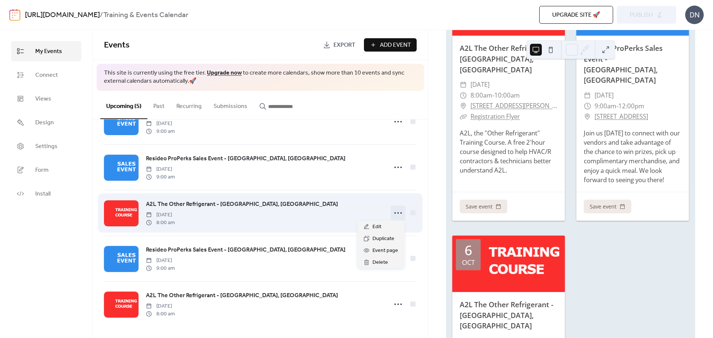
click at [397, 209] on icon at bounding box center [398, 213] width 12 height 12
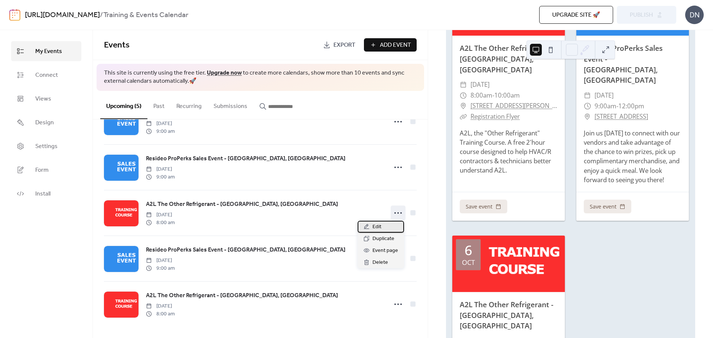
click at [378, 223] on span "Edit" at bounding box center [376, 227] width 9 height 9
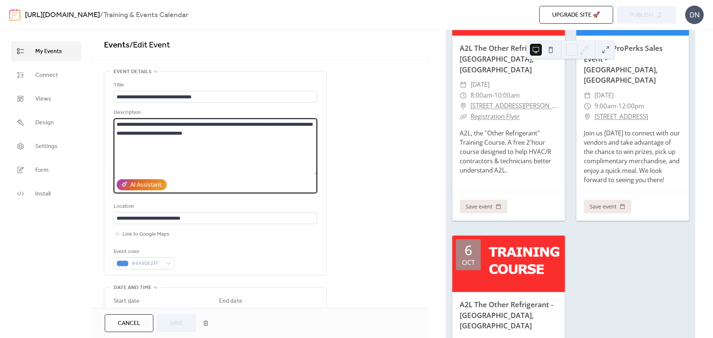
click at [236, 124] on textarea "**********" at bounding box center [215, 146] width 203 height 56
type textarea "**********"
click at [179, 321] on span "Save" at bounding box center [176, 323] width 14 height 9
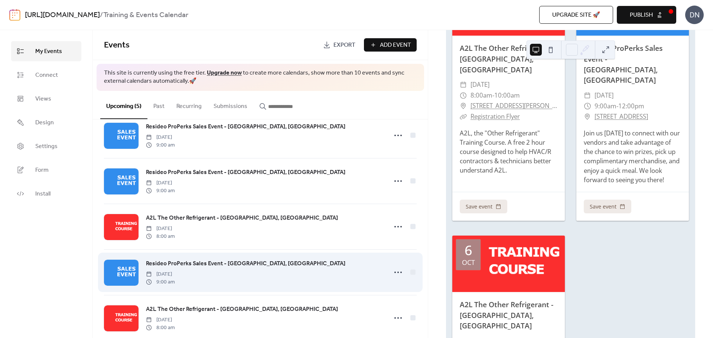
scroll to position [33, 0]
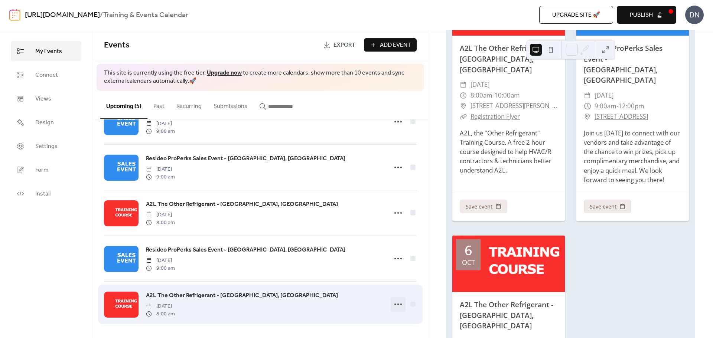
click at [394, 305] on icon at bounding box center [398, 304] width 12 height 12
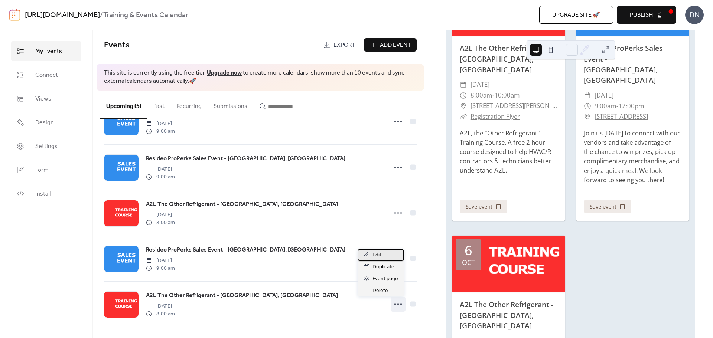
click at [382, 257] on div "Edit" at bounding box center [381, 255] width 46 height 12
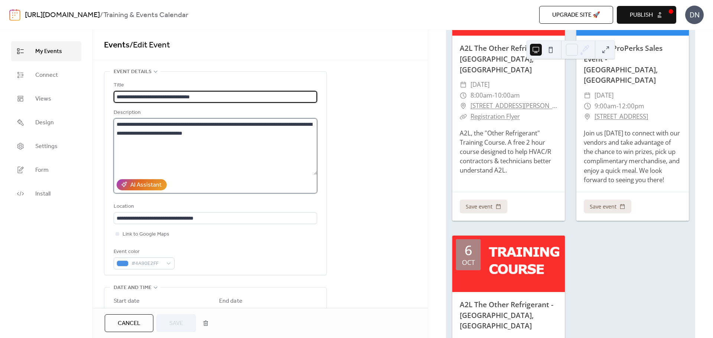
click at [235, 124] on textarea "**********" at bounding box center [215, 146] width 203 height 56
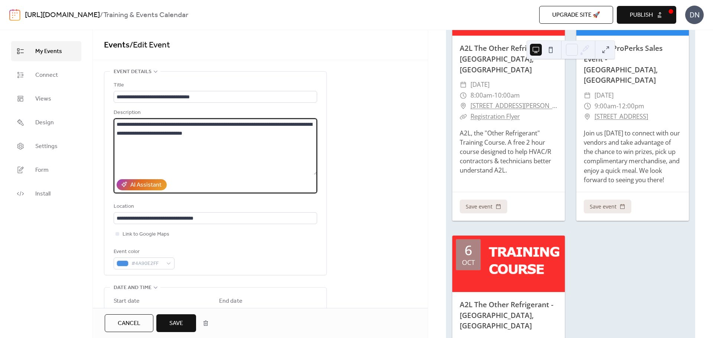
type textarea "**********"
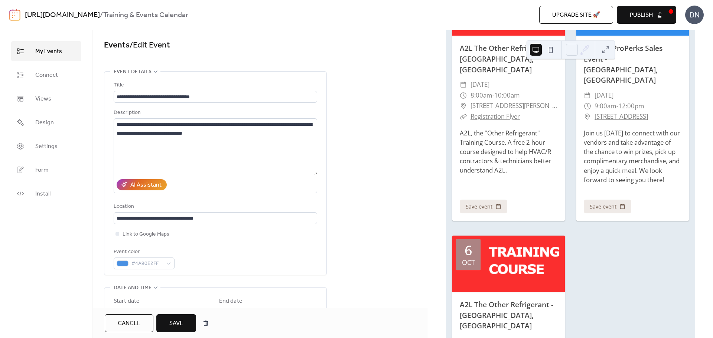
click at [185, 324] on button "Save" at bounding box center [176, 323] width 40 height 18
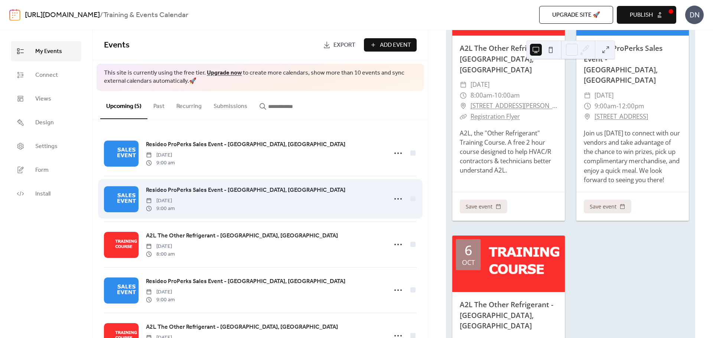
scroll to position [33, 0]
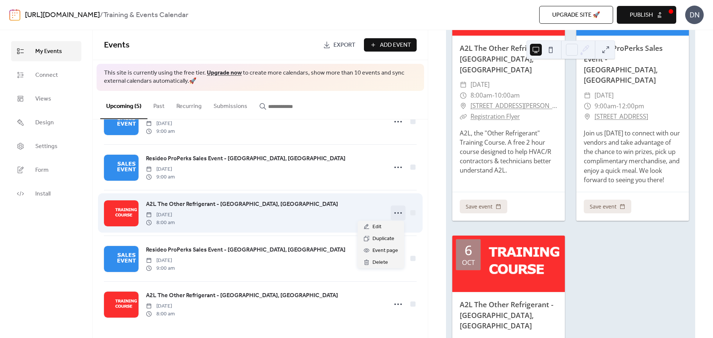
click at [397, 212] on circle at bounding box center [397, 212] width 1 height 1
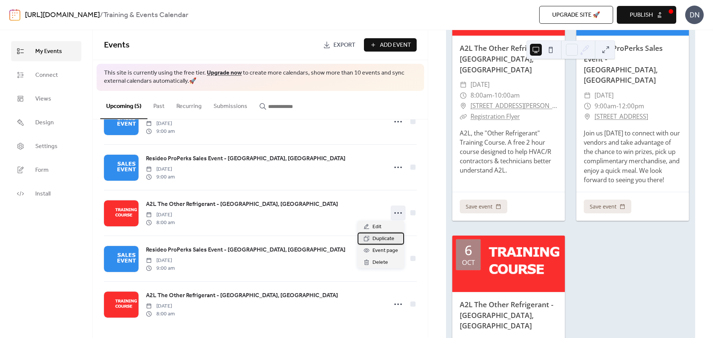
click at [385, 236] on span "Duplicate" at bounding box center [383, 239] width 22 height 9
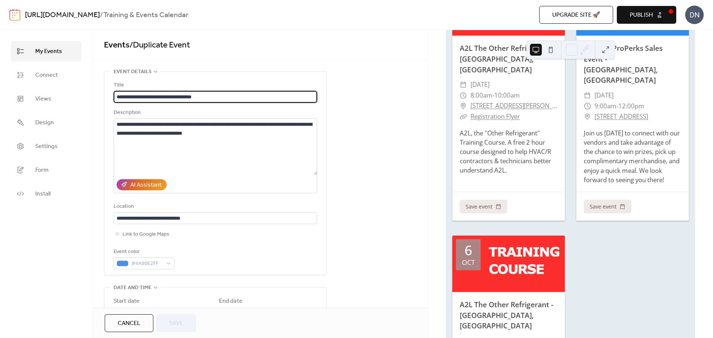
drag, startPoint x: 212, startPoint y: 96, endPoint x: 181, endPoint y: 96, distance: 31.6
click at [181, 96] on input "**********" at bounding box center [215, 97] width 203 height 12
type input "**********"
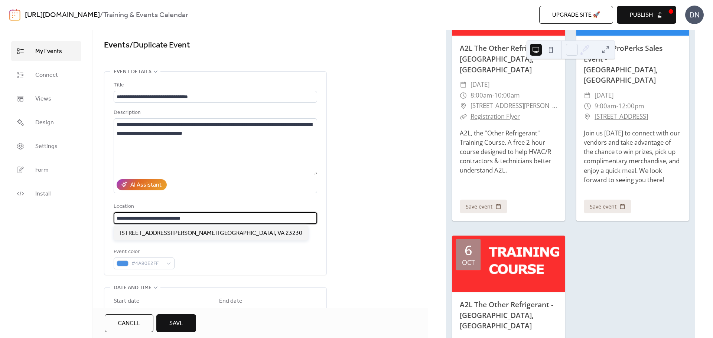
drag, startPoint x: 212, startPoint y: 219, endPoint x: 86, endPoint y: 209, distance: 125.8
click at [86, 209] on div "**********" at bounding box center [356, 184] width 713 height 308
paste input "***"
type input "**********"
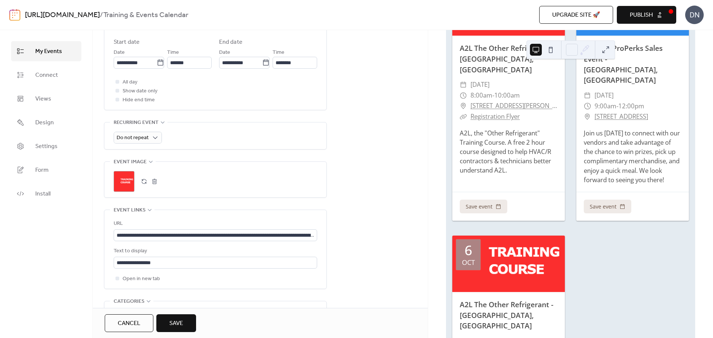
scroll to position [260, 0]
click at [255, 234] on input "**********" at bounding box center [215, 235] width 203 height 12
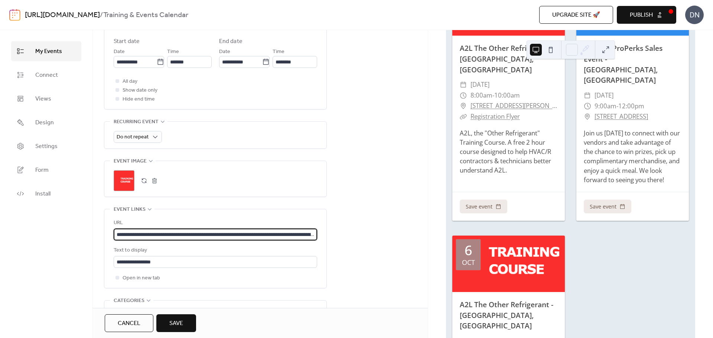
paste input "text"
type input "**********"
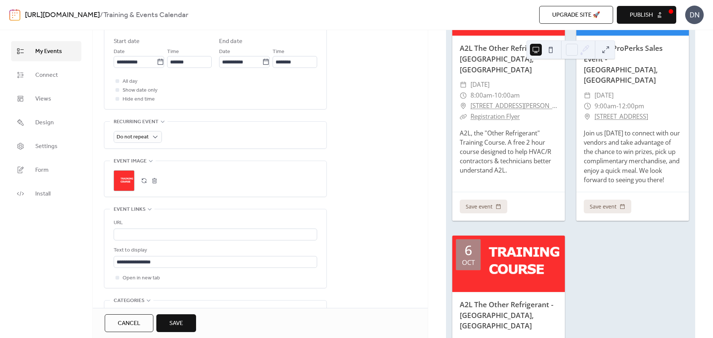
scroll to position [0, 0]
click at [181, 325] on span "Save" at bounding box center [176, 323] width 14 height 9
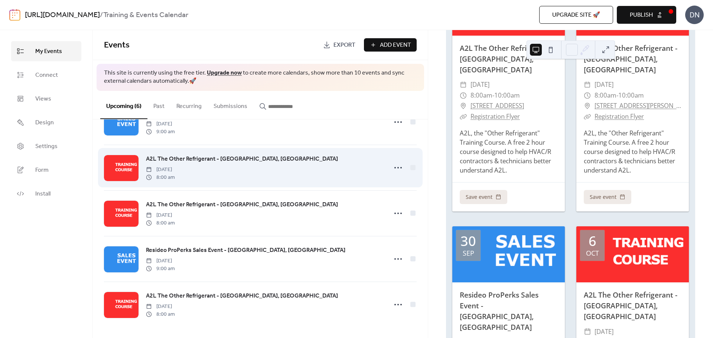
scroll to position [79, 0]
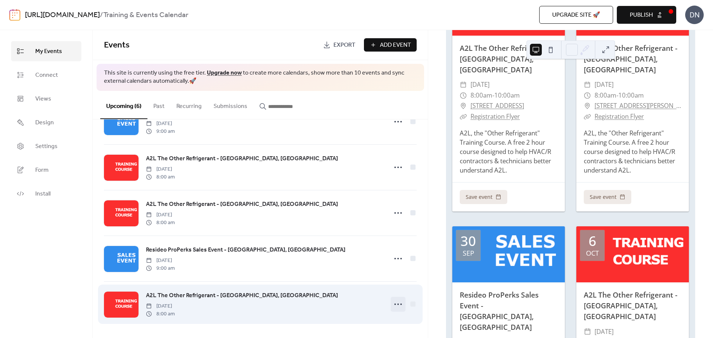
click at [395, 304] on icon at bounding box center [398, 304] width 12 height 12
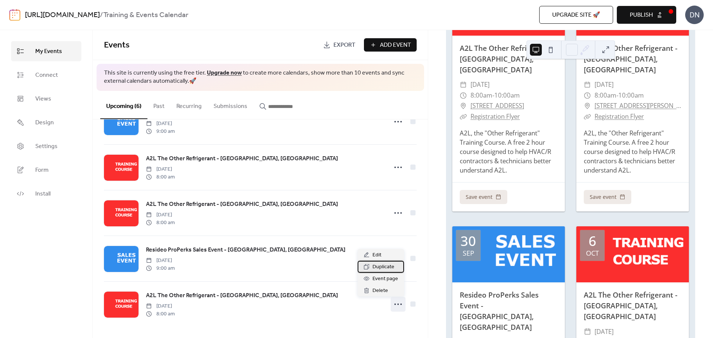
click at [385, 267] on span "Duplicate" at bounding box center [383, 267] width 22 height 9
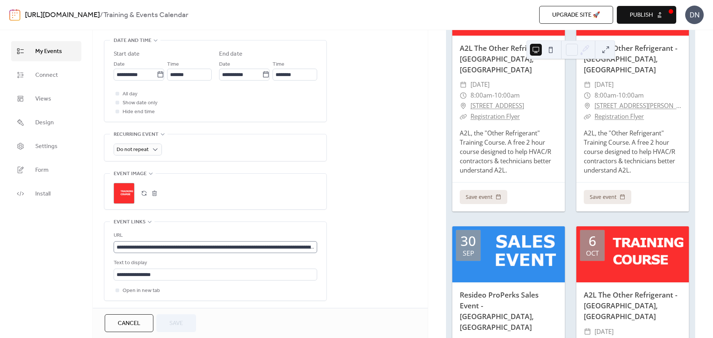
scroll to position [260, 0]
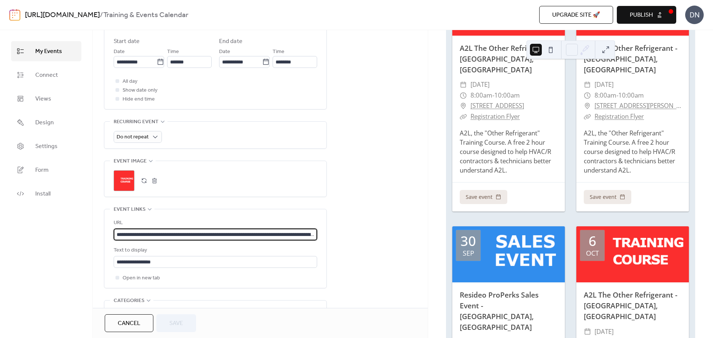
click at [213, 235] on input "**********" at bounding box center [215, 235] width 203 height 12
paste input "text"
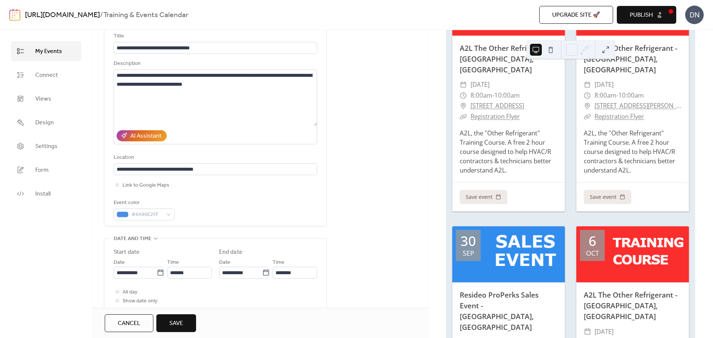
scroll to position [0, 0]
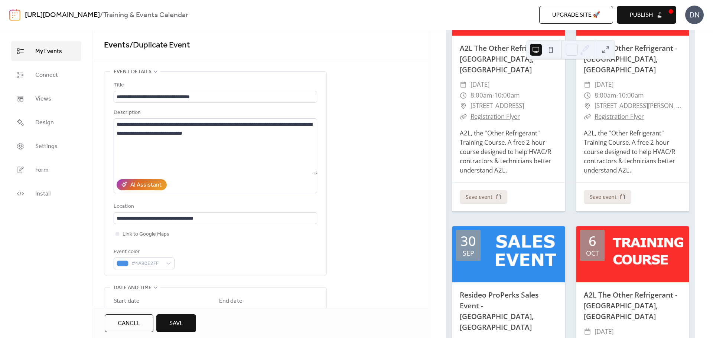
type input "**********"
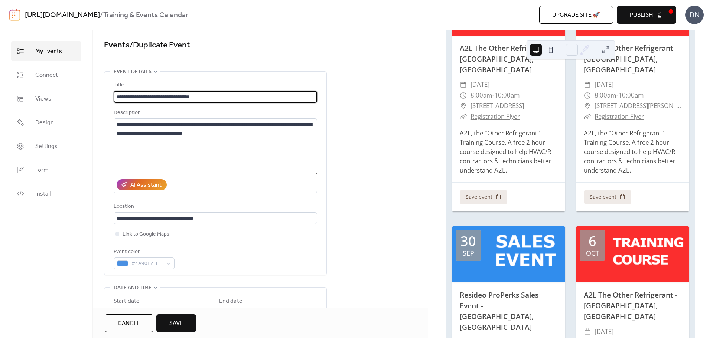
drag, startPoint x: 218, startPoint y: 96, endPoint x: 181, endPoint y: 94, distance: 36.8
click at [181, 94] on input "**********" at bounding box center [215, 97] width 203 height 12
type input "**********"
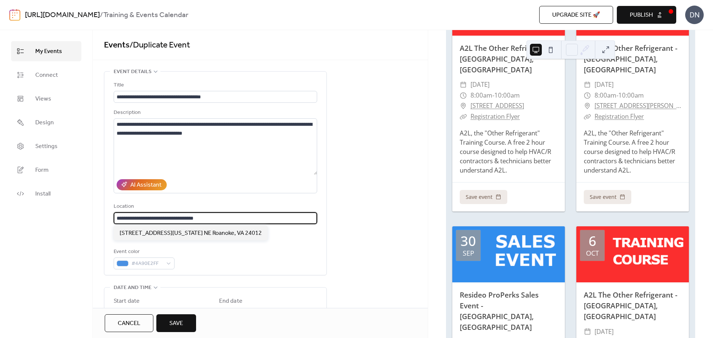
drag, startPoint x: 233, startPoint y: 218, endPoint x: 89, endPoint y: 214, distance: 144.1
click at [89, 214] on div "**********" at bounding box center [356, 184] width 713 height 308
paste input "******"
type input "**********"
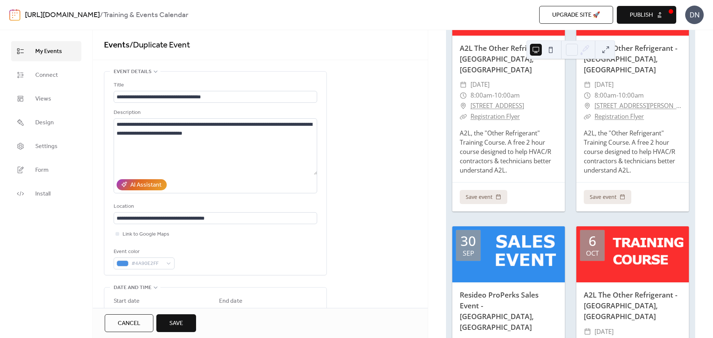
click at [186, 320] on button "Save" at bounding box center [176, 323] width 40 height 18
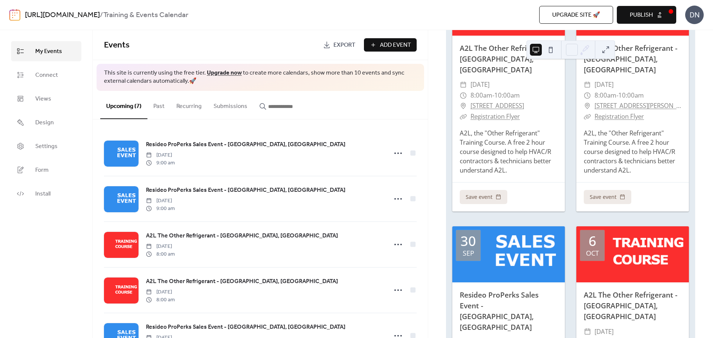
click at [637, 16] on span "Publish" at bounding box center [641, 15] width 23 height 9
